Goal: Task Accomplishment & Management: Manage account settings

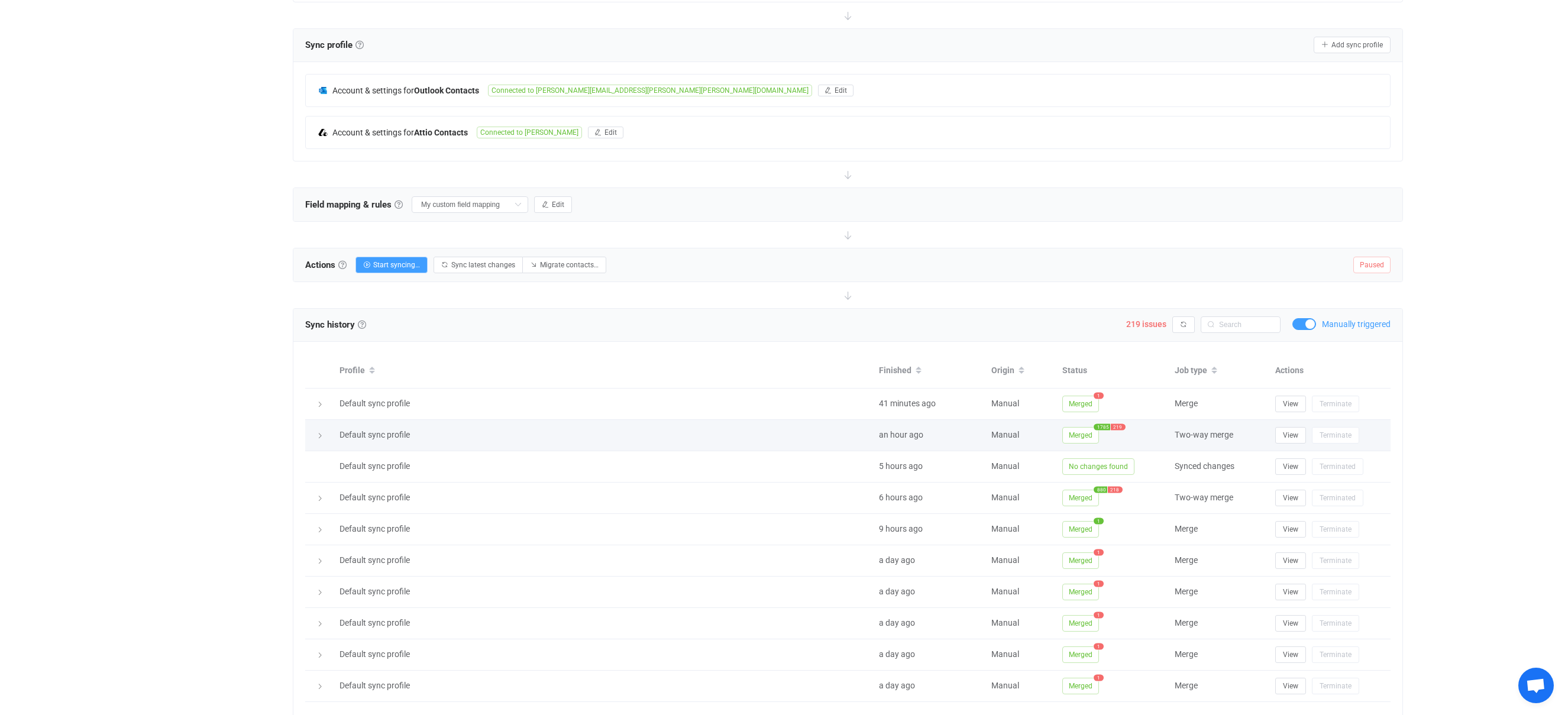
scroll to position [234, 0]
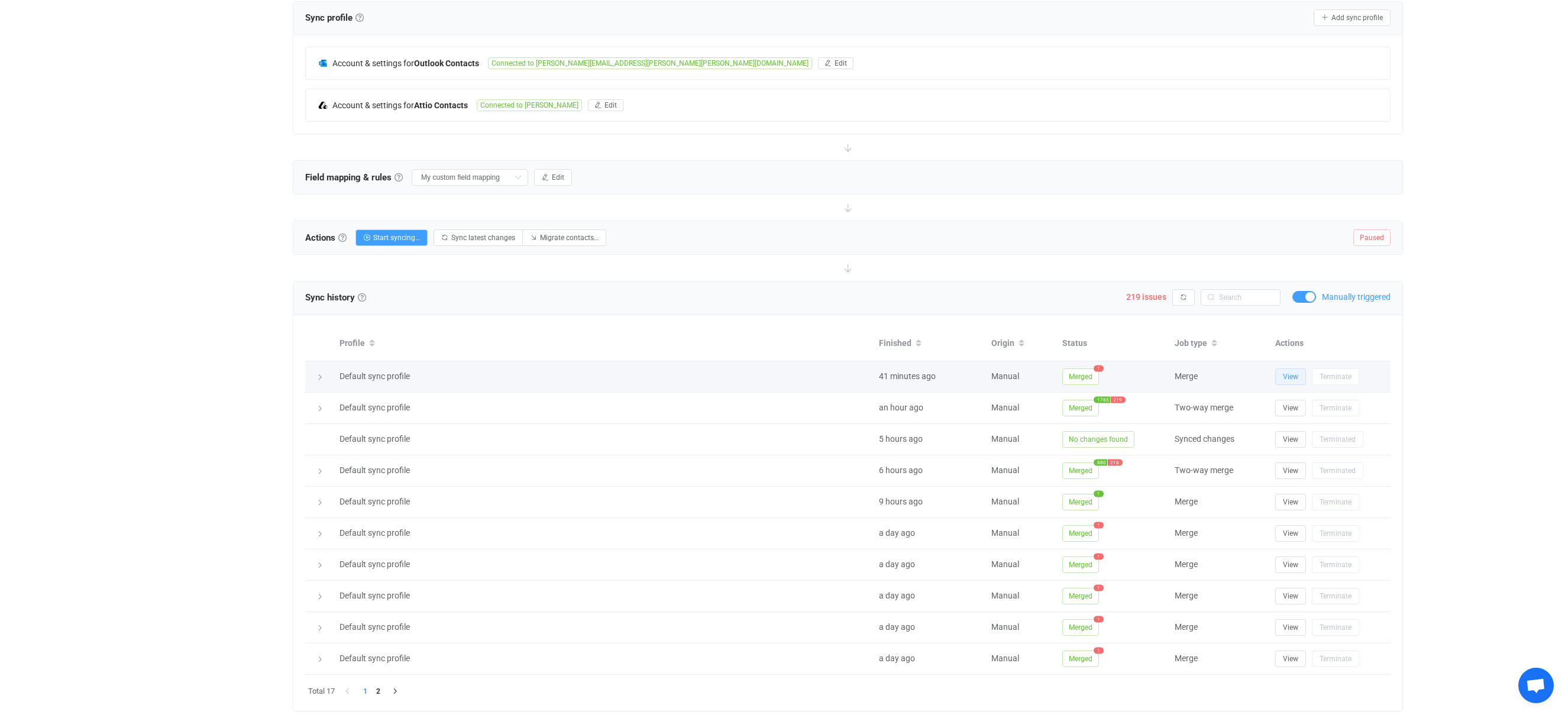
click at [1295, 374] on span "View" at bounding box center [1291, 376] width 16 height 9
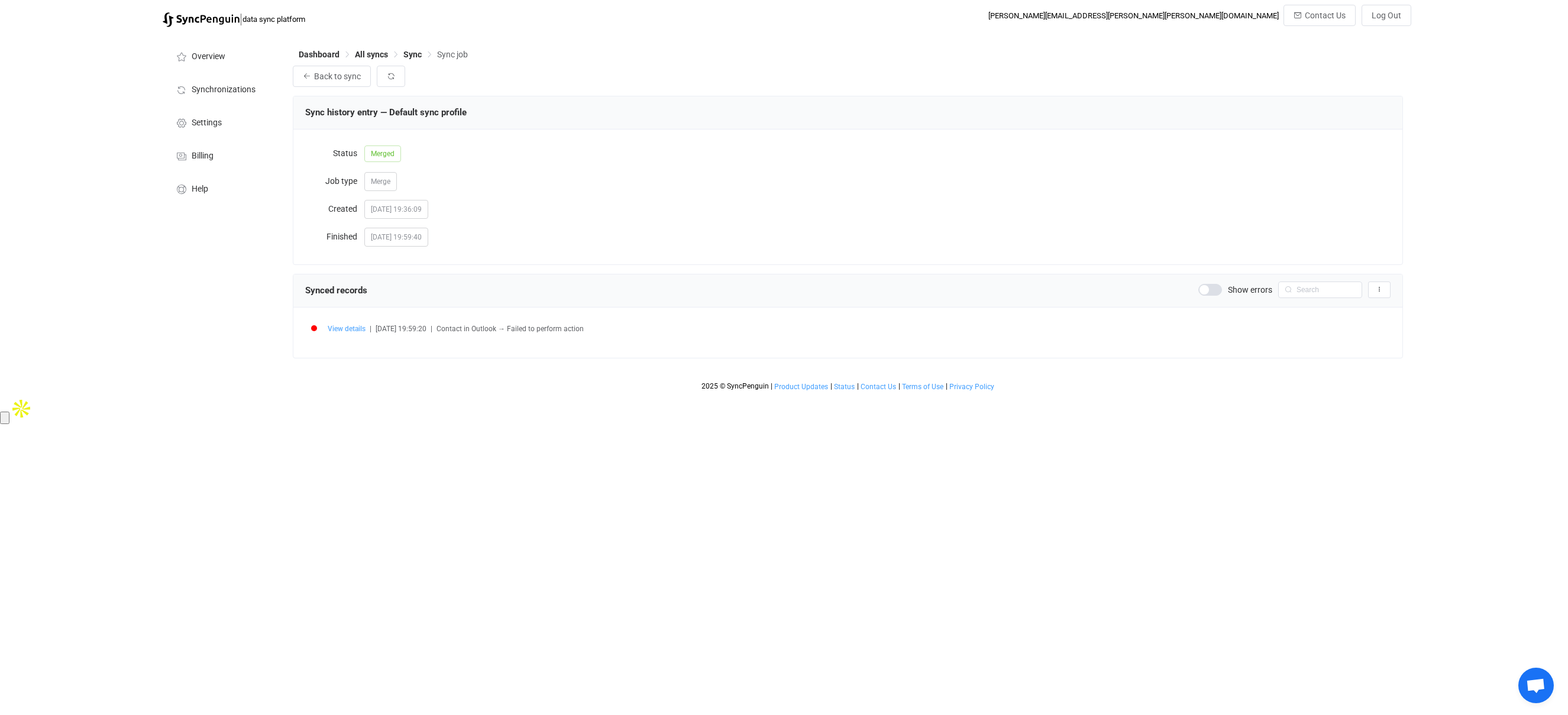
click at [337, 331] on span "View details" at bounding box center [346, 328] width 38 height 9
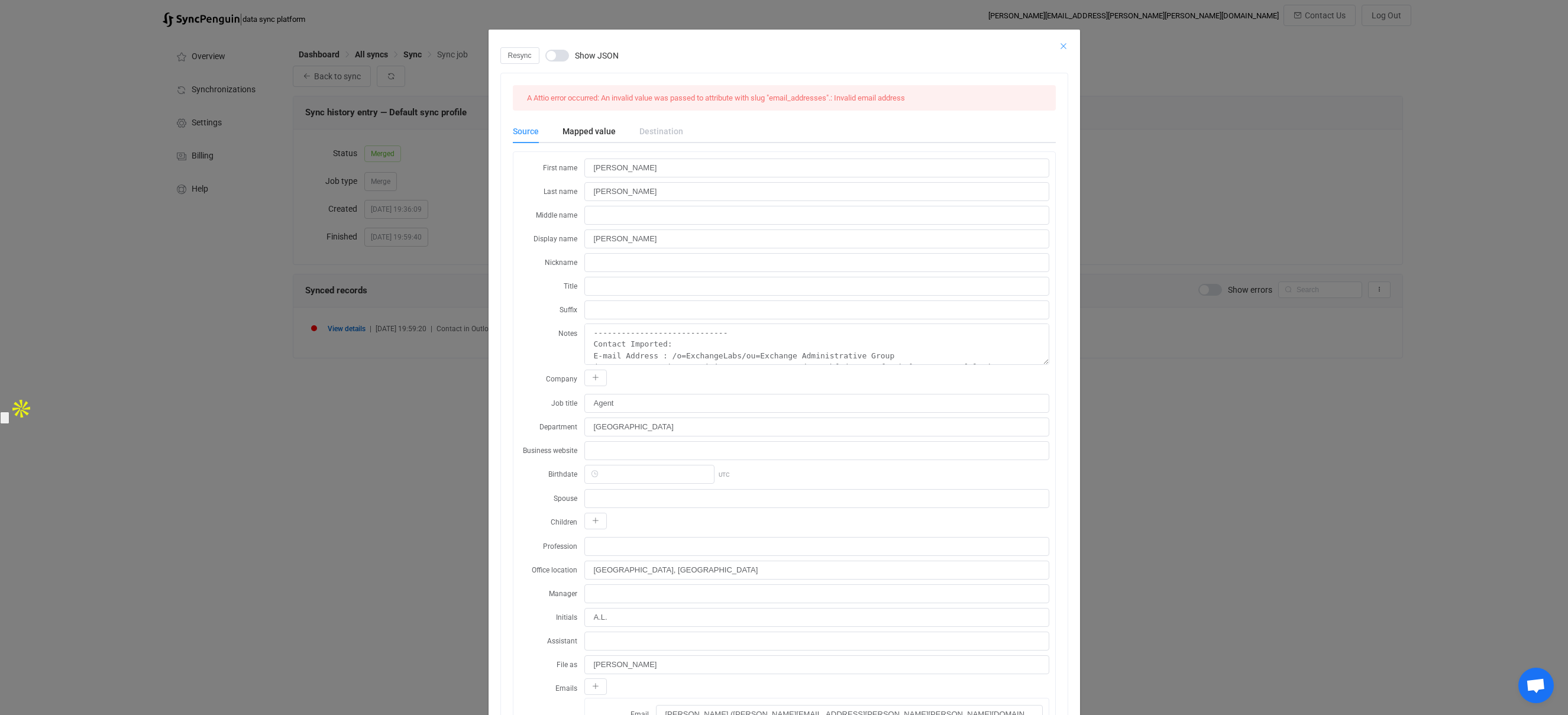
click at [1064, 46] on icon "Close" at bounding box center [1063, 47] width 10 height 10
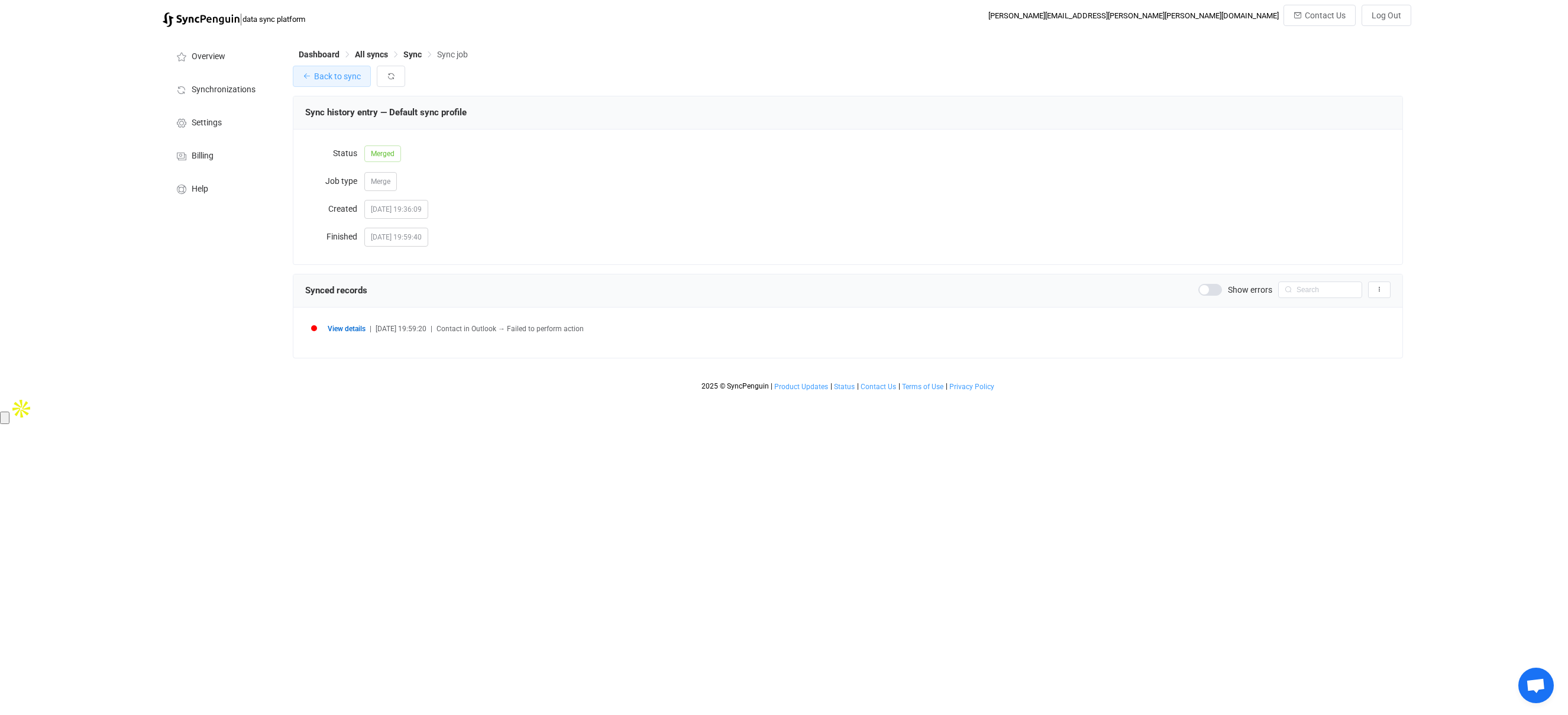
click at [344, 78] on span "Back to sync" at bounding box center [337, 77] width 47 height 10
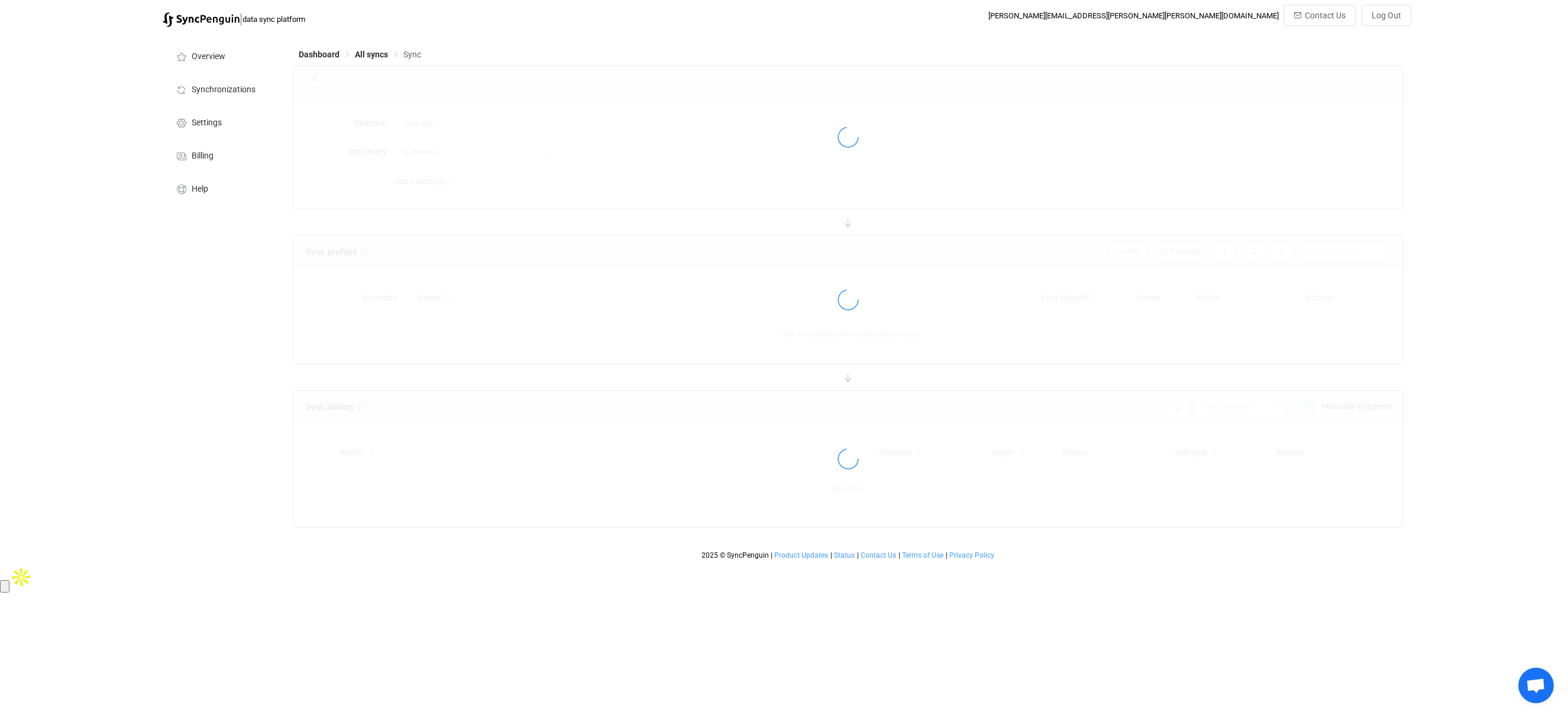
type input "15 minutes"
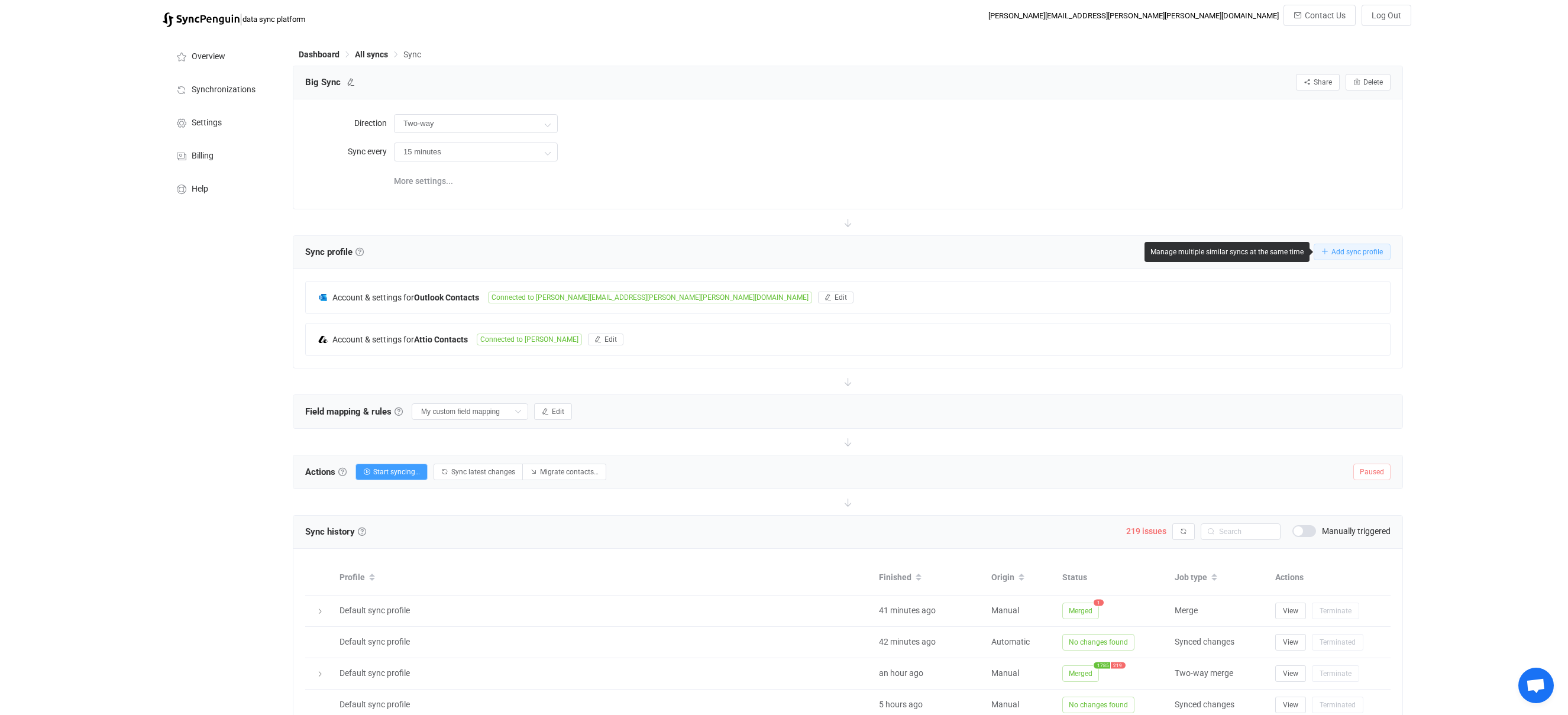
click at [1340, 252] on span "Add sync profile" at bounding box center [1357, 252] width 51 height 9
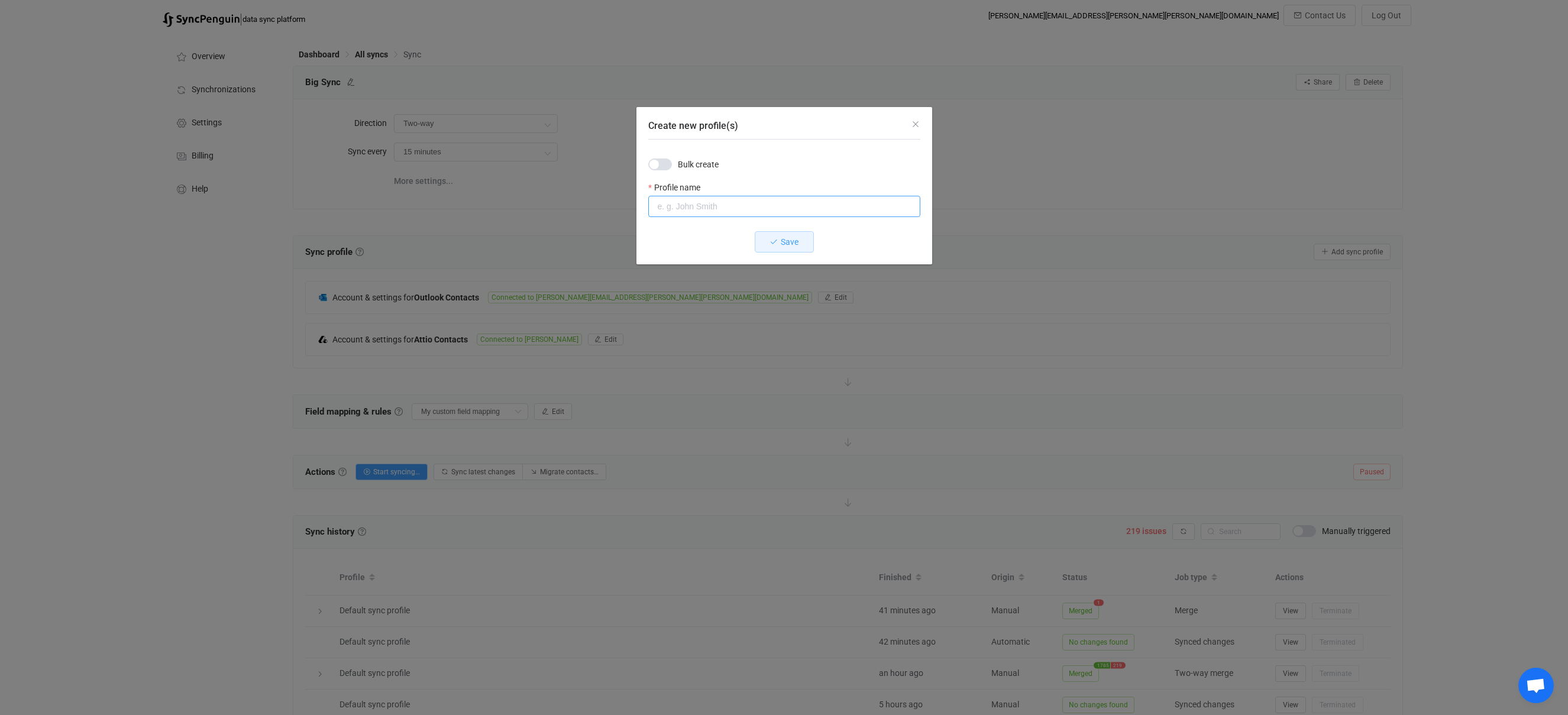
click at [729, 207] on input "Create new profile(s)" at bounding box center [784, 206] width 272 height 21
type input "[PERSON_NAME] fix"
click at [796, 243] on span "Save" at bounding box center [790, 242] width 17 height 10
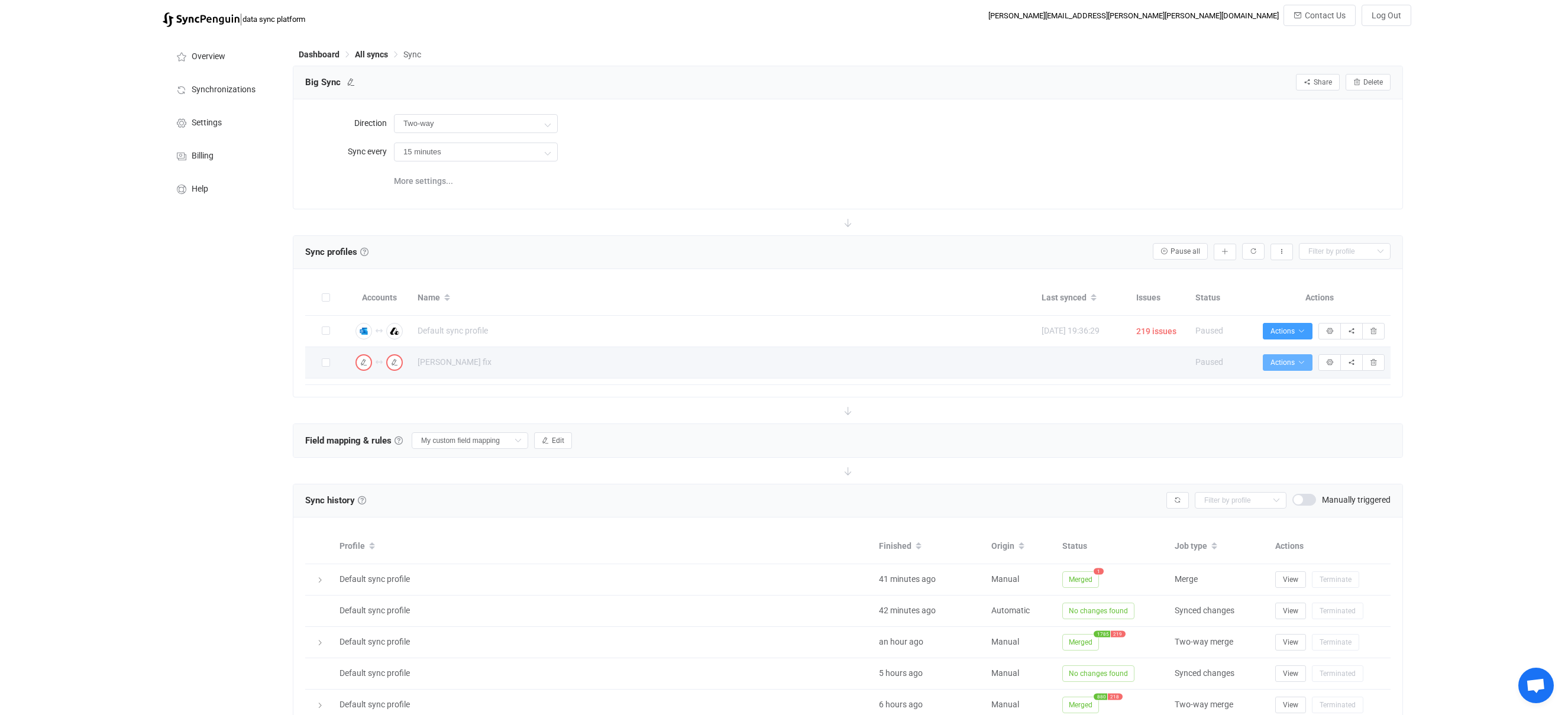
click at [1288, 363] on span "Actions" at bounding box center [1287, 362] width 34 height 9
click at [585, 360] on span "[PERSON_NAME] fix" at bounding box center [724, 362] width 612 height 14
click at [392, 363] on icon "button" at bounding box center [393, 361] width 7 height 7
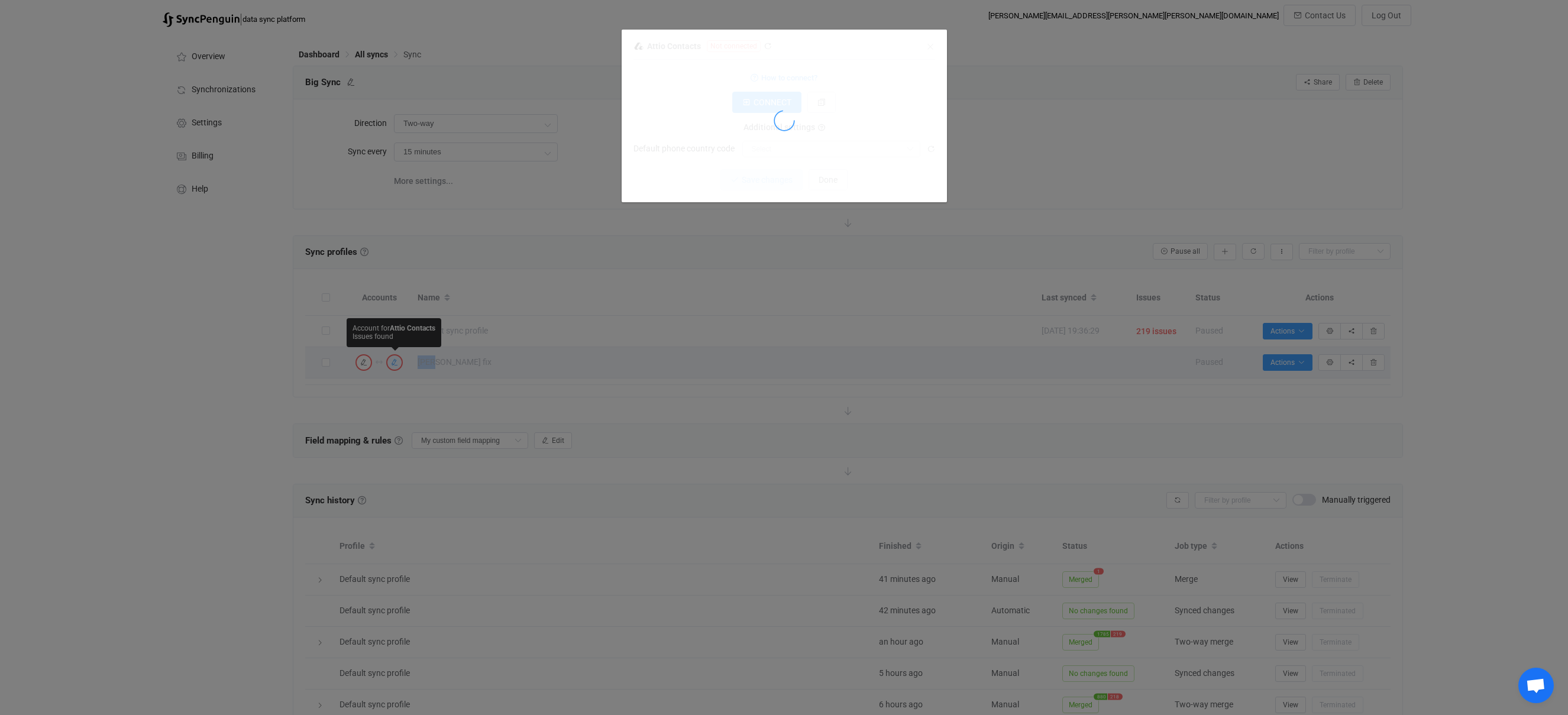
click at [392, 363] on div "Attio Contacts Not connected 1 {} {} Standard output: Output saved to the file …" at bounding box center [784, 358] width 1568 height 715
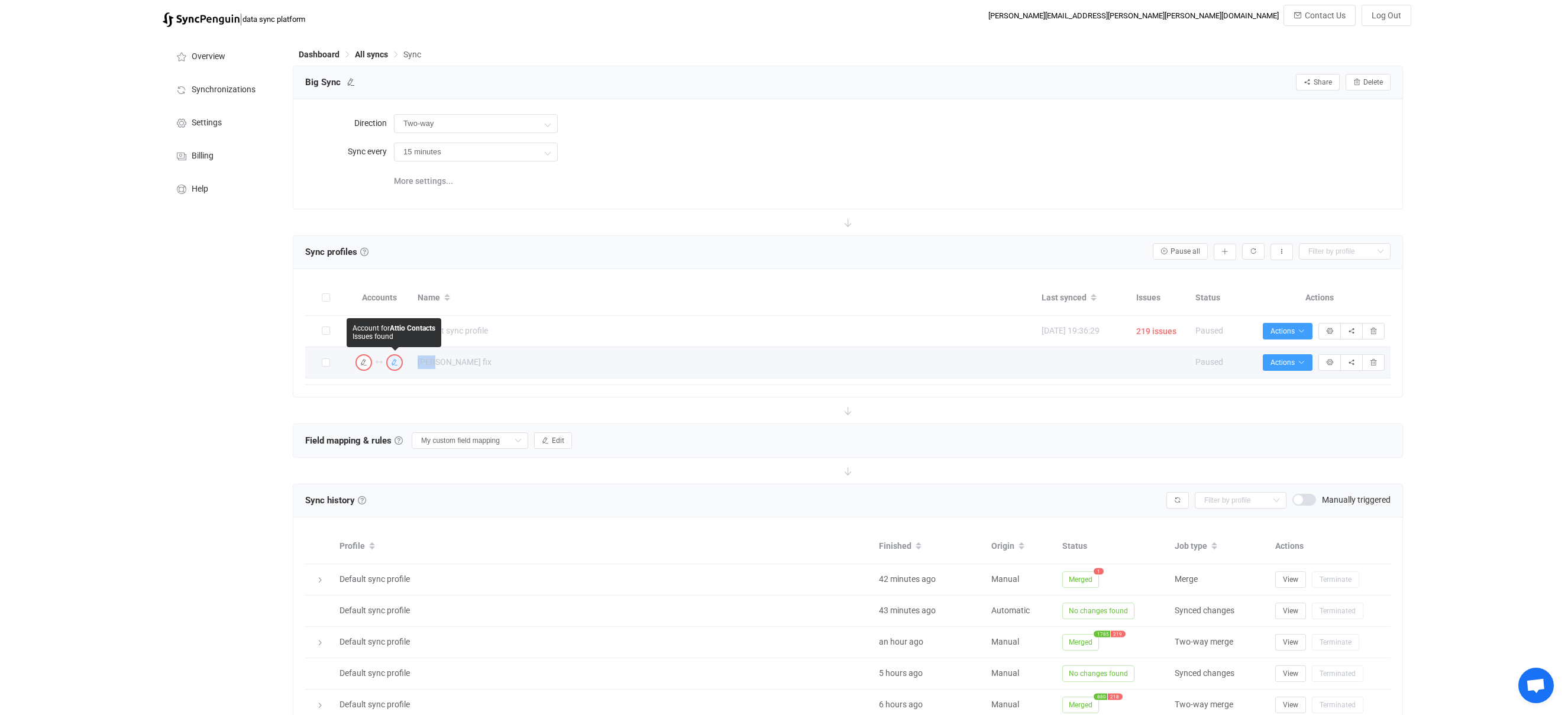
click at [392, 363] on icon "button" at bounding box center [393, 361] width 7 height 7
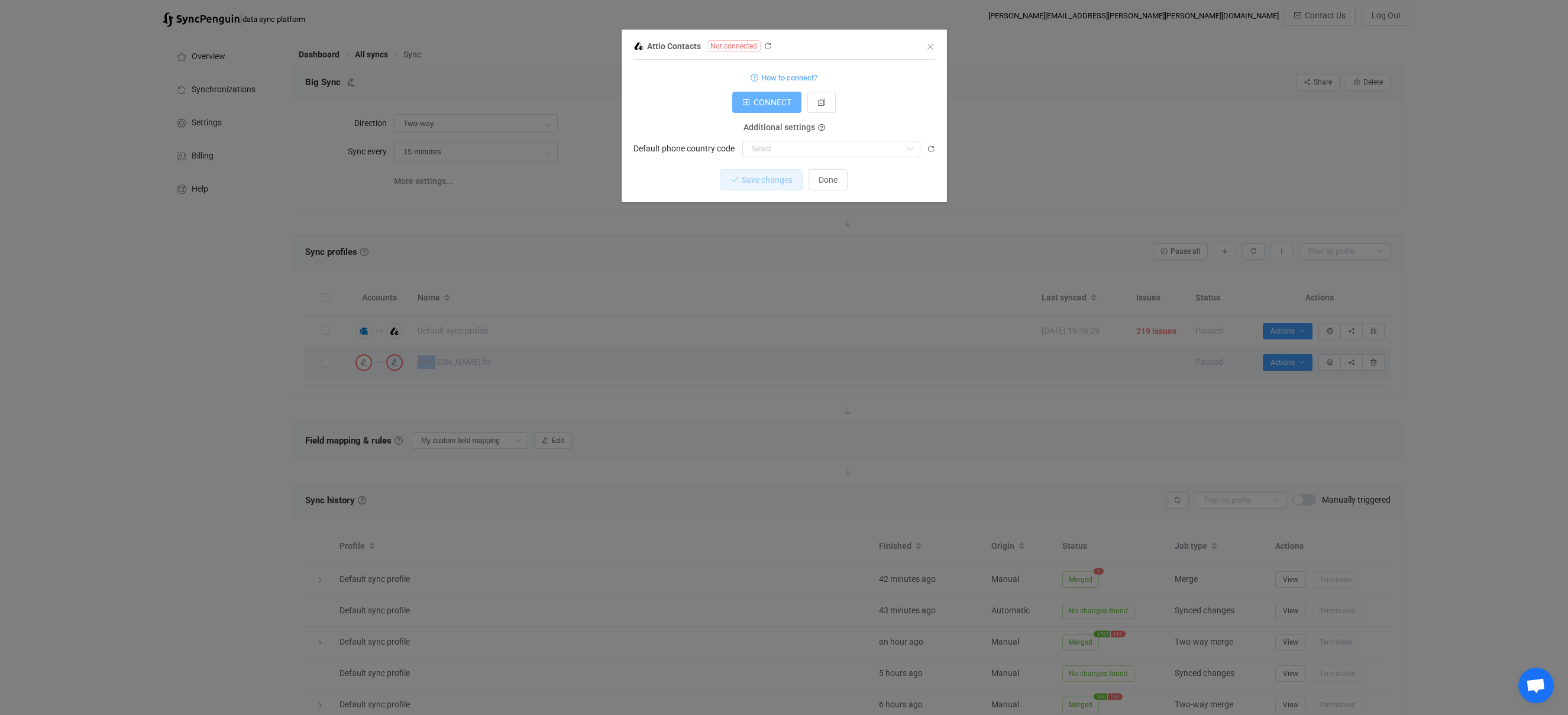
click at [756, 103] on span "CONNECT" at bounding box center [771, 103] width 38 height 10
click at [850, 481] on div "Attio Contacts Not connected 1 {} {} Standard output: Output saved to the file …" at bounding box center [784, 358] width 1568 height 715
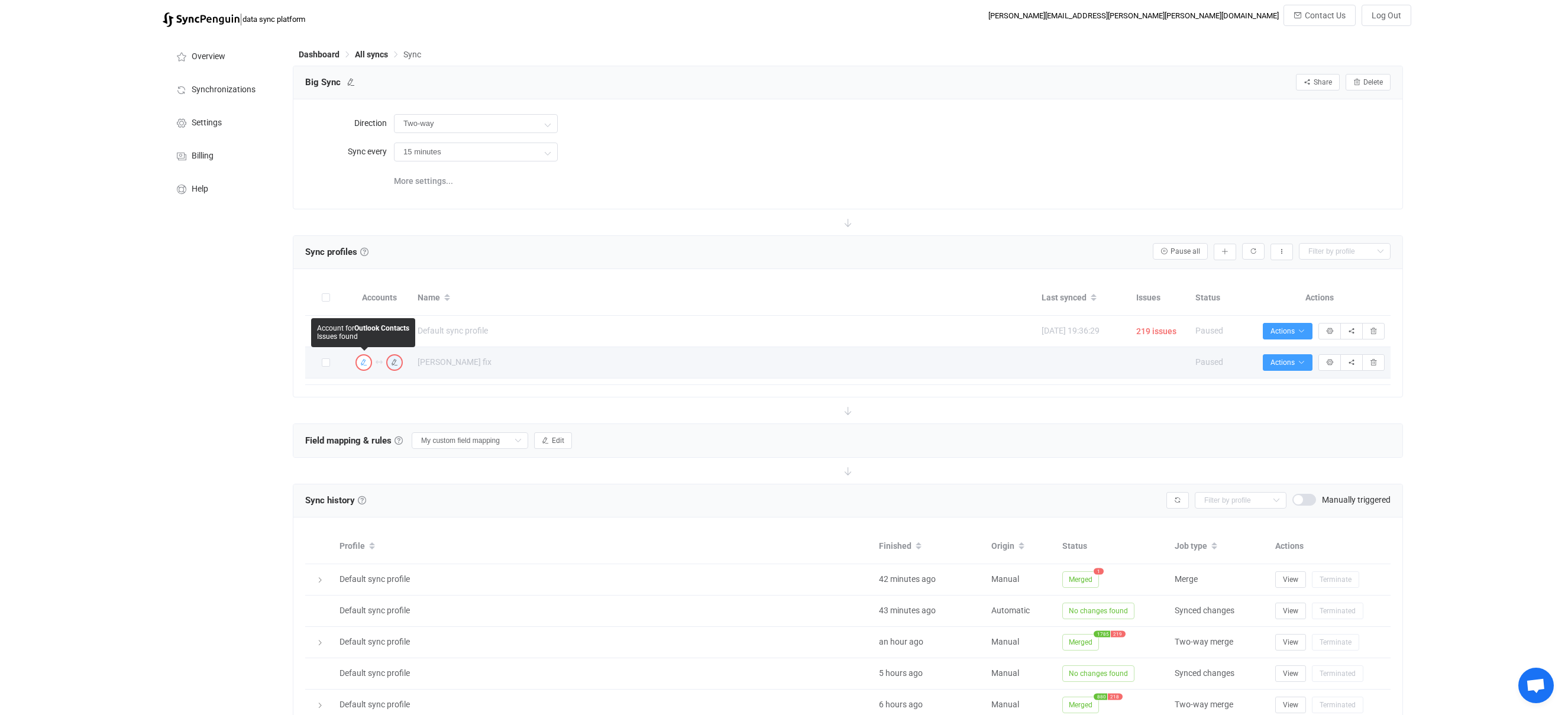
click at [365, 360] on icon "button" at bounding box center [363, 361] width 7 height 7
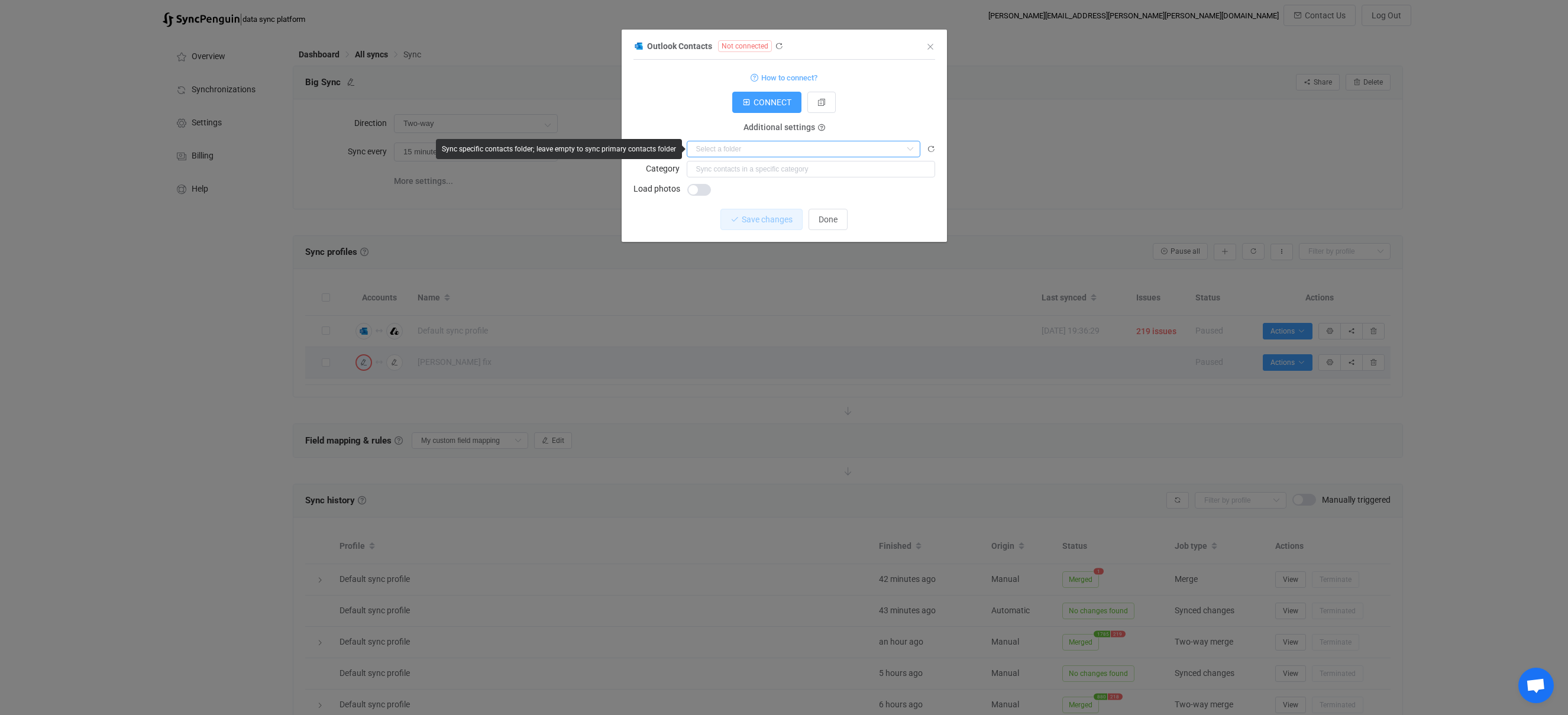
click at [747, 152] on input "dialog" at bounding box center [802, 148] width 234 height 16
click at [777, 104] on span "CONNECT" at bounding box center [771, 103] width 38 height 10
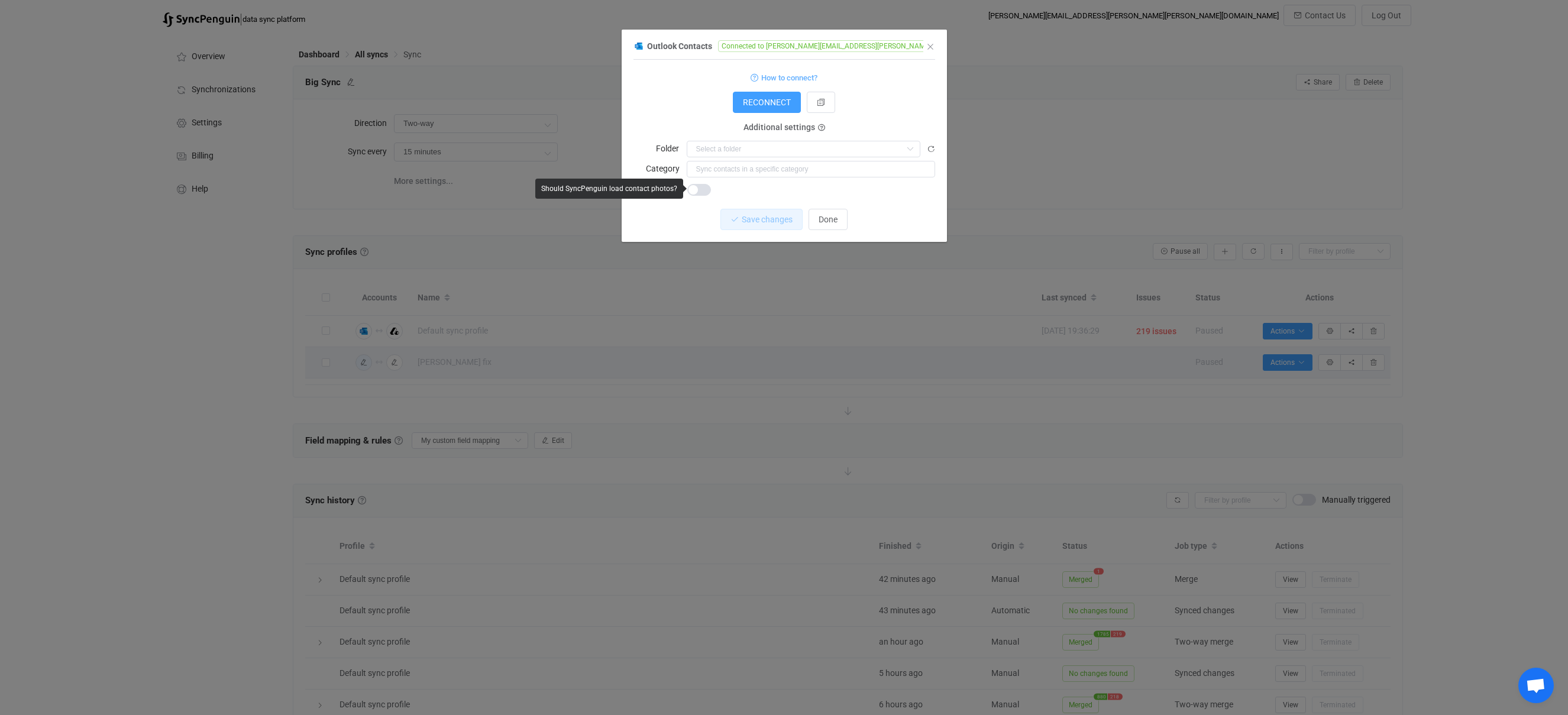
click at [698, 188] on span "dialog" at bounding box center [699, 190] width 23 height 12
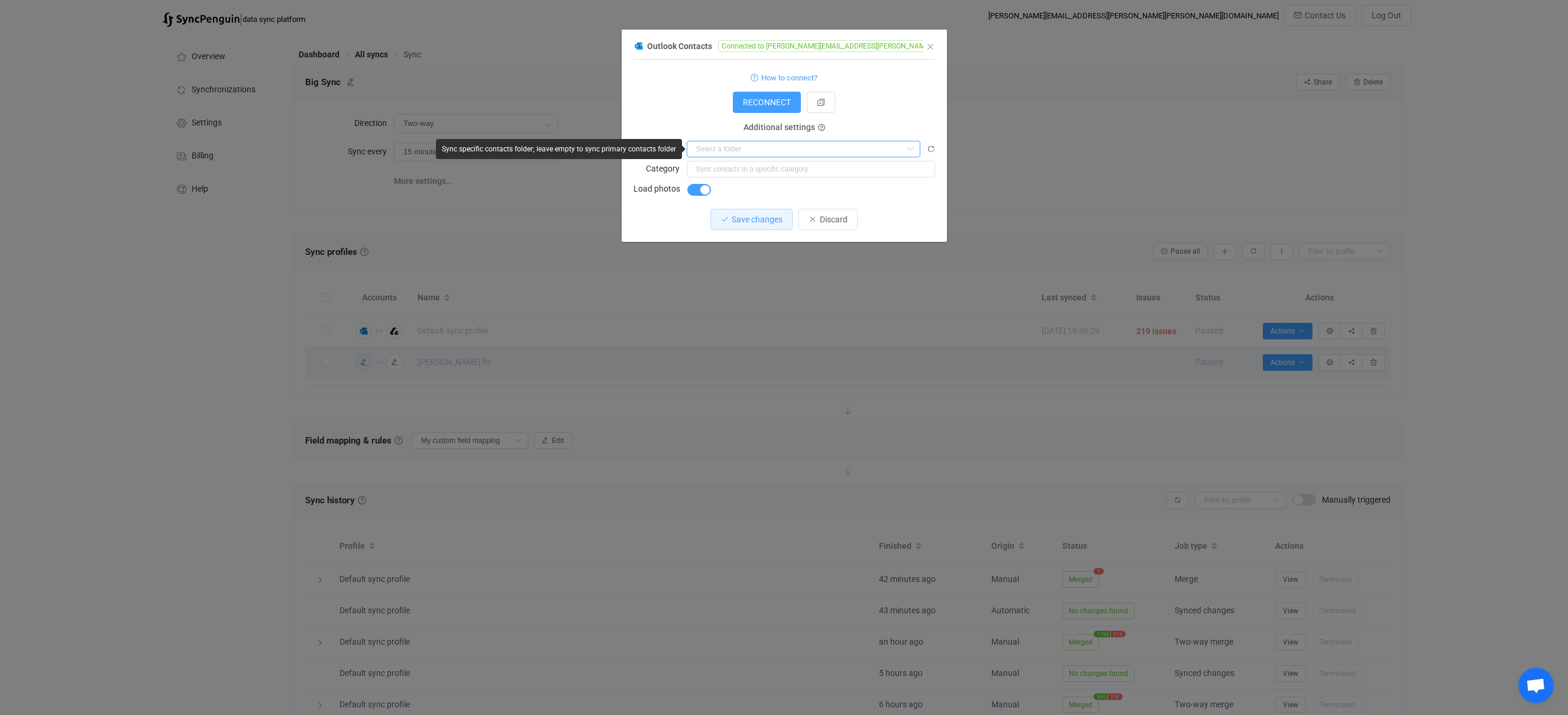
click at [731, 153] on input "dialog" at bounding box center [802, 148] width 234 height 16
click at [750, 222] on span "Save changes" at bounding box center [757, 220] width 50 height 10
click at [933, 44] on icon "Close" at bounding box center [930, 47] width 10 height 10
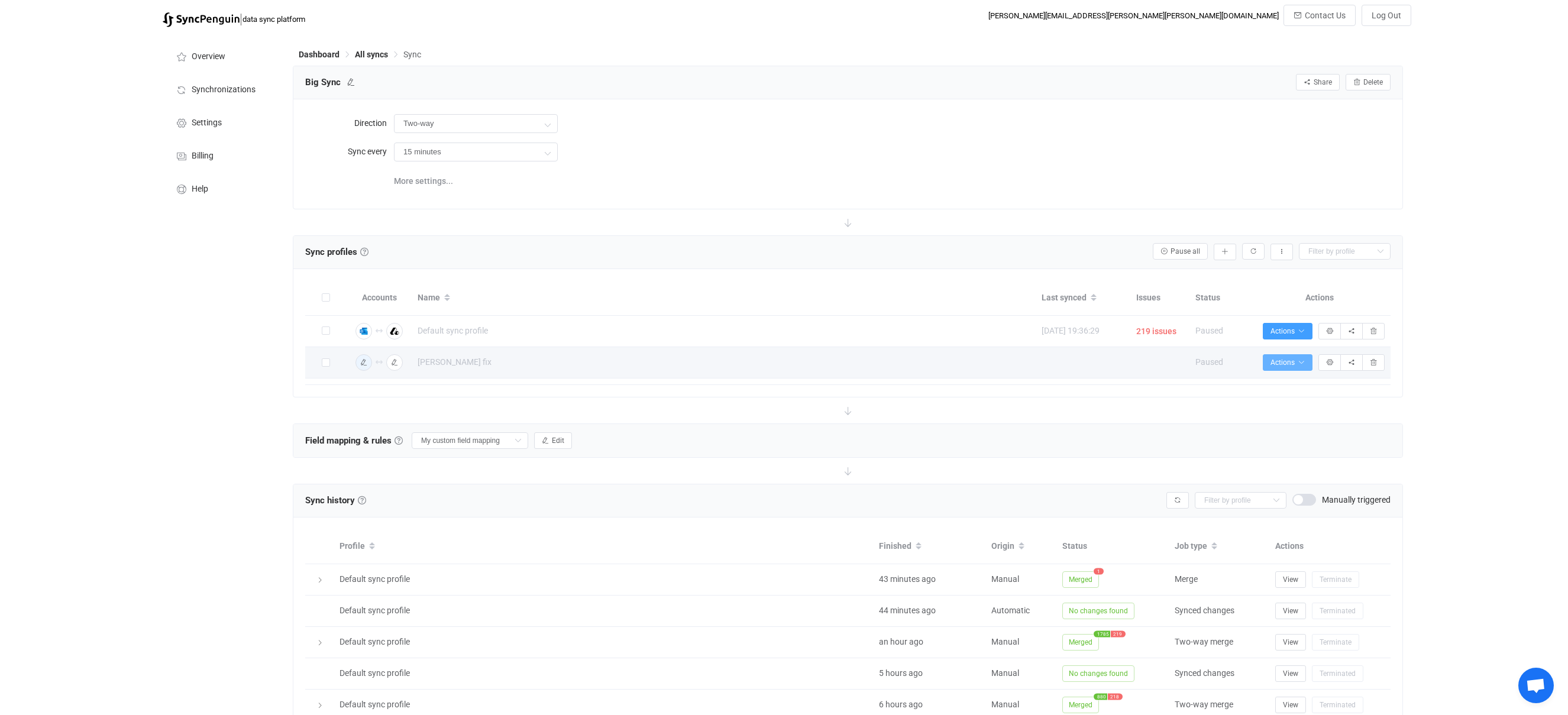
click at [1295, 362] on span "Actions" at bounding box center [1287, 362] width 34 height 9
click at [1332, 360] on icon "button" at bounding box center [1329, 361] width 7 height 7
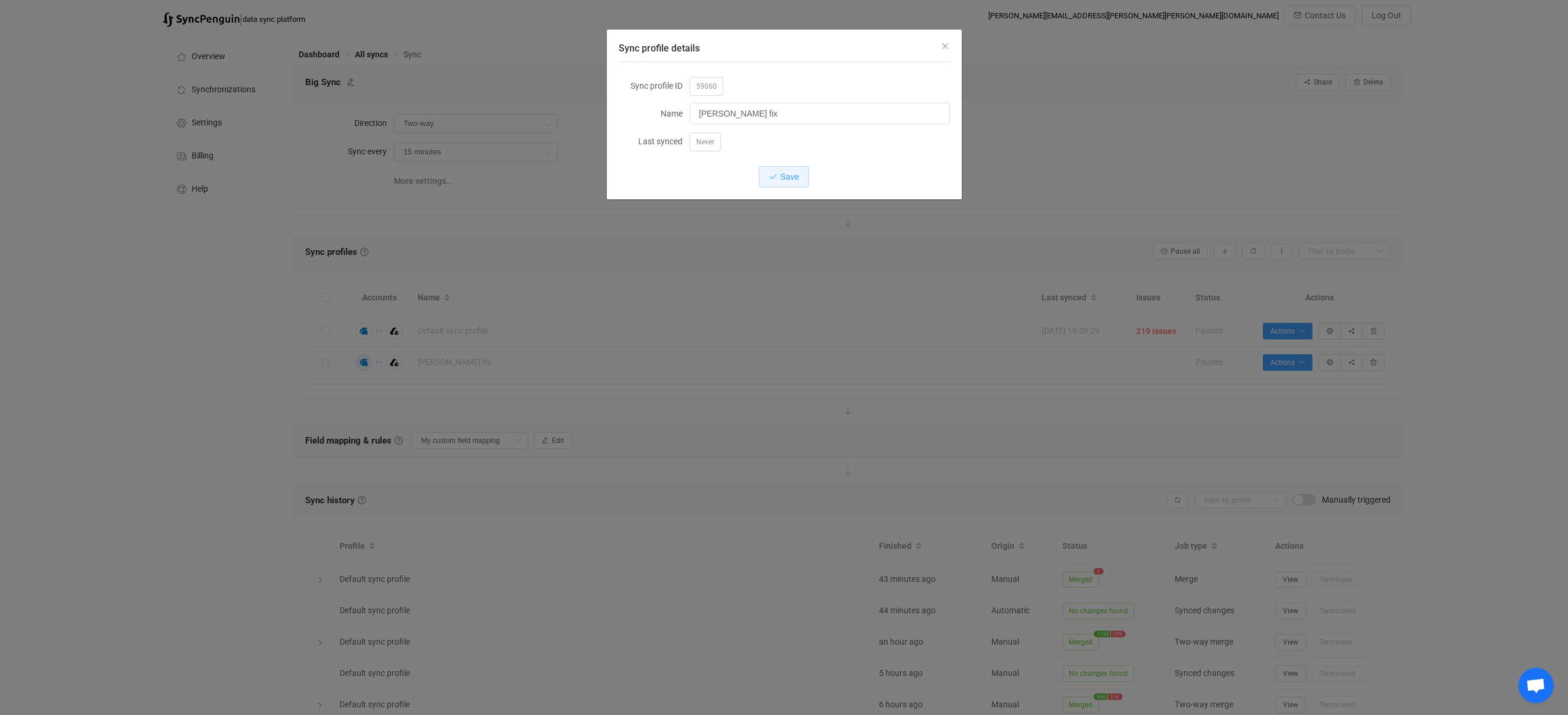
click at [950, 44] on div "Sync profile details" at bounding box center [784, 46] width 355 height 32
click at [948, 44] on icon "Close" at bounding box center [945, 47] width 10 height 10
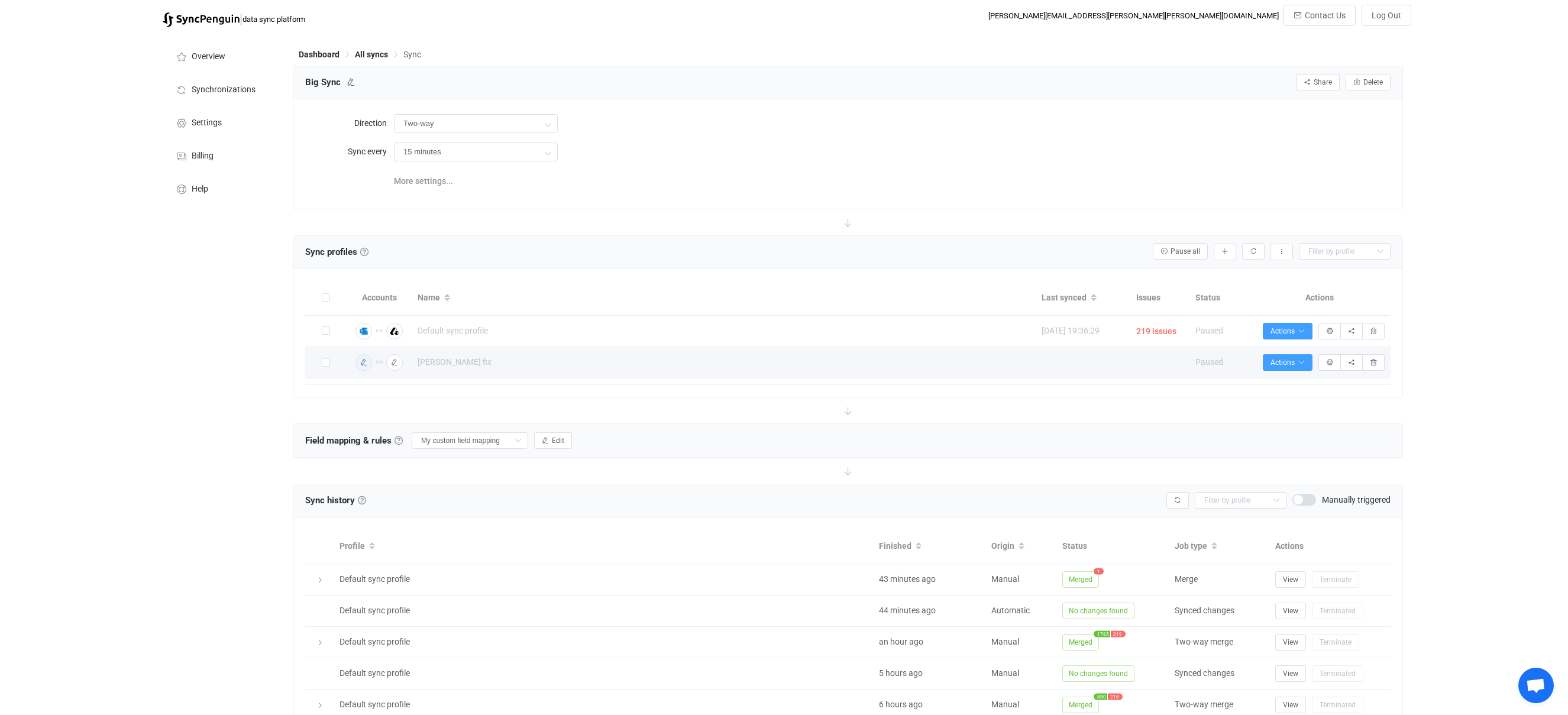
click at [326, 367] on span at bounding box center [326, 363] width 9 height 10
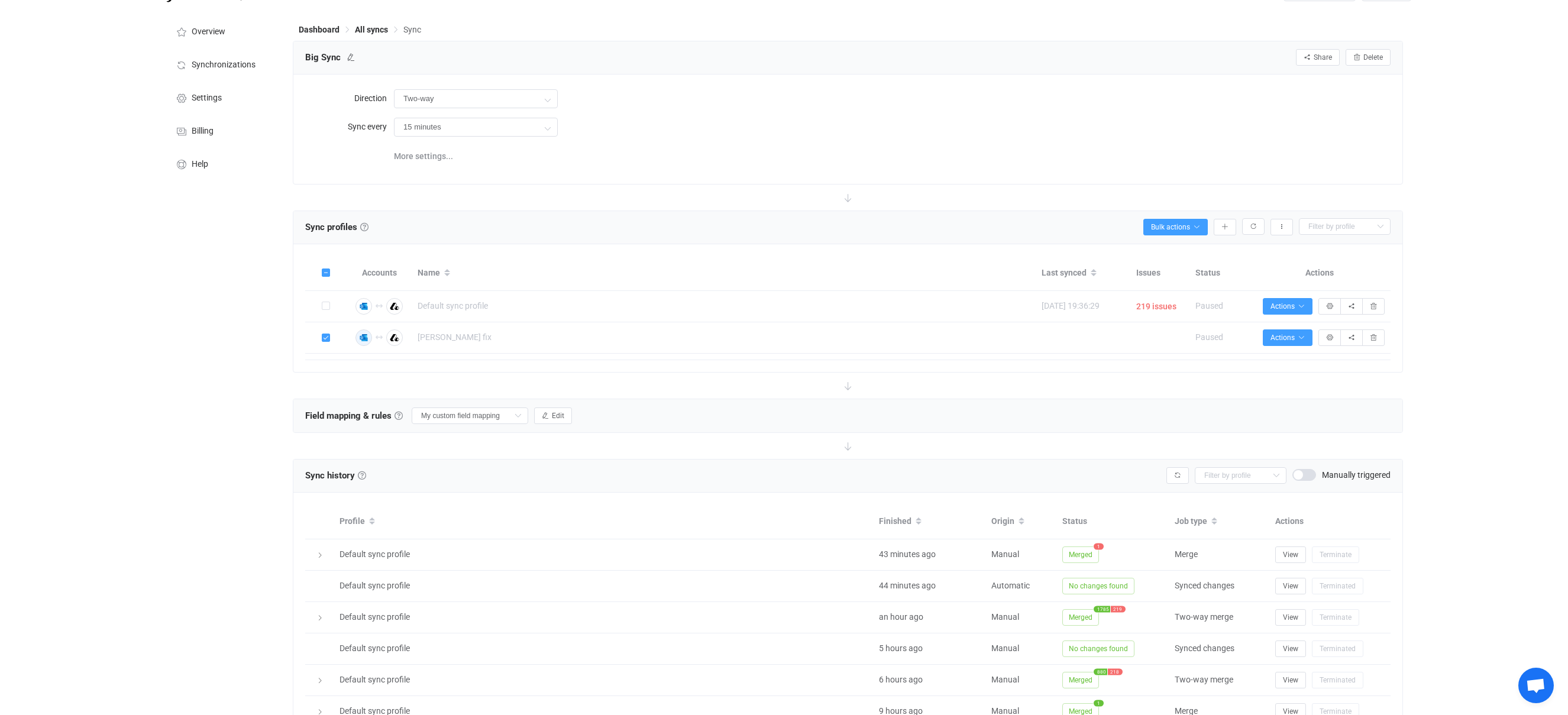
scroll to position [30, 0]
click at [511, 414] on icon at bounding box center [517, 411] width 15 height 16
click at [467, 510] on span "My custom field mapping" at bounding box center [474, 510] width 95 height 20
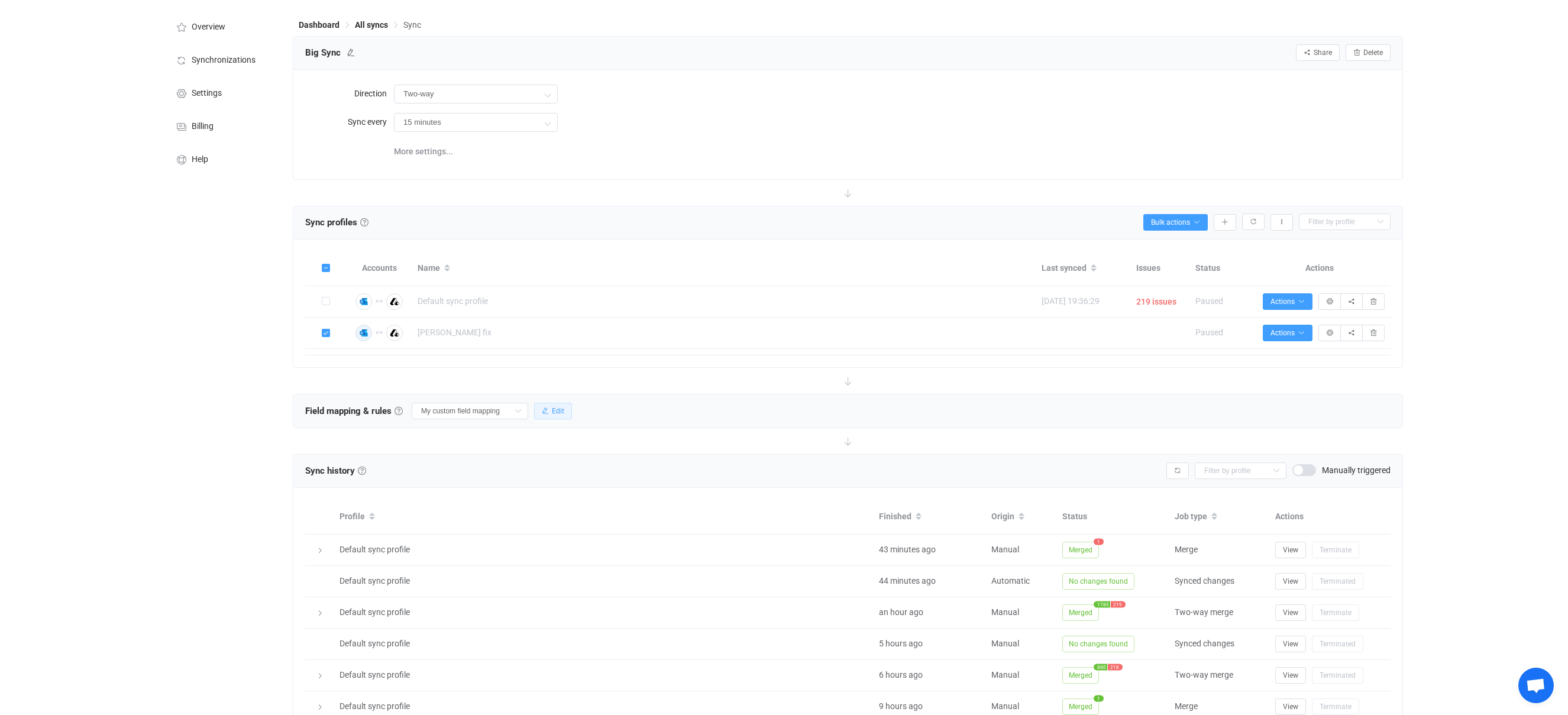
click at [551, 411] on span "Edit" at bounding box center [557, 411] width 13 height 9
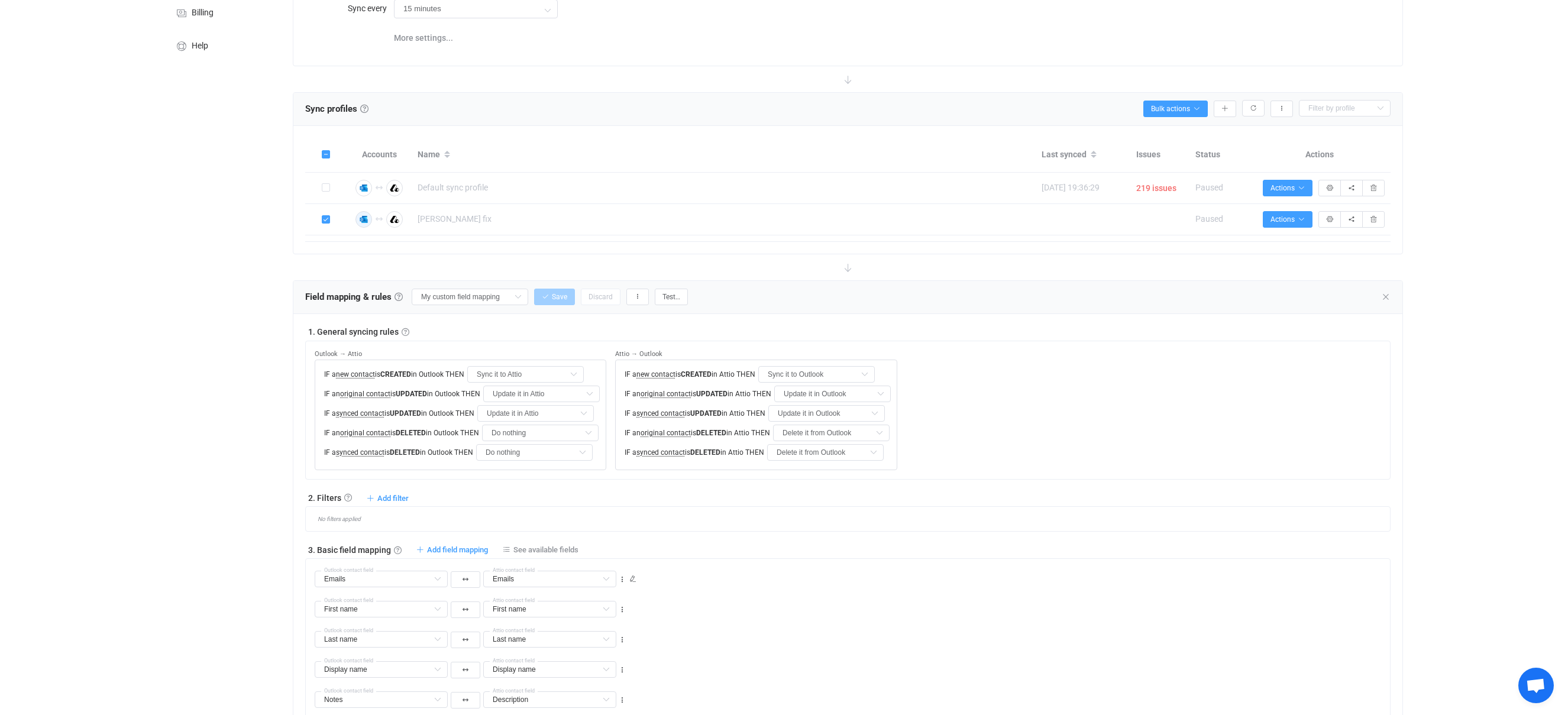
scroll to position [185, 0]
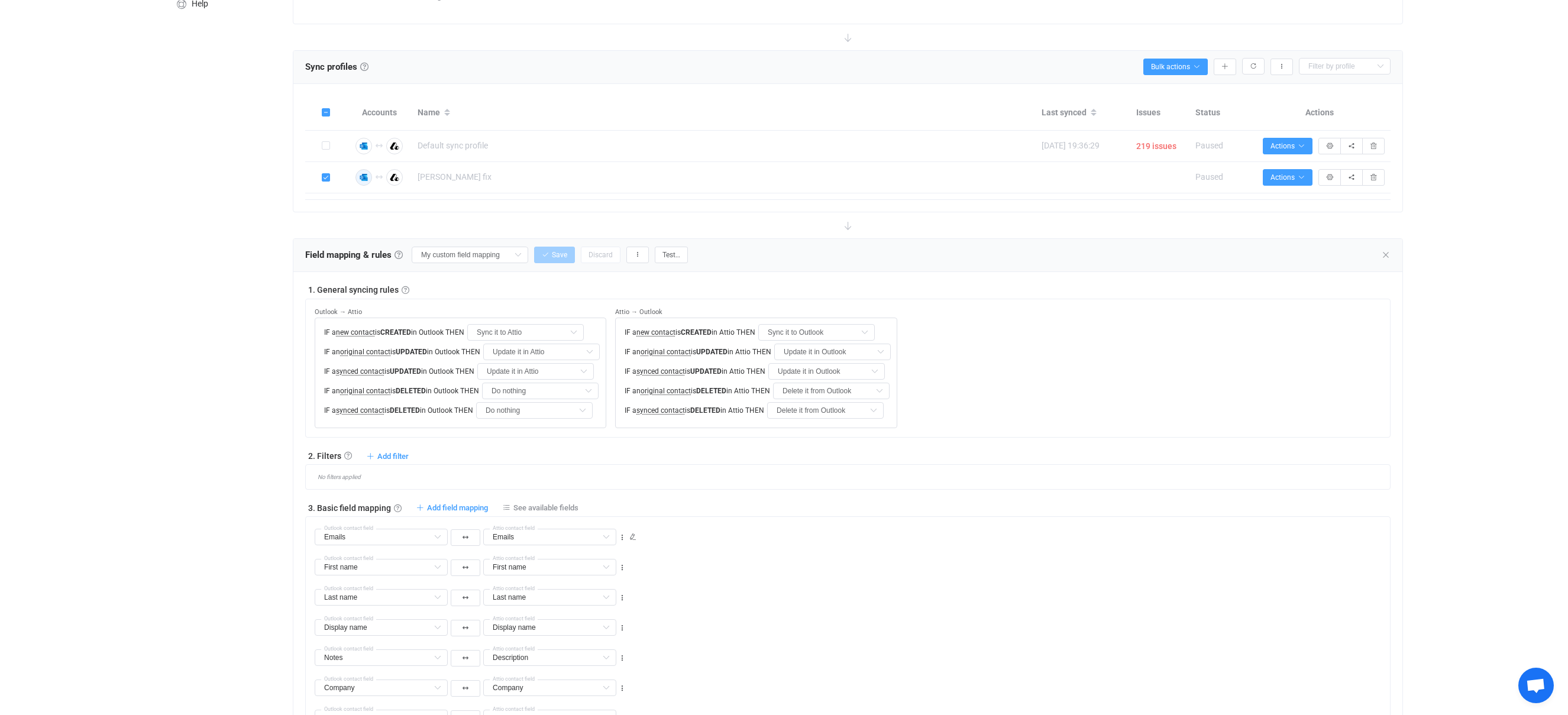
click at [297, 219] on div at bounding box center [847, 225] width 1110 height 26
click at [1298, 175] on icon "button" at bounding box center [1301, 176] width 7 height 7
click at [912, 234] on div at bounding box center [847, 225] width 1110 height 26
click at [168, 208] on div "Overview Synchronizations Settings Billing Help" at bounding box center [222, 627] width 130 height 1559
click at [497, 178] on icon at bounding box center [501, 177] width 9 height 9
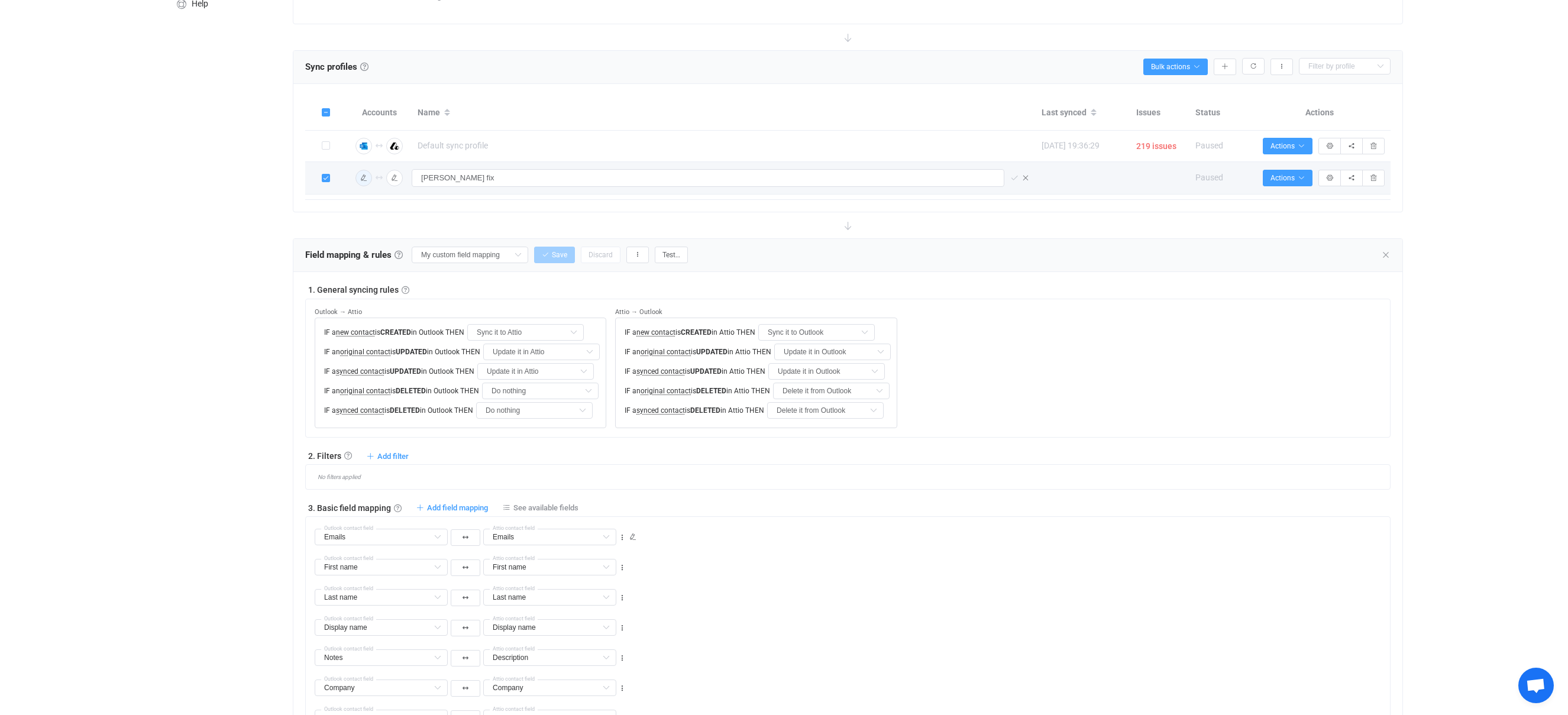
click at [159, 216] on div "Overview Synchronizations Settings Billing Help" at bounding box center [222, 627] width 130 height 1559
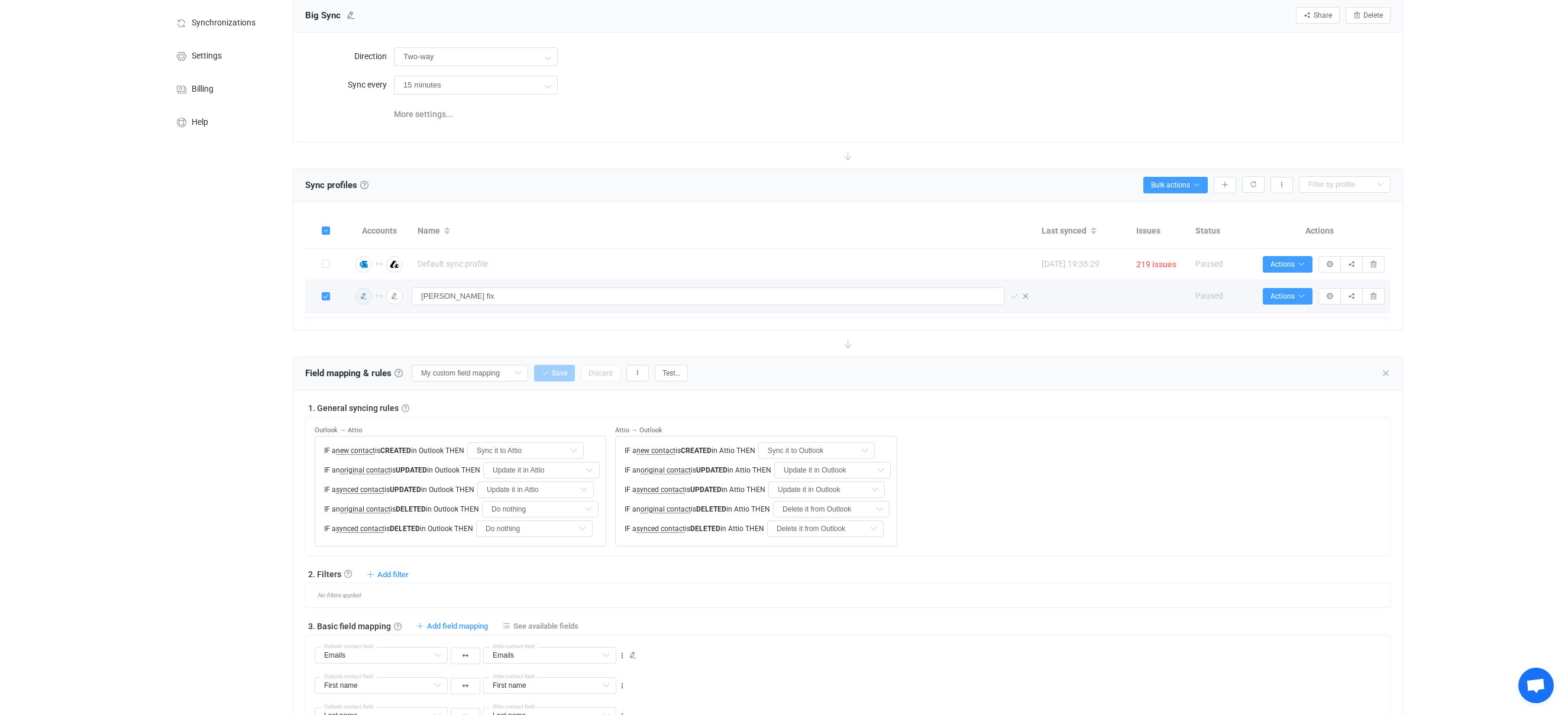
scroll to position [0, 0]
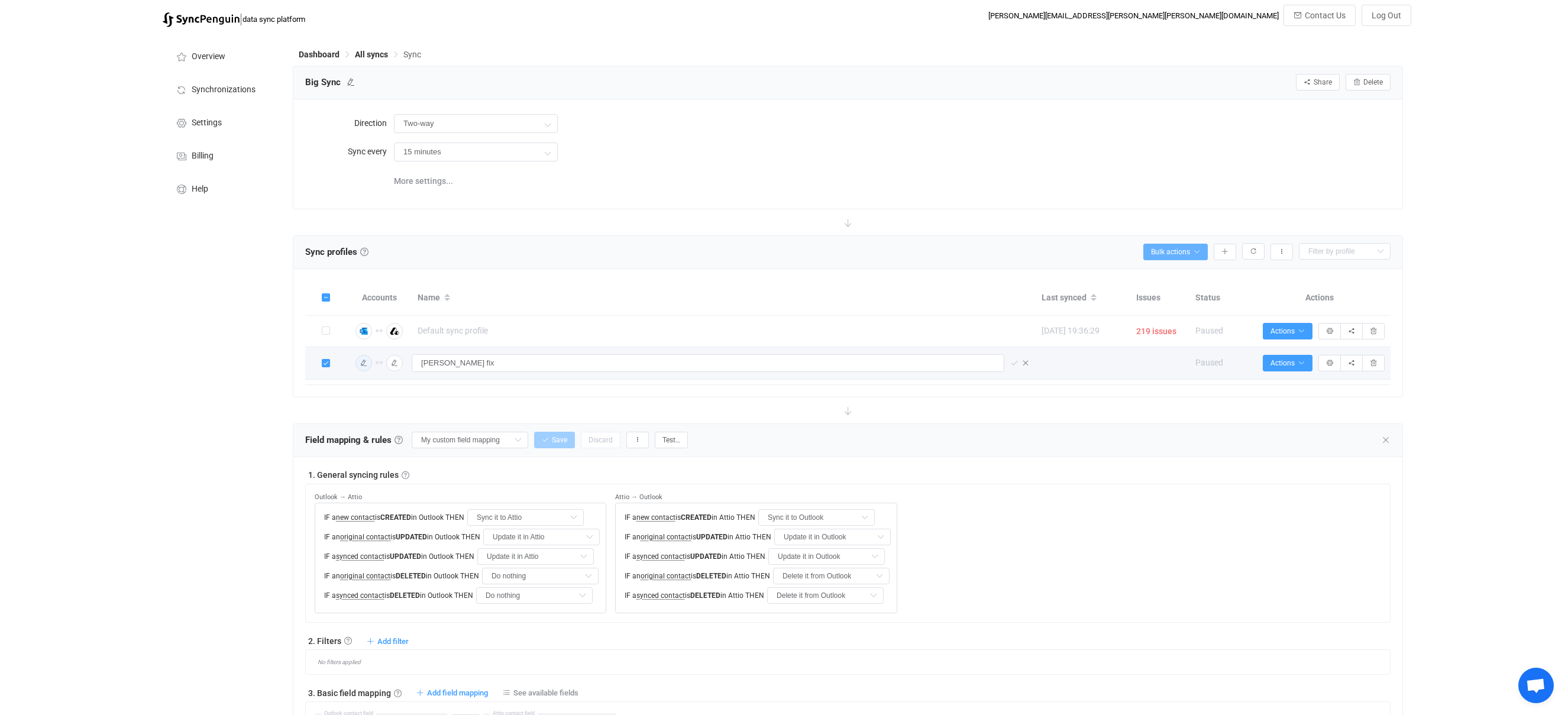
click at [1182, 248] on span "Bulk actions" at bounding box center [1176, 252] width 49 height 9
click at [1286, 222] on div at bounding box center [847, 222] width 1110 height 26
click at [1286, 249] on button "button" at bounding box center [1281, 251] width 22 height 16
click at [1369, 254] on input "text" at bounding box center [1344, 251] width 92 height 16
click at [1350, 295] on li "[PERSON_NAME] fix" at bounding box center [1348, 300] width 98 height 20
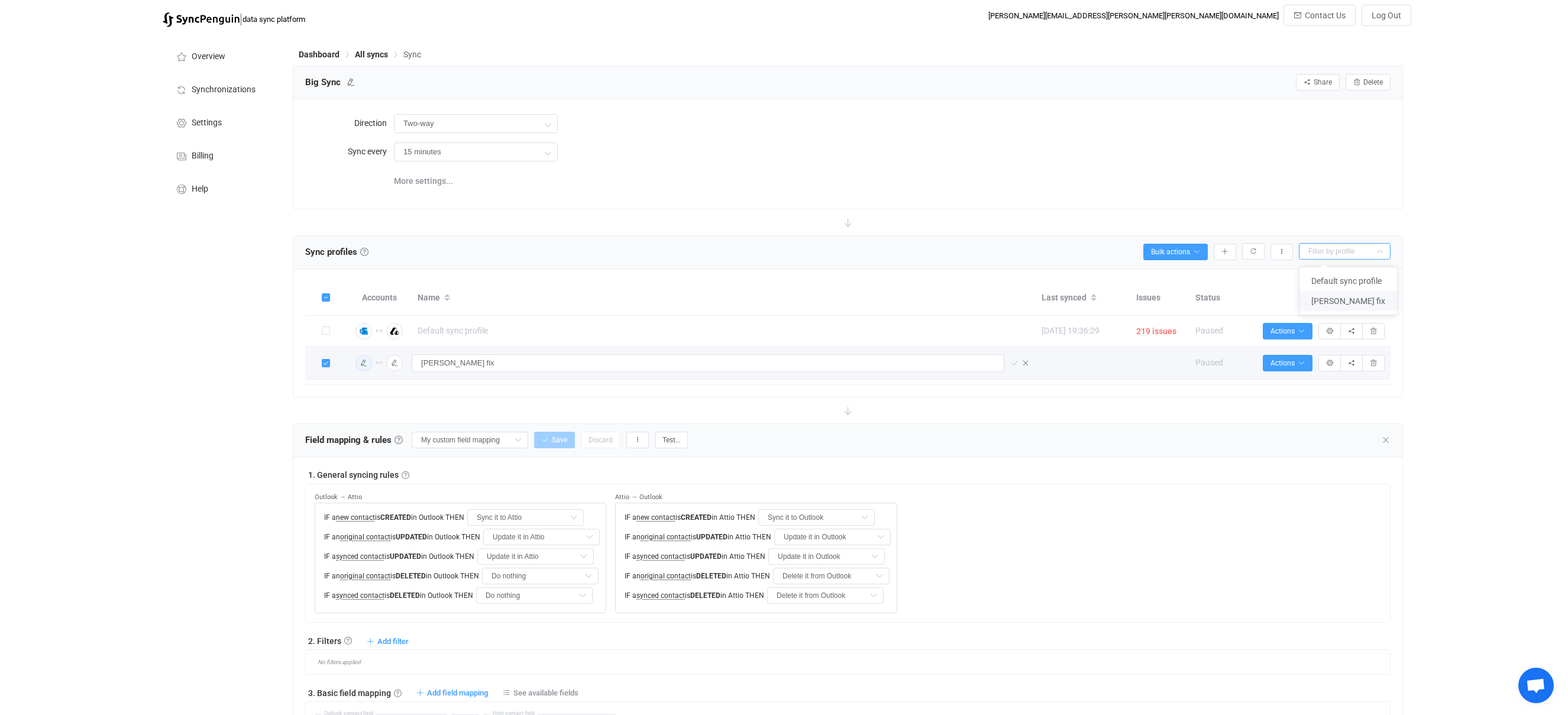
type input "[PERSON_NAME] fix"
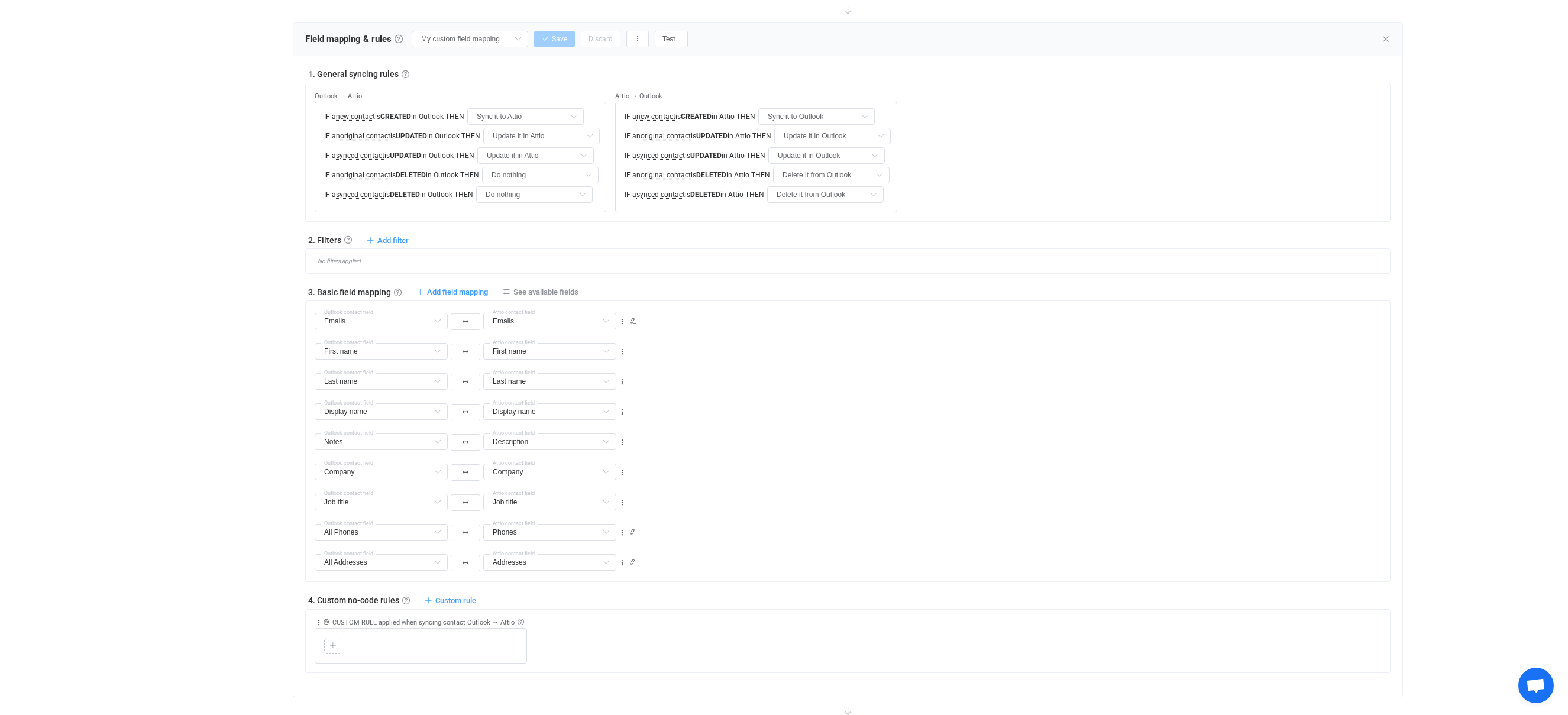
scroll to position [309, 0]
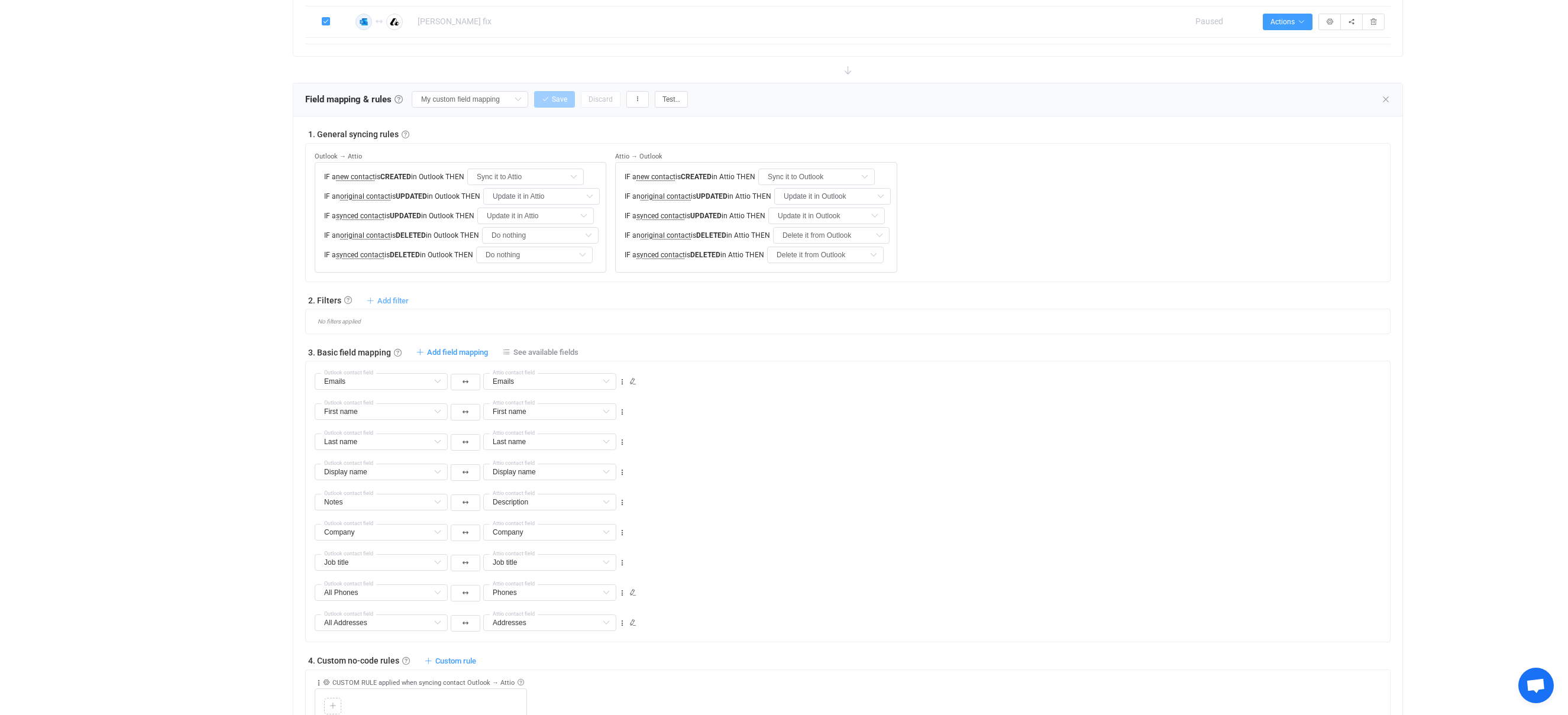
click at [382, 298] on span "Add filter" at bounding box center [392, 300] width 31 height 9
click at [333, 326] on li "Sync contact to Attio if …" at bounding box center [334, 328] width 145 height 21
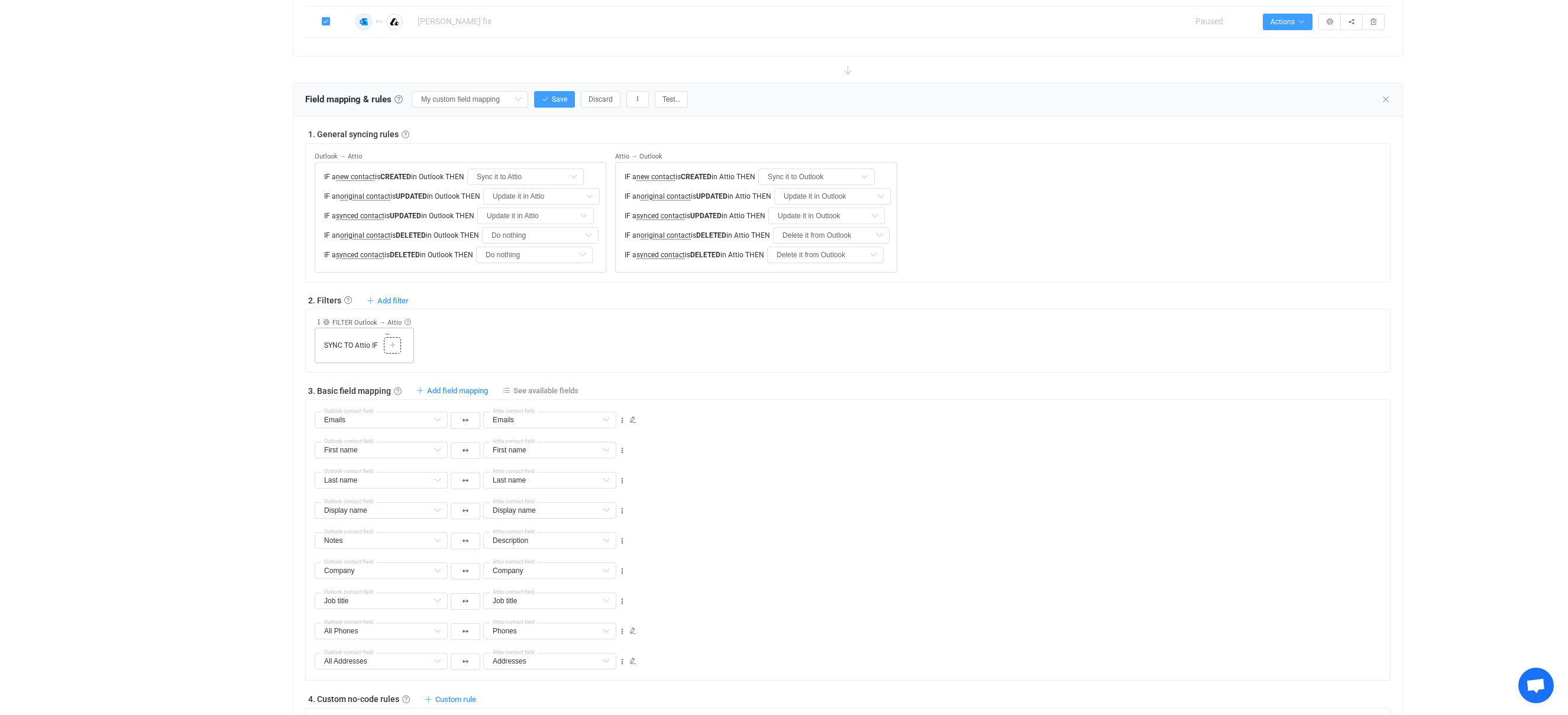
click at [393, 344] on icon at bounding box center [392, 345] width 7 height 7
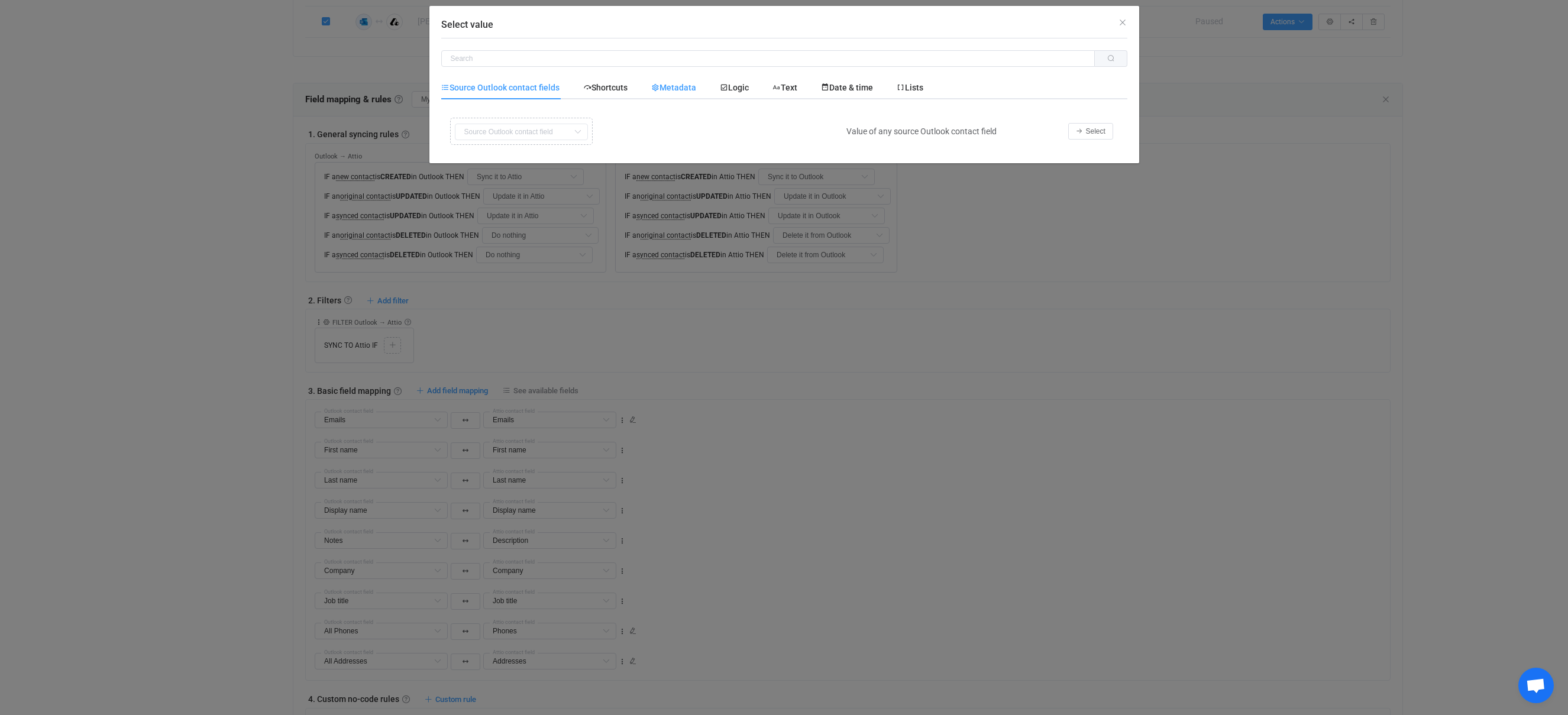
click at [675, 92] on div "Metadata" at bounding box center [674, 87] width 69 height 23
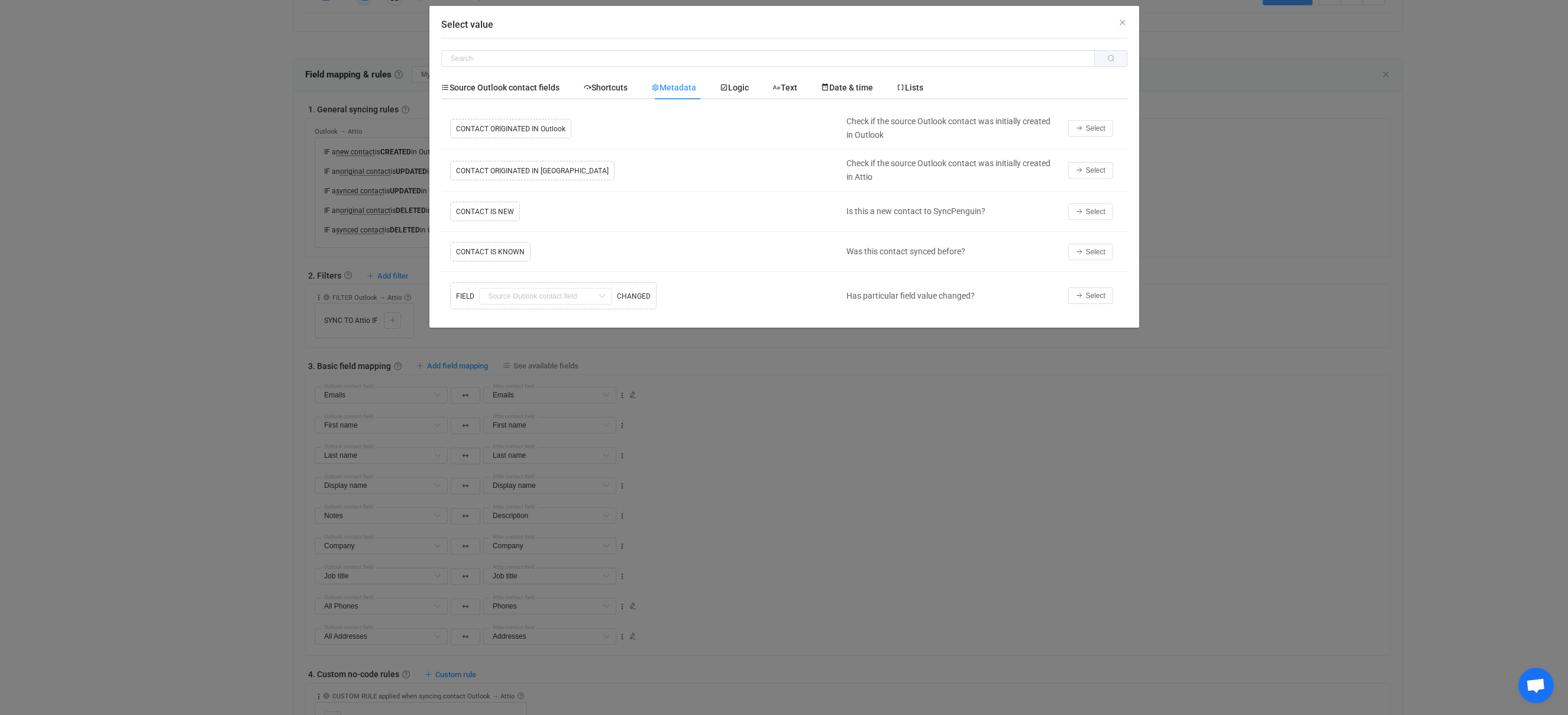
scroll to position [335, 0]
click at [557, 297] on div "Copy Cut Replace TYPE MISMATCH FIELD First name Default field Last name Default…" at bounding box center [641, 295] width 388 height 33
click at [600, 296] on icon "Select value" at bounding box center [601, 295] width 15 height 16
click at [749, 87] on span "Logic" at bounding box center [735, 87] width 29 height 10
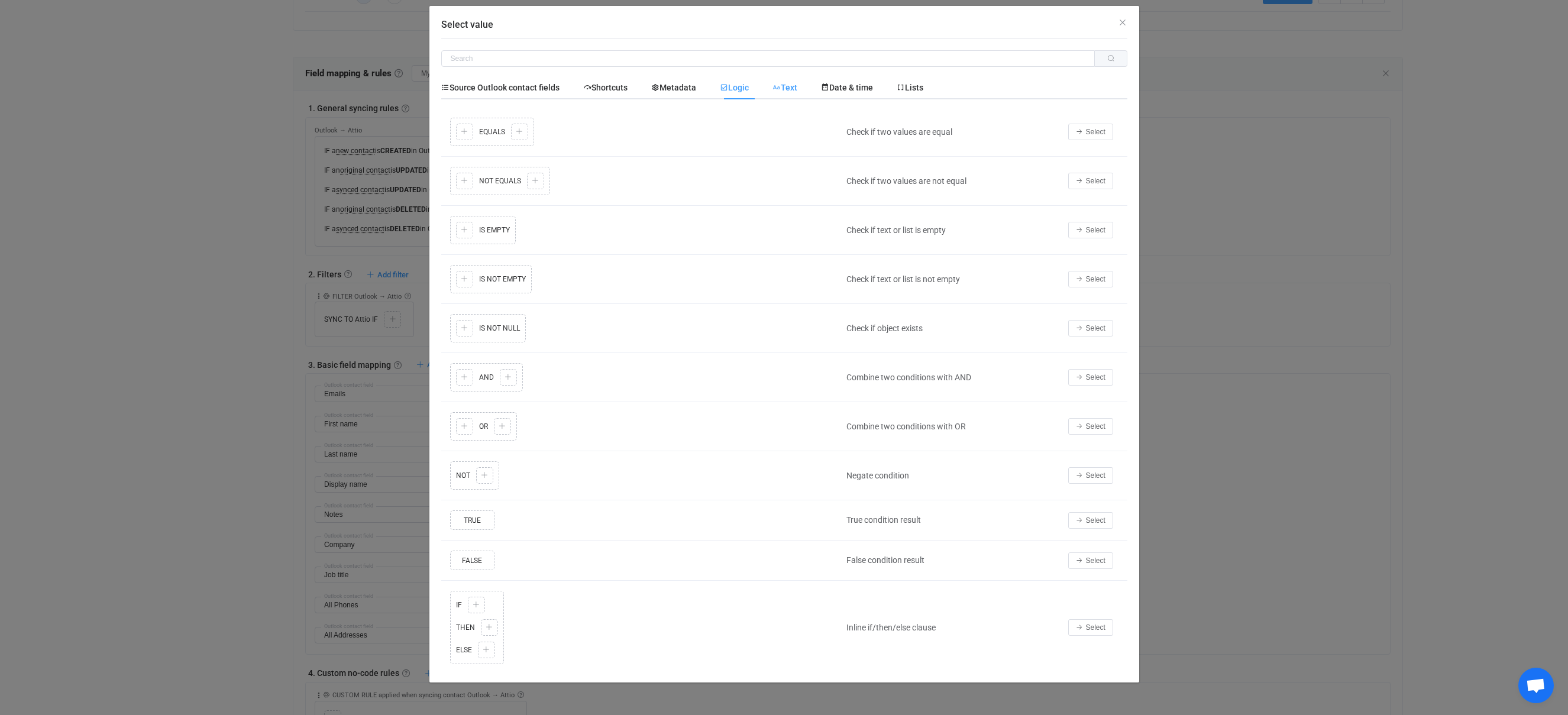
click at [795, 87] on span "Text" at bounding box center [785, 87] width 25 height 10
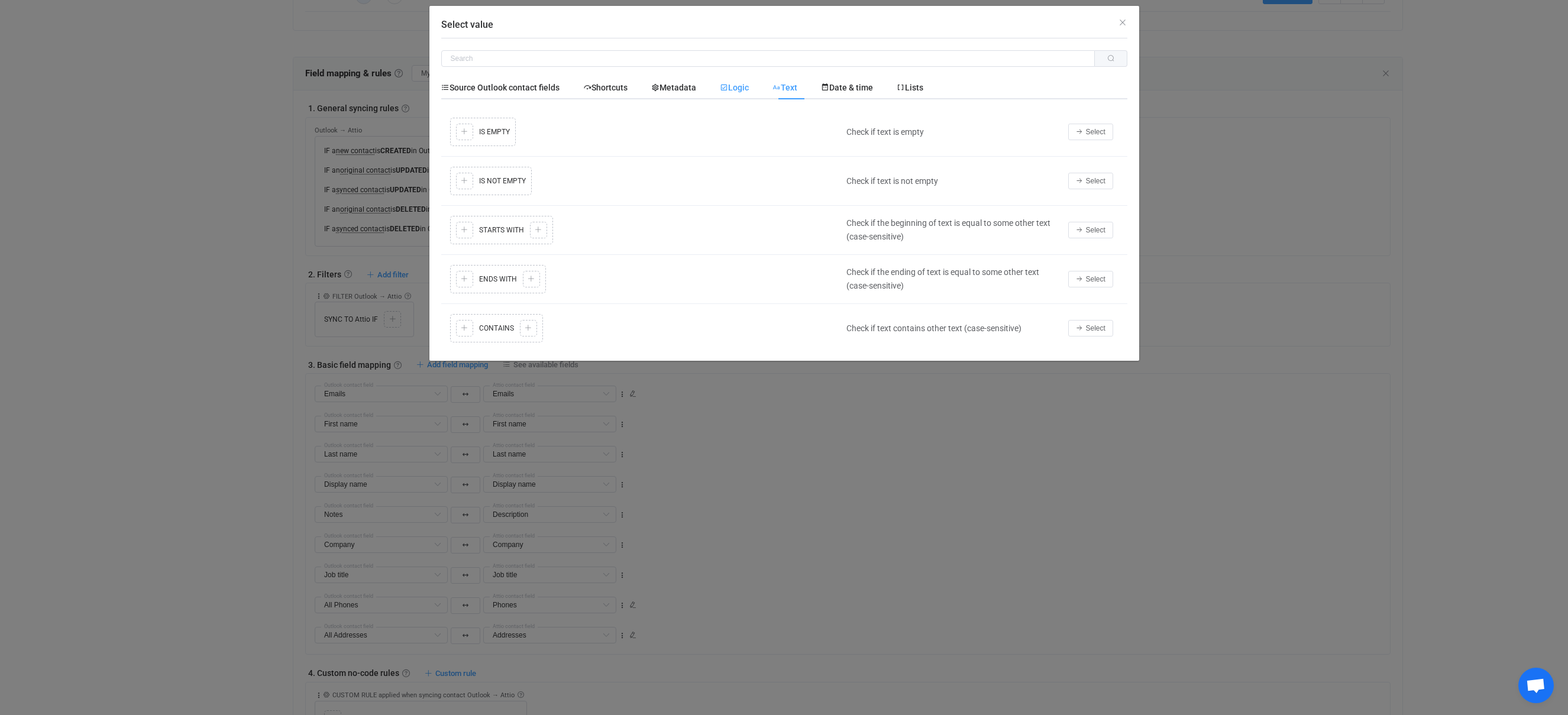
click at [744, 87] on span "Logic" at bounding box center [735, 87] width 29 height 10
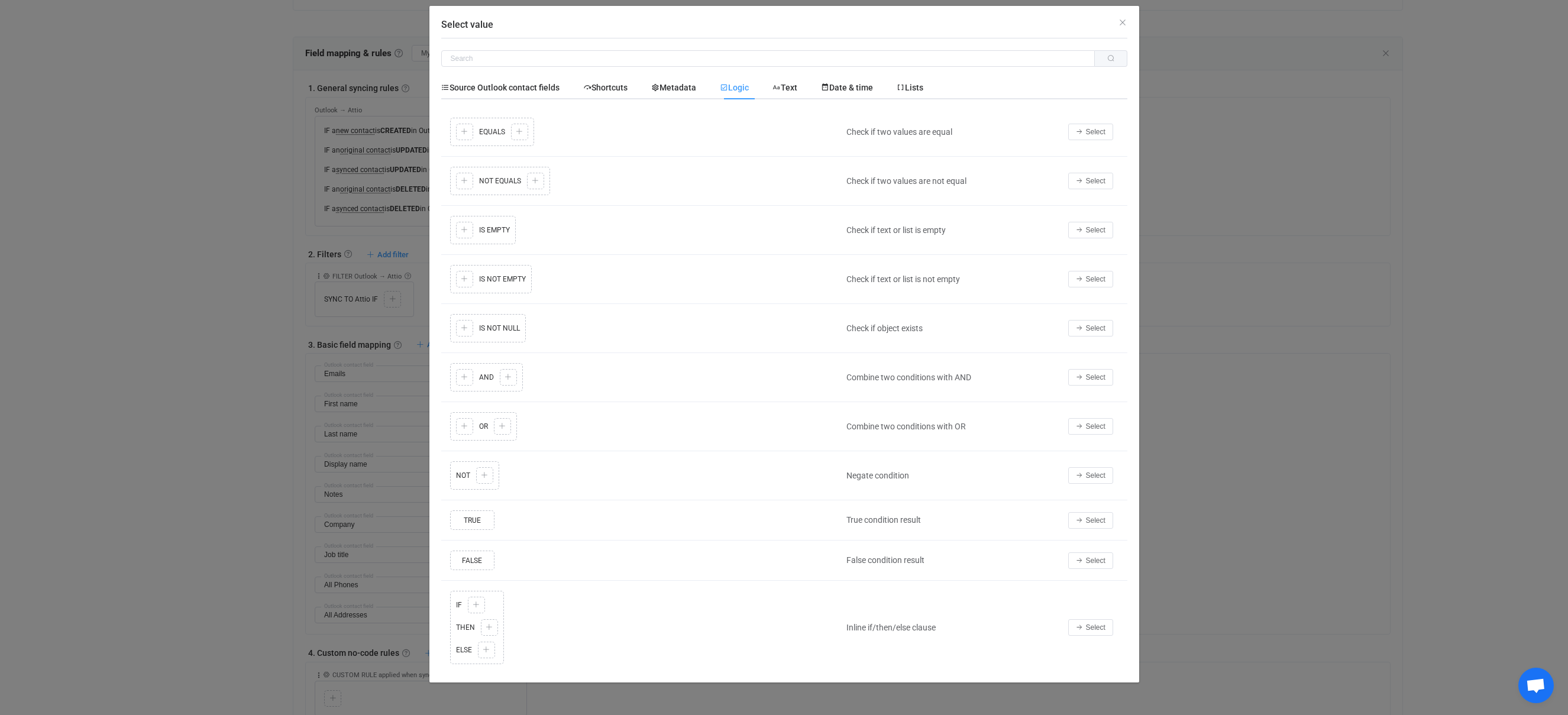
scroll to position [356, 0]
click at [1101, 516] on span "Select" at bounding box center [1095, 520] width 19 height 9
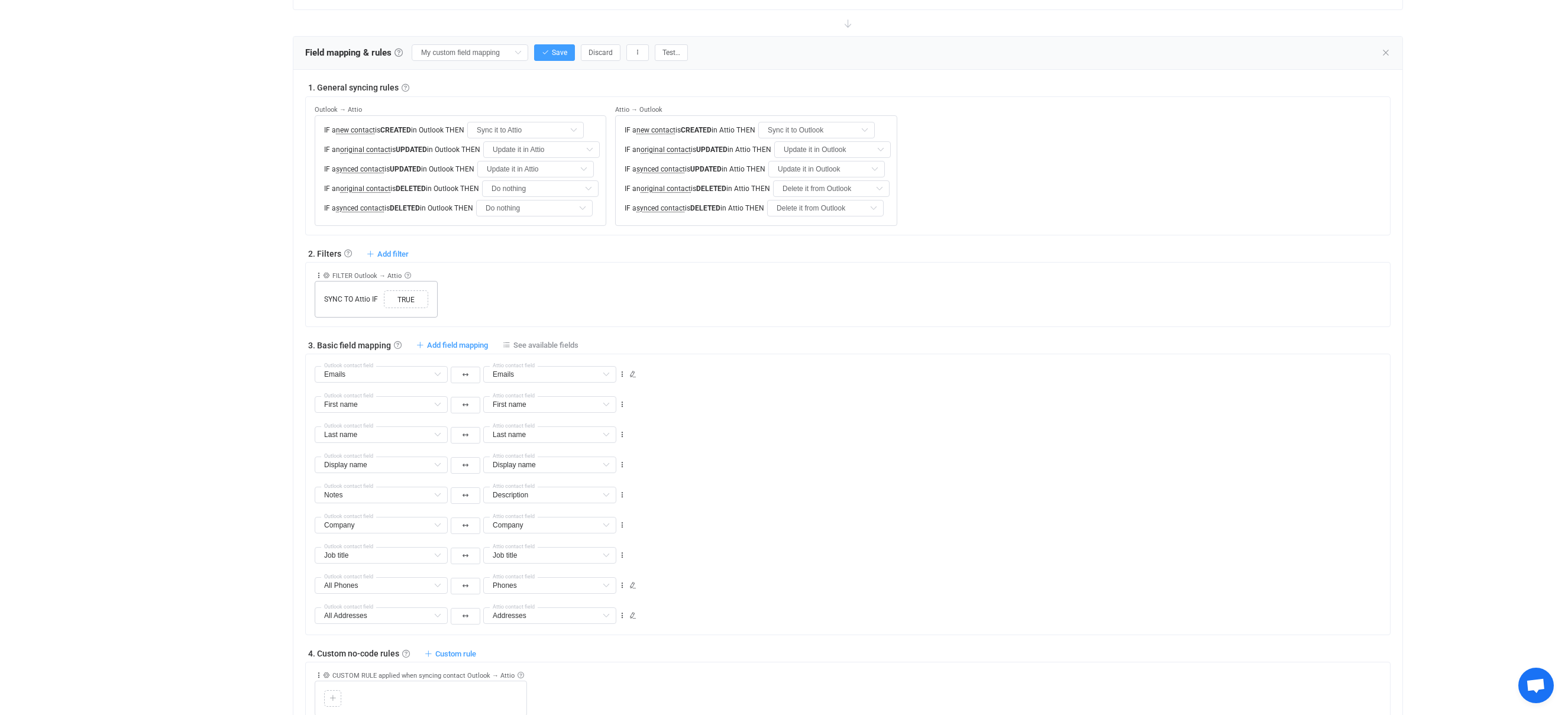
click at [352, 307] on div "SYNC TO Attio IF Copy Cut Replace TYPE MISMATCH TRUE" at bounding box center [376, 299] width 123 height 37
click at [325, 277] on icon at bounding box center [326, 275] width 7 height 7
click at [263, 281] on div "Overview Synchronizations Settings Billing Help" at bounding box center [222, 314] width 130 height 1274
click at [317, 276] on icon at bounding box center [319, 275] width 9 height 9
click at [388, 296] on span "TRUE" at bounding box center [406, 299] width 39 height 11
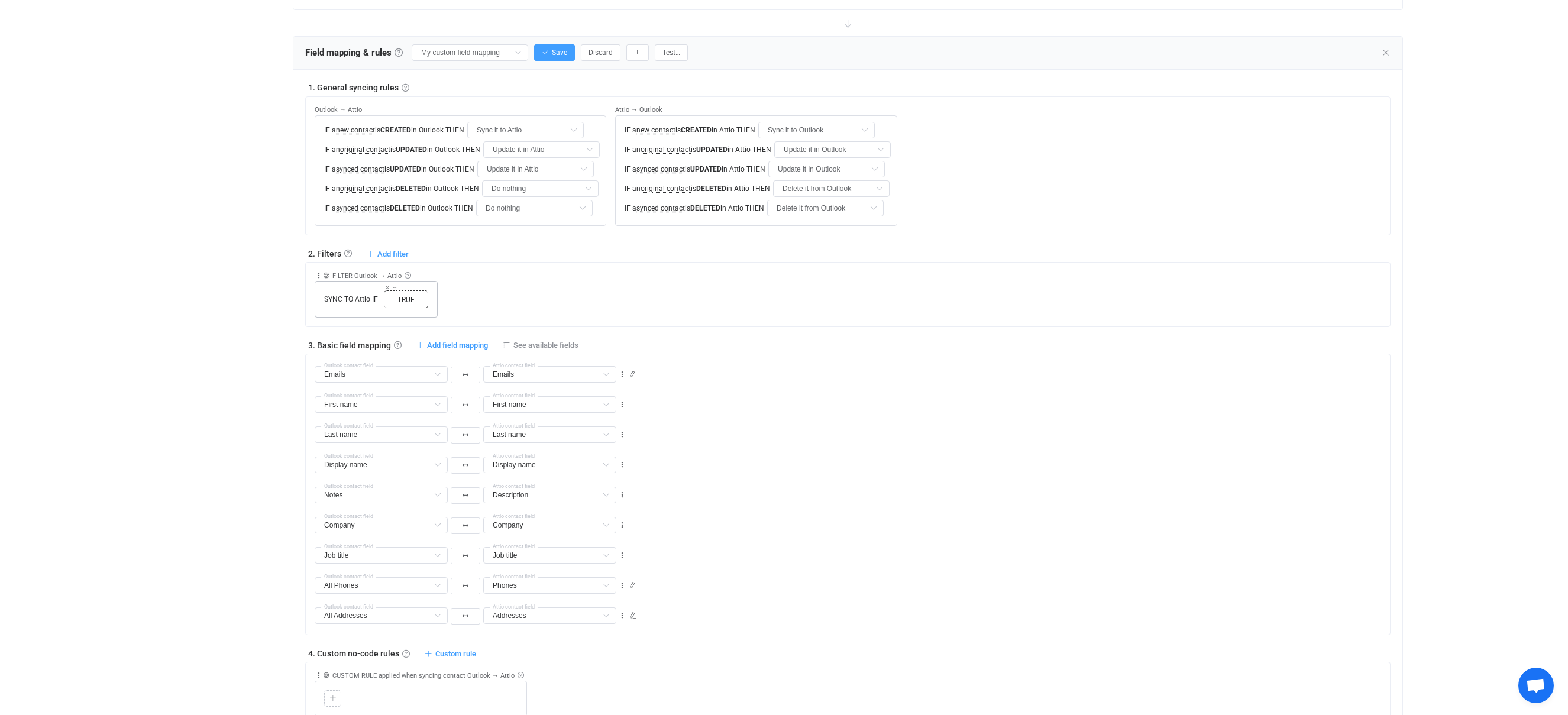
click at [399, 298] on span "TRUE" at bounding box center [406, 299] width 39 height 11
click at [429, 299] on div "SYNC TO Attio IF Copy Cut Replace TYPE MISMATCH TRUE" at bounding box center [376, 299] width 123 height 37
click at [372, 299] on span "SYNC TO Attio IF" at bounding box center [351, 298] width 60 height 11
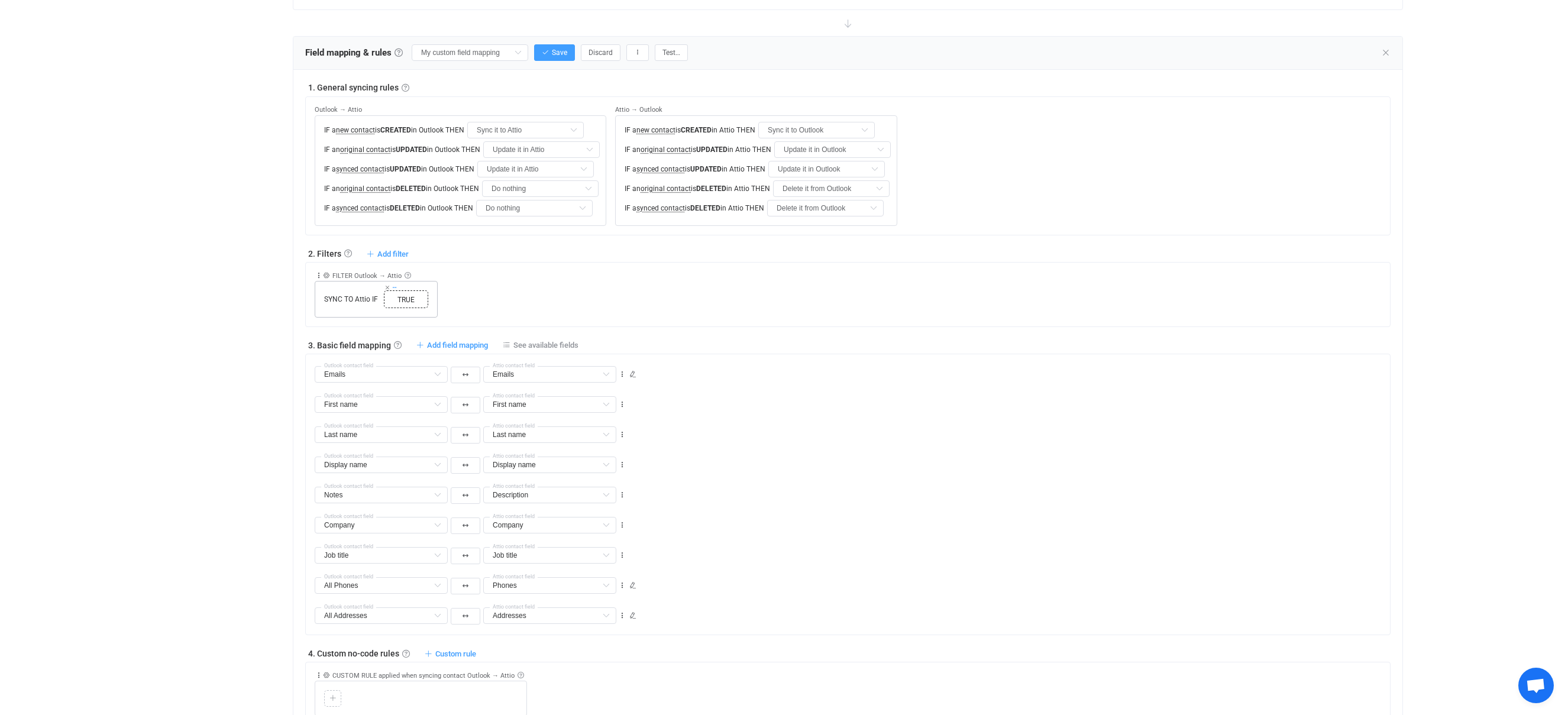
click at [393, 287] on icon at bounding box center [394, 288] width 6 height 6
click at [406, 264] on span "Copy" at bounding box center [411, 266] width 16 height 10
click at [365, 301] on span "SYNC TO Attio IF" at bounding box center [351, 298] width 60 height 11
click at [417, 304] on span "TRUE" at bounding box center [406, 299] width 39 height 11
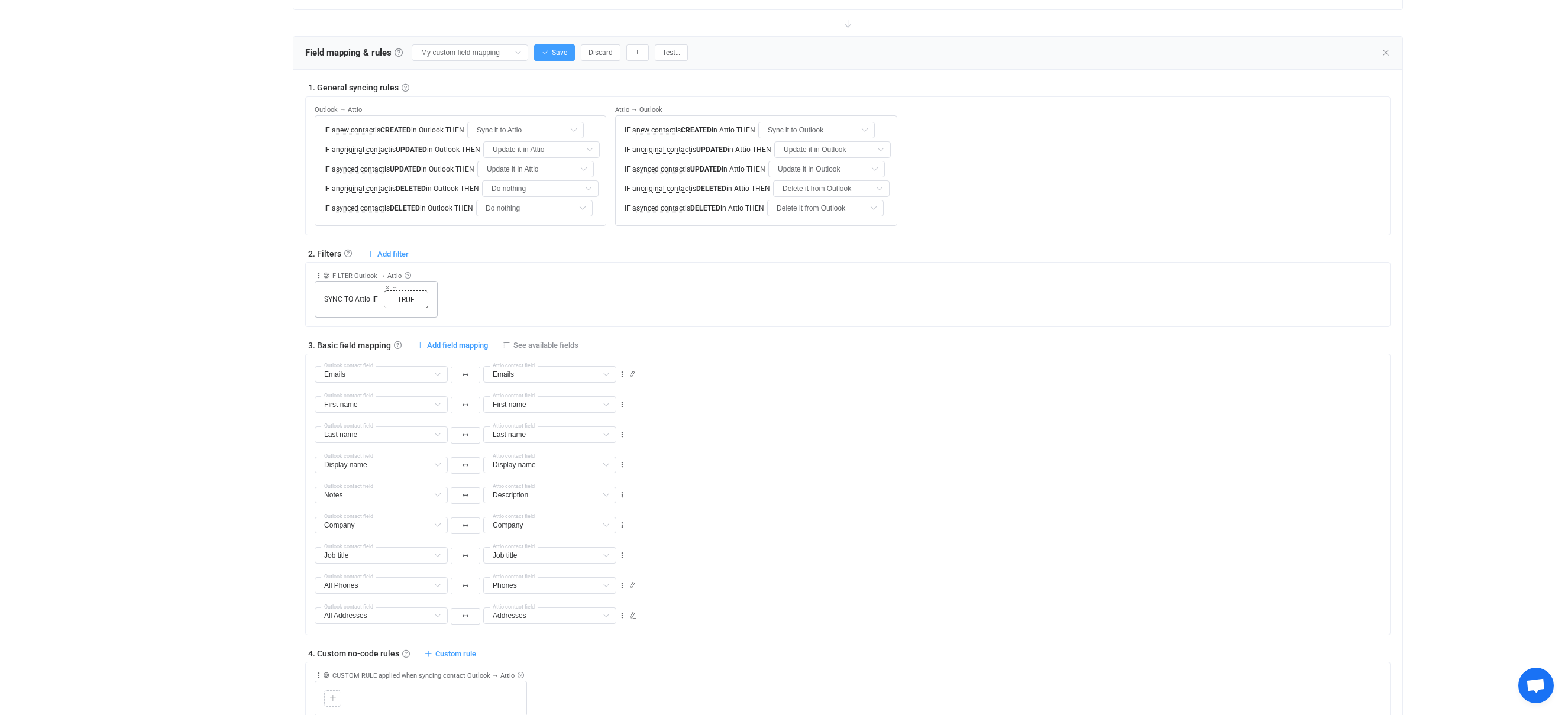
click at [417, 304] on span "TRUE" at bounding box center [406, 299] width 39 height 11
click at [316, 309] on div "SYNC TO Attio IF TYPE MISMATCH TRUE" at bounding box center [376, 299] width 123 height 37
click at [332, 276] on span "FILTER Outlook → Attio" at bounding box center [366, 276] width 69 height 8
click at [382, 253] on span "Add filter" at bounding box center [392, 254] width 31 height 9
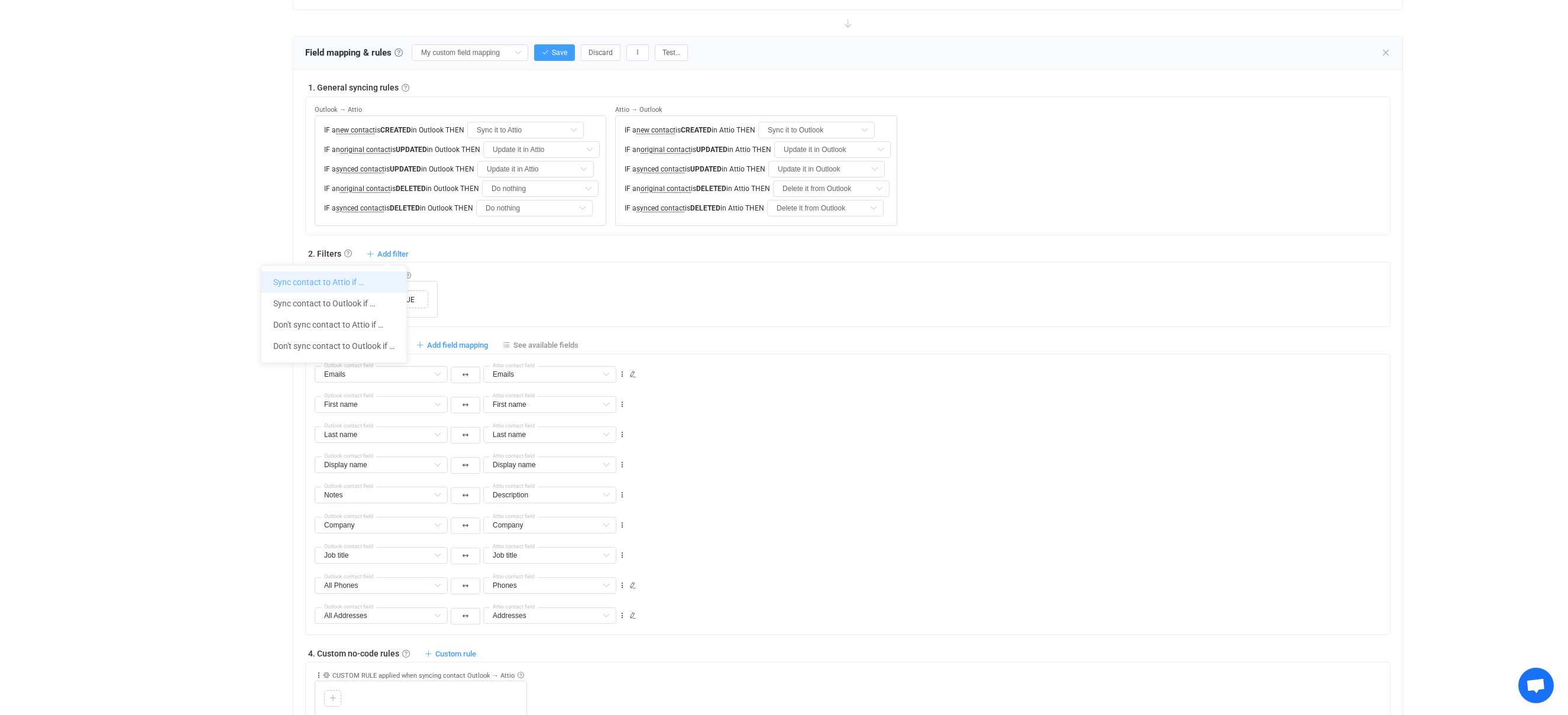
click at [356, 277] on li "Sync contact to Attio if …" at bounding box center [334, 282] width 145 height 21
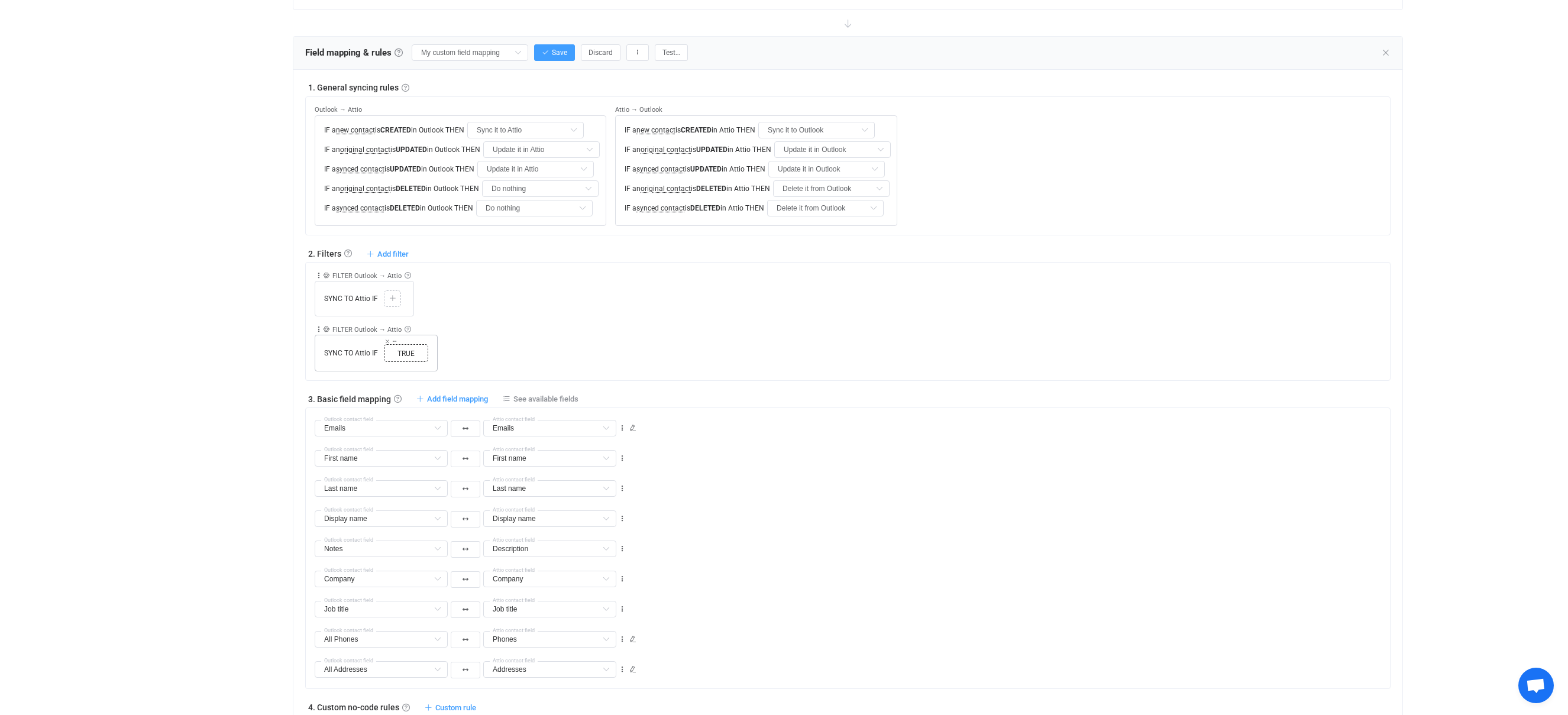
click at [405, 355] on span "TRUE" at bounding box center [406, 353] width 39 height 11
click at [382, 355] on div "SYNC TO Attio IF Copy Cut Replace TYPE MISMATCH TRUE Select value" at bounding box center [376, 353] width 123 height 37
click at [327, 328] on icon at bounding box center [326, 328] width 7 height 7
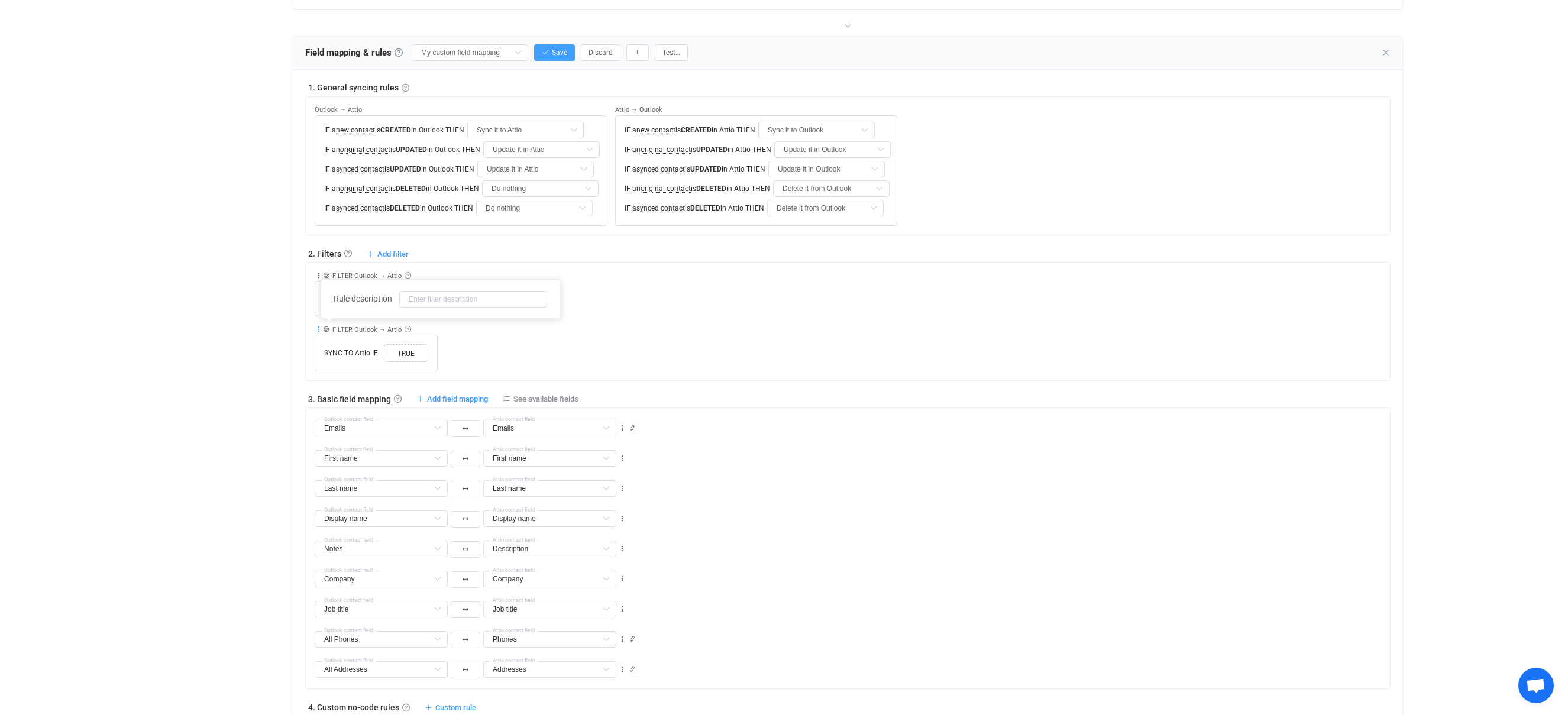
click at [320, 327] on icon at bounding box center [319, 329] width 9 height 9
click at [292, 427] on li "Delete" at bounding box center [282, 421] width 78 height 21
click at [394, 302] on div at bounding box center [392, 298] width 12 height 11
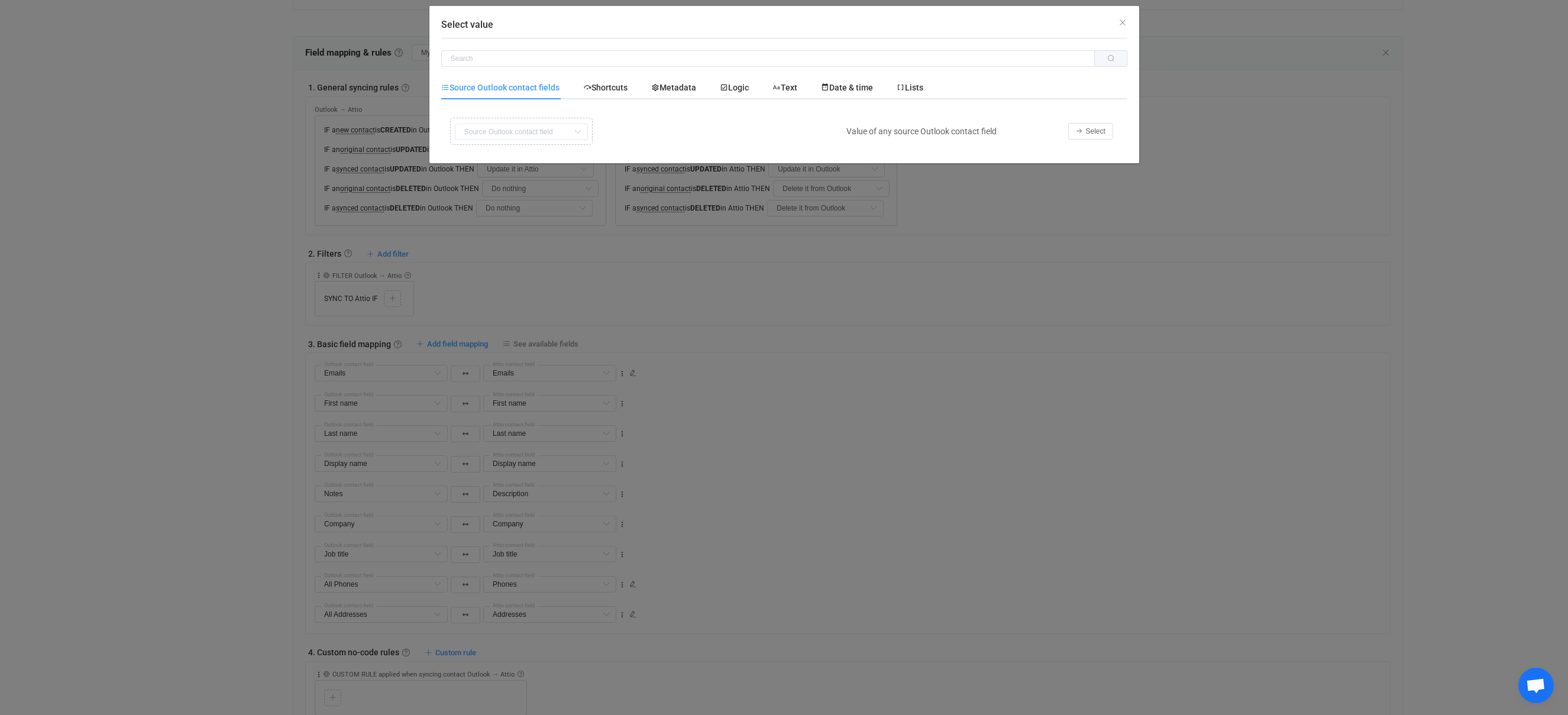
click at [557, 133] on div "Copy Cut Replace TYPE MISMATCH First name Default field Last name Default field…" at bounding box center [641, 131] width 388 height 33
click at [513, 89] on span "Source Outlook contact fields" at bounding box center [500, 87] width 118 height 10
click at [1096, 133] on span "Select" at bounding box center [1095, 131] width 19 height 9
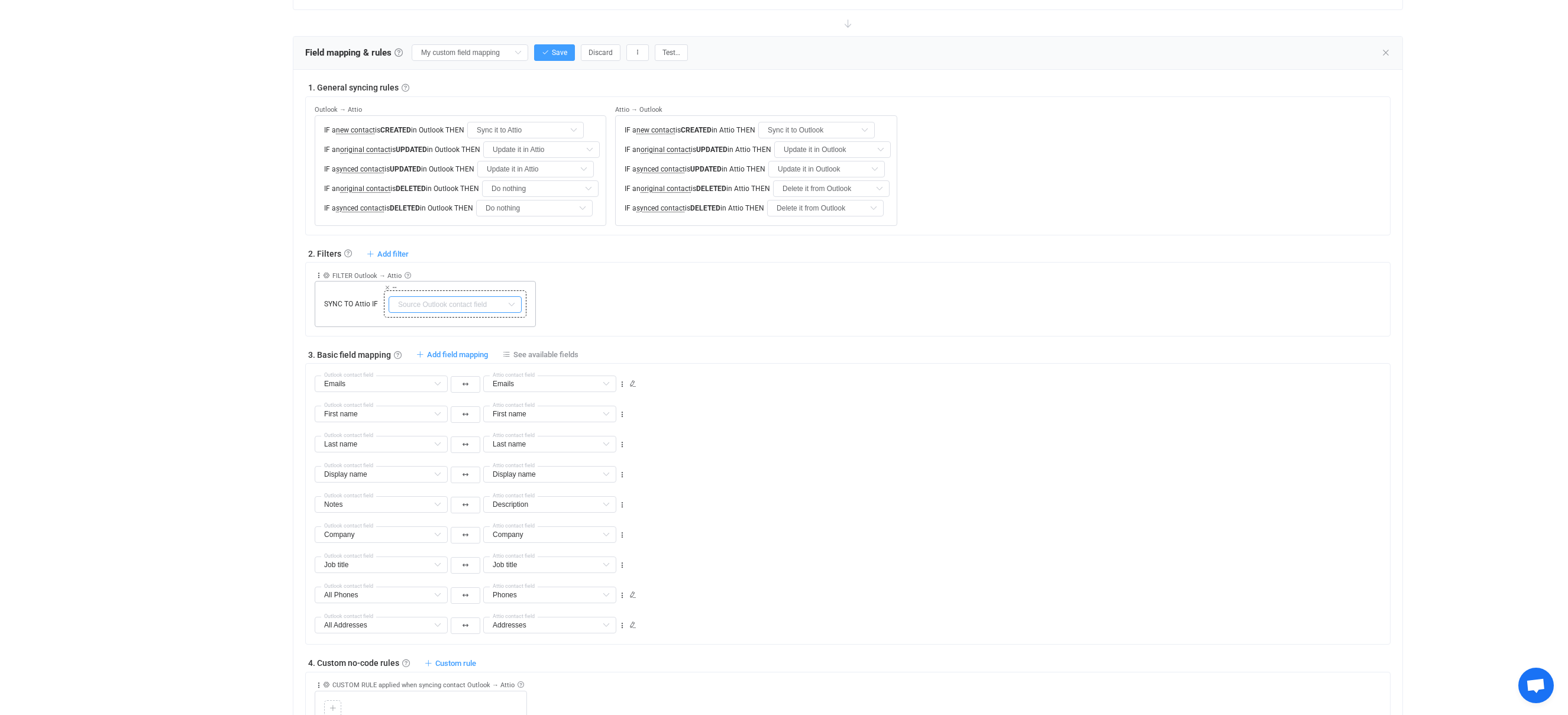
click at [469, 311] on input "text" at bounding box center [455, 304] width 133 height 16
click at [465, 439] on li "Company Default field" at bounding box center [514, 442] width 251 height 20
type input "Company"
click at [395, 286] on icon at bounding box center [394, 288] width 6 height 6
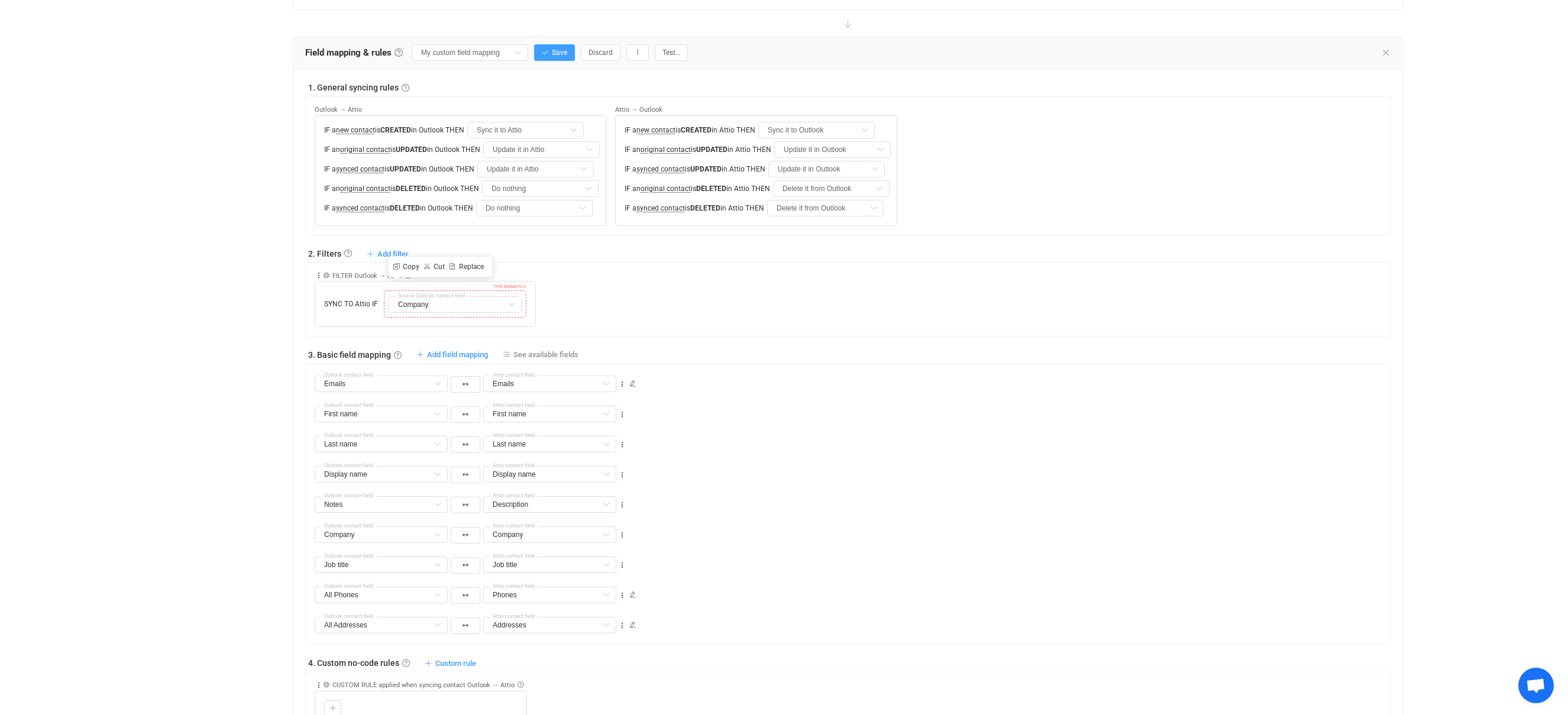
click at [565, 316] on div "FILTER Outlook → Attio Inclusion filter Contact from Outlook will be synced to …" at bounding box center [852, 295] width 1075 height 65
click at [574, 331] on div "FILTER Outlook → Attio Inclusion filter Contact from Outlook will be synced to …" at bounding box center [848, 298] width 1085 height 75
click at [495, 302] on input "text" at bounding box center [455, 304] width 133 height 16
click at [442, 472] on span "Company" at bounding box center [429, 473] width 36 height 10
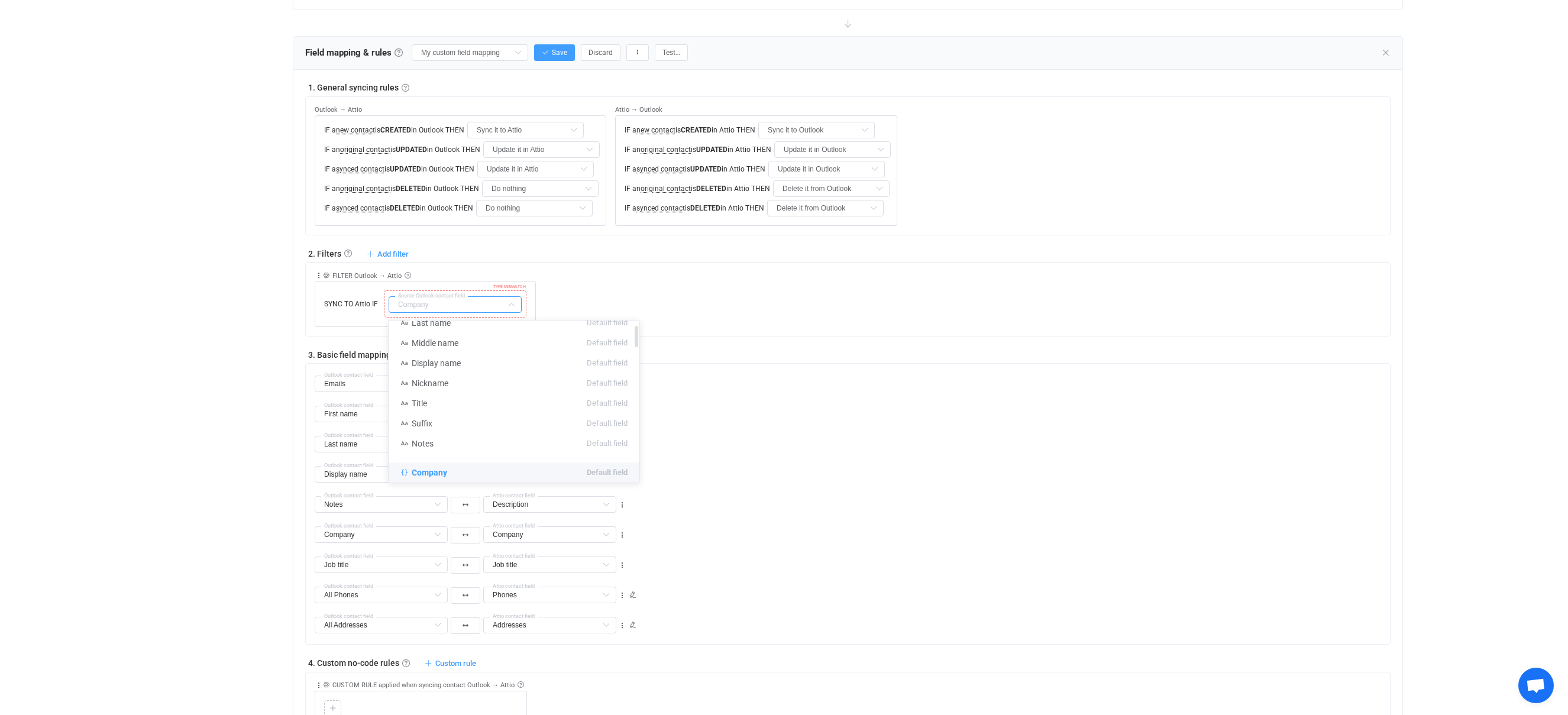
type input "Company"
click at [492, 301] on input "Company" at bounding box center [455, 304] width 133 height 16
click at [347, 253] on link at bounding box center [348, 254] width 8 height 8
type input "Company"
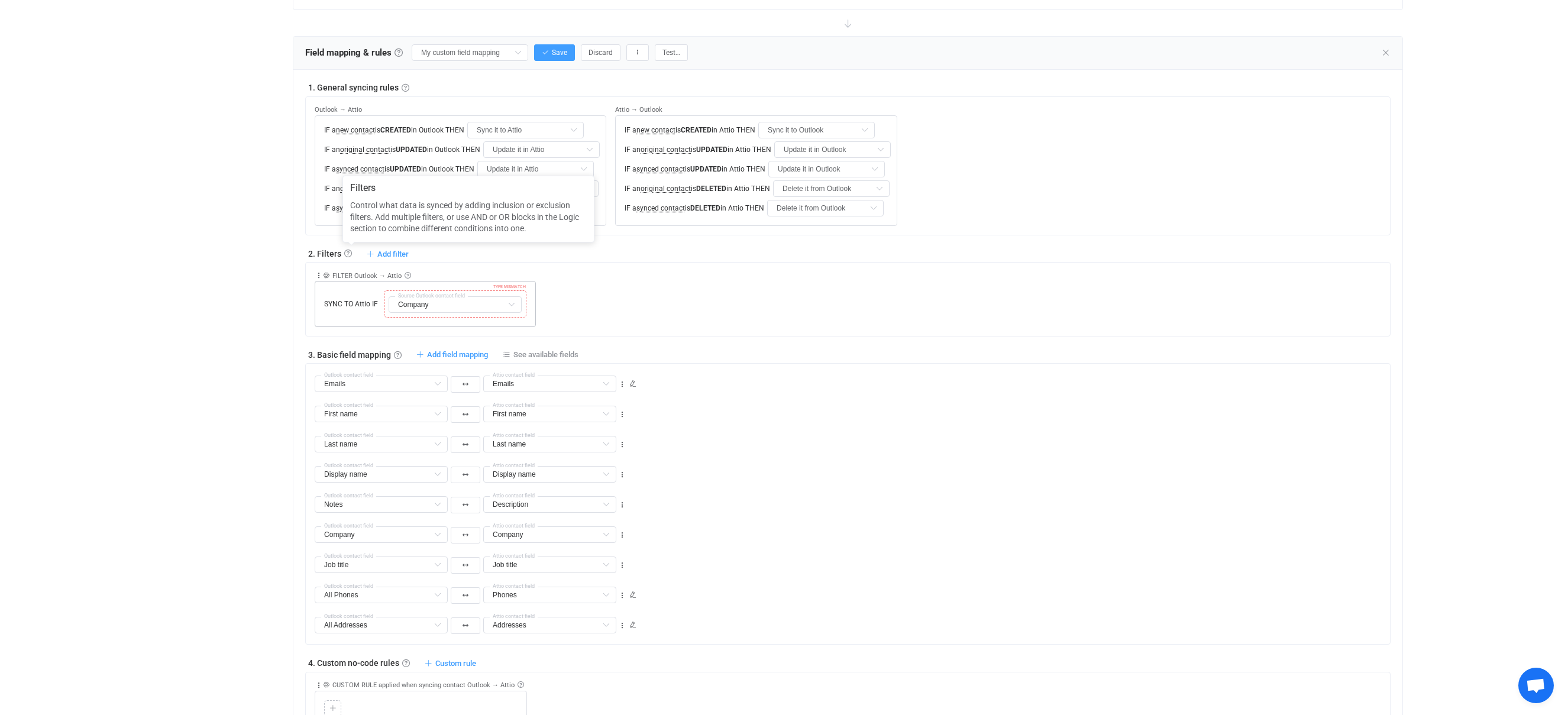
click at [359, 295] on div "SYNC TO Attio IF TYPE MISMATCH Company Source Outlook contact field" at bounding box center [425, 304] width 221 height 47
click at [345, 281] on div "SYNC TO Attio IF TYPE MISMATCH Company Source Outlook contact field" at bounding box center [425, 304] width 221 height 47
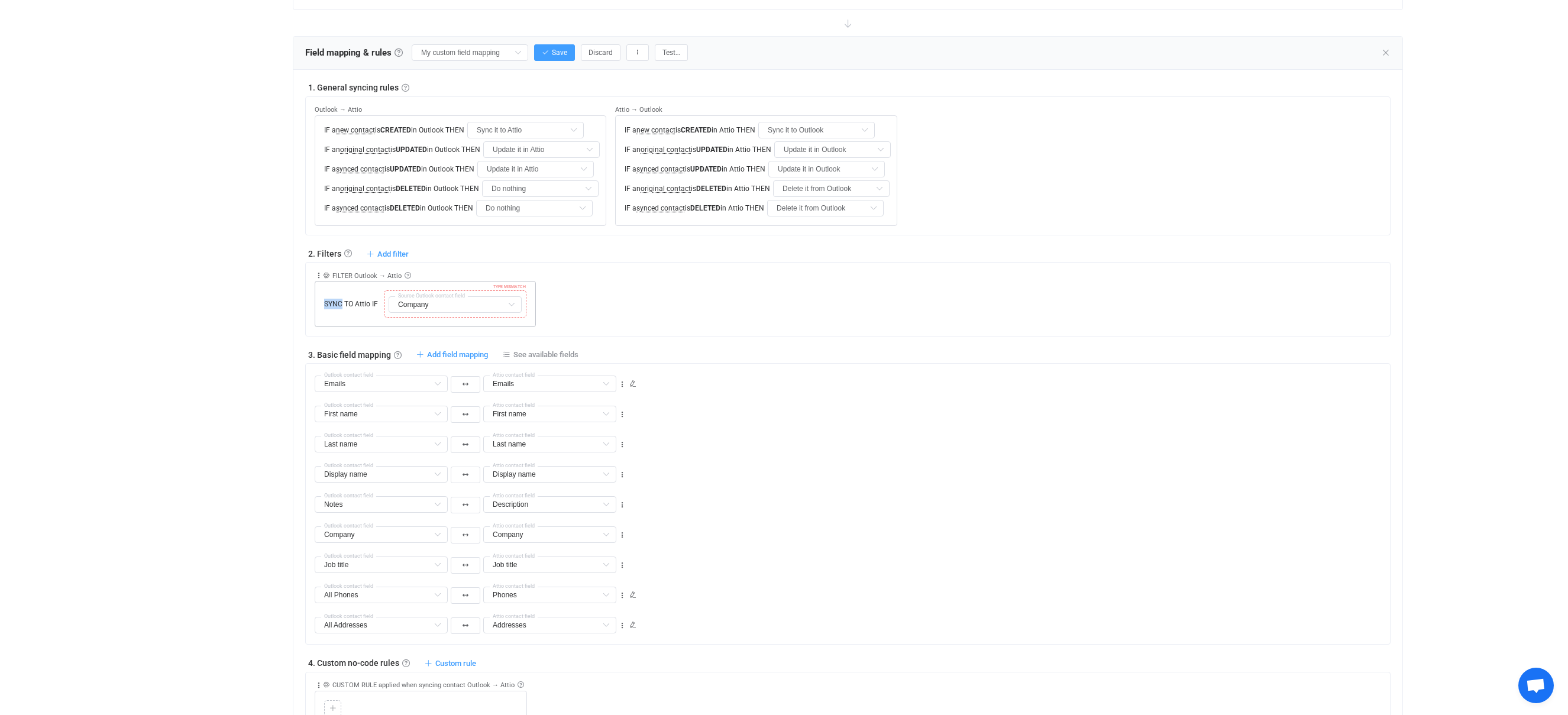
click at [345, 281] on div "SYNC TO Attio IF TYPE MISMATCH Company Source Outlook contact field" at bounding box center [425, 304] width 221 height 47
click at [382, 281] on div "SYNC TO Attio IF TYPE MISMATCH Company Source Outlook contact field" at bounding box center [425, 304] width 221 height 47
click at [393, 253] on span "Add filter" at bounding box center [392, 254] width 31 height 9
click at [383, 305] on li "Sync contact to Outlook if …" at bounding box center [334, 303] width 145 height 21
click at [321, 276] on icon at bounding box center [319, 275] width 9 height 9
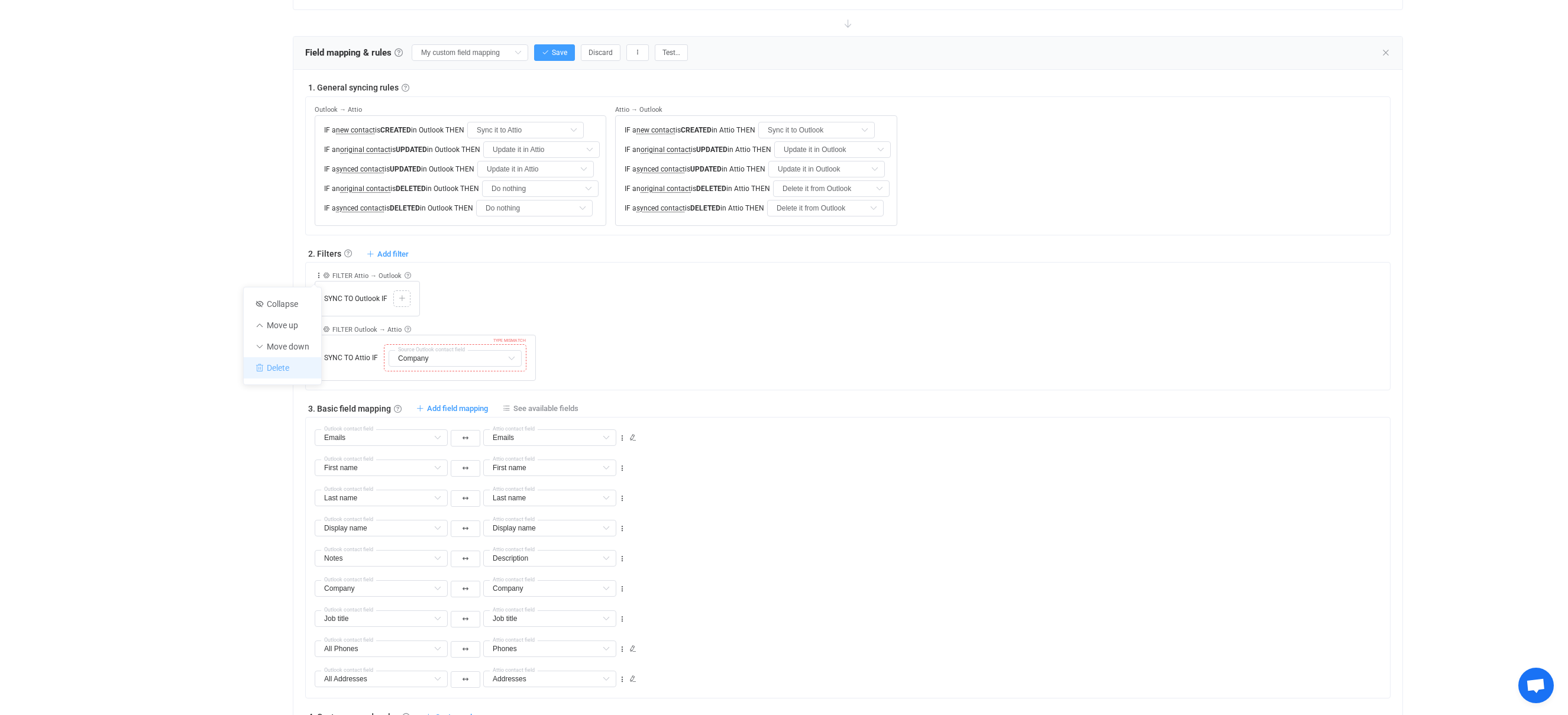
click at [303, 363] on li "Delete" at bounding box center [282, 368] width 78 height 21
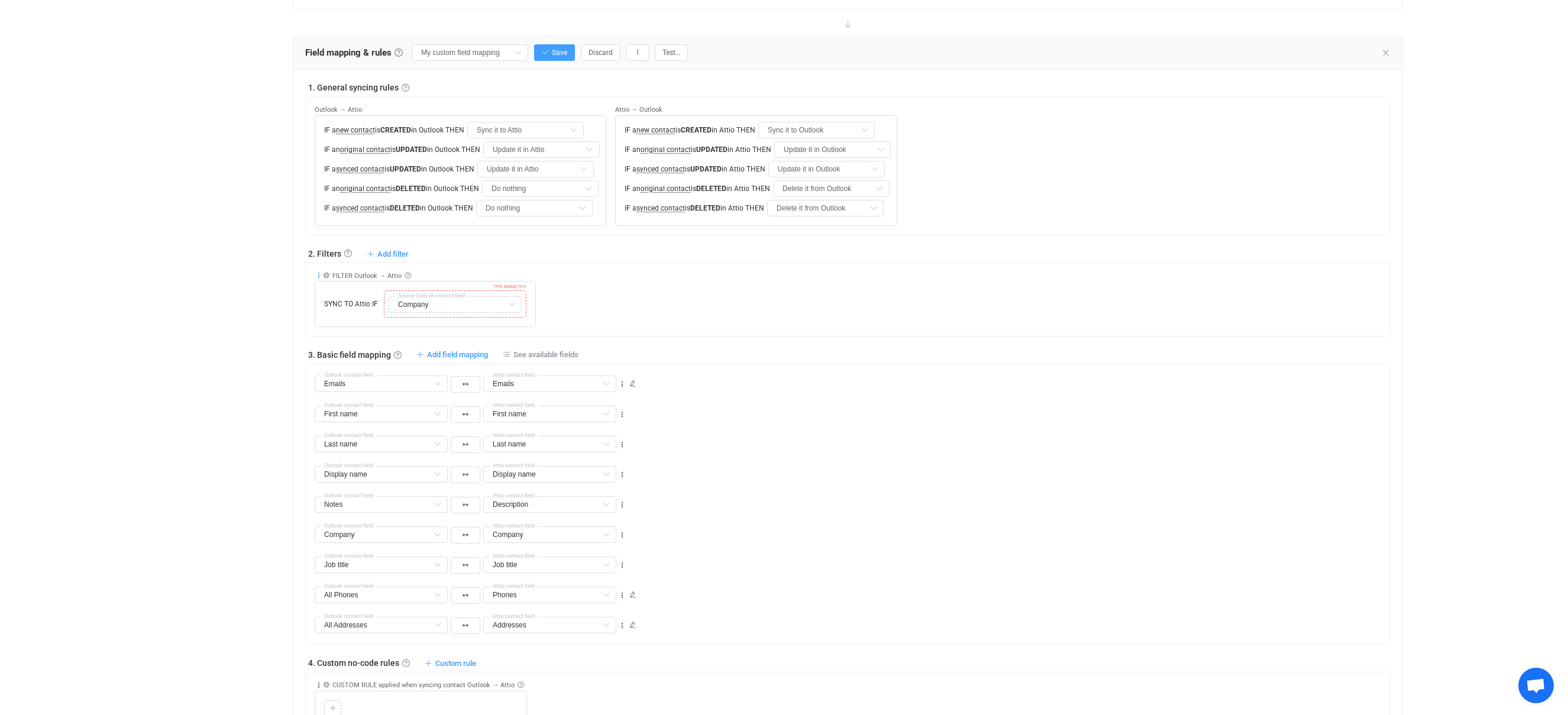
click at [319, 273] on icon at bounding box center [319, 275] width 9 height 9
click at [300, 369] on li "Delete" at bounding box center [282, 368] width 78 height 21
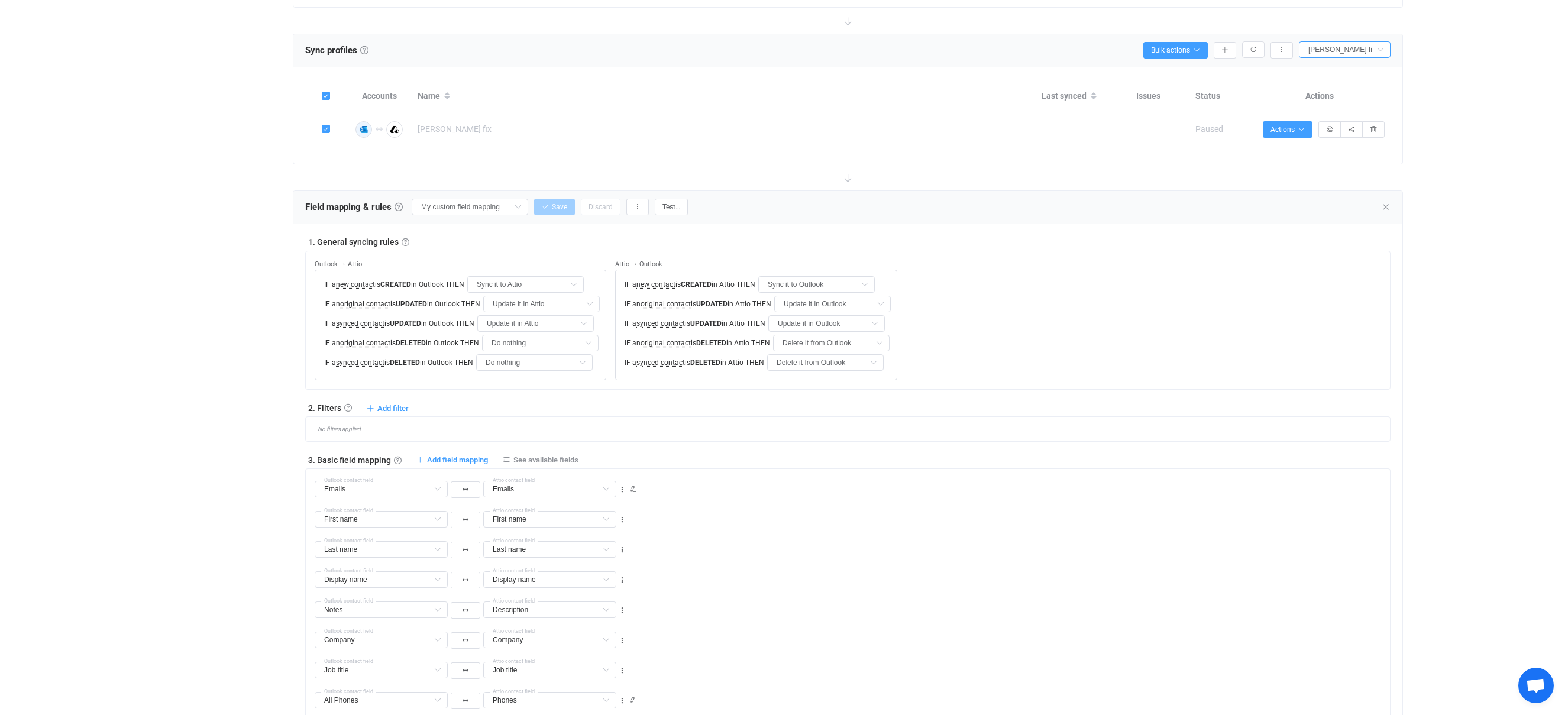
scroll to position [349, 0]
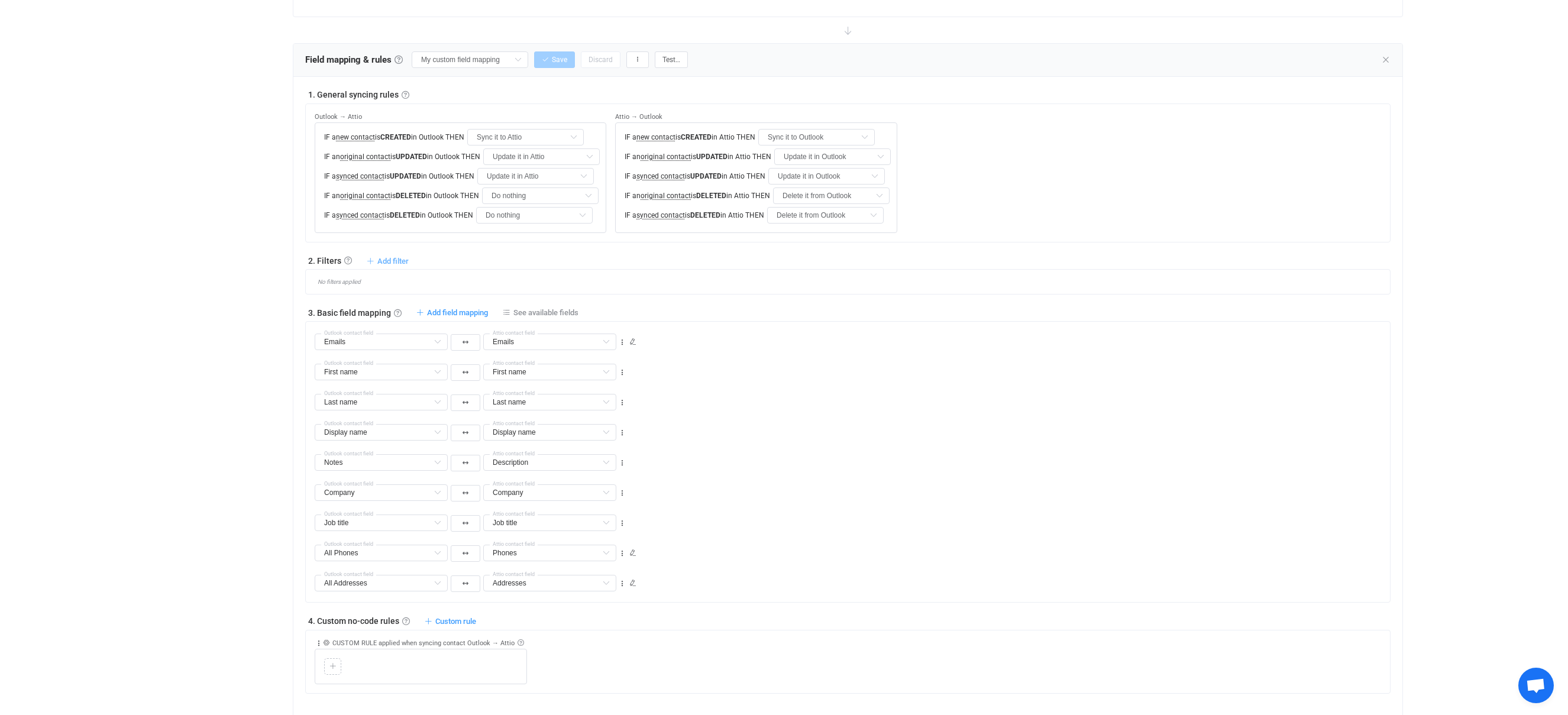
click at [385, 262] on span "Add filter" at bounding box center [392, 261] width 31 height 9
click at [336, 288] on li "Sync contact to Attio if …" at bounding box center [334, 289] width 145 height 21
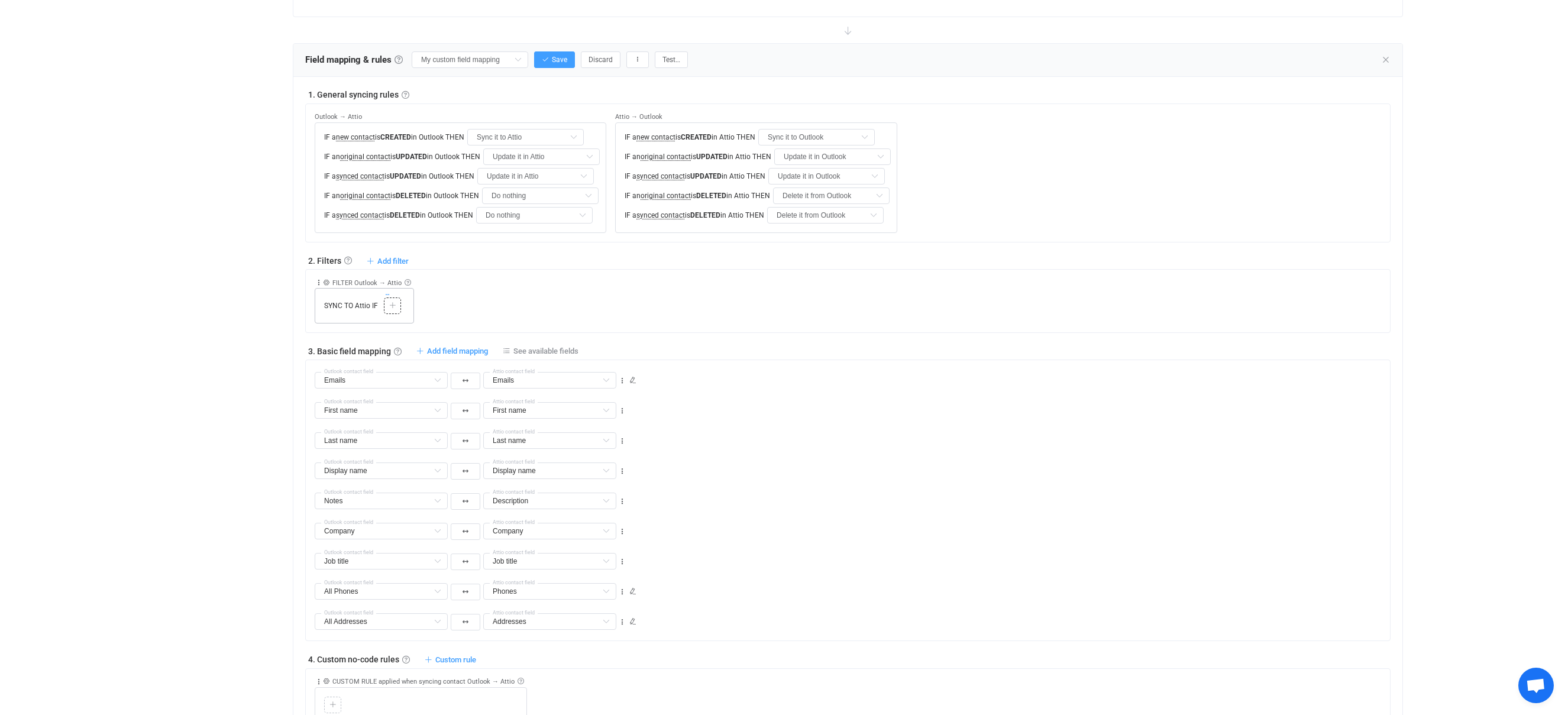
click at [386, 295] on icon at bounding box center [388, 295] width 6 height 6
click at [390, 312] on div "TYPE MISMATCH Select value" at bounding box center [392, 305] width 17 height 16
click at [392, 305] on icon at bounding box center [392, 305] width 7 height 7
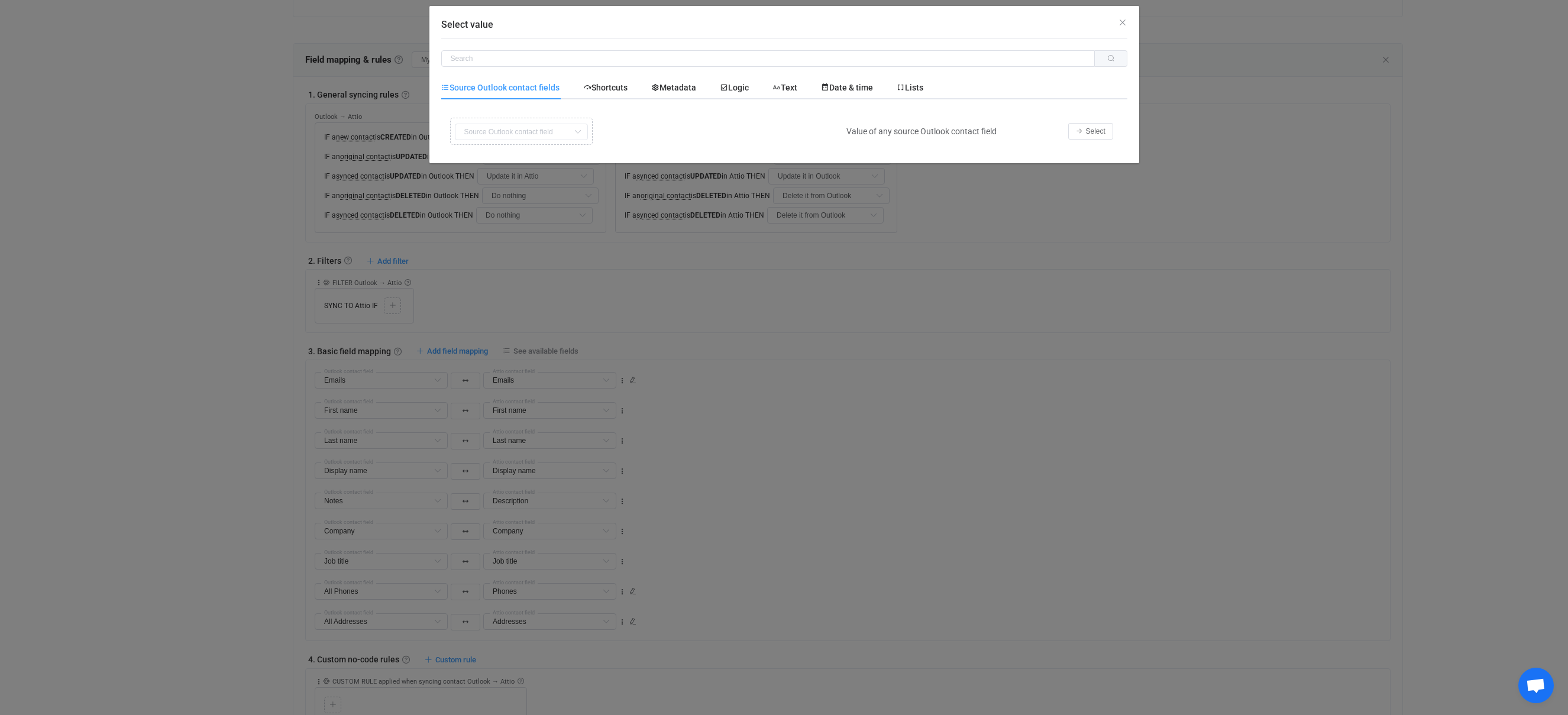
click at [546, 133] on div "Copy Cut Replace TYPE MISMATCH First name Default field Last name Default field…" at bounding box center [641, 131] width 388 height 33
click at [611, 92] on span "Shortcuts" at bounding box center [606, 87] width 45 height 10
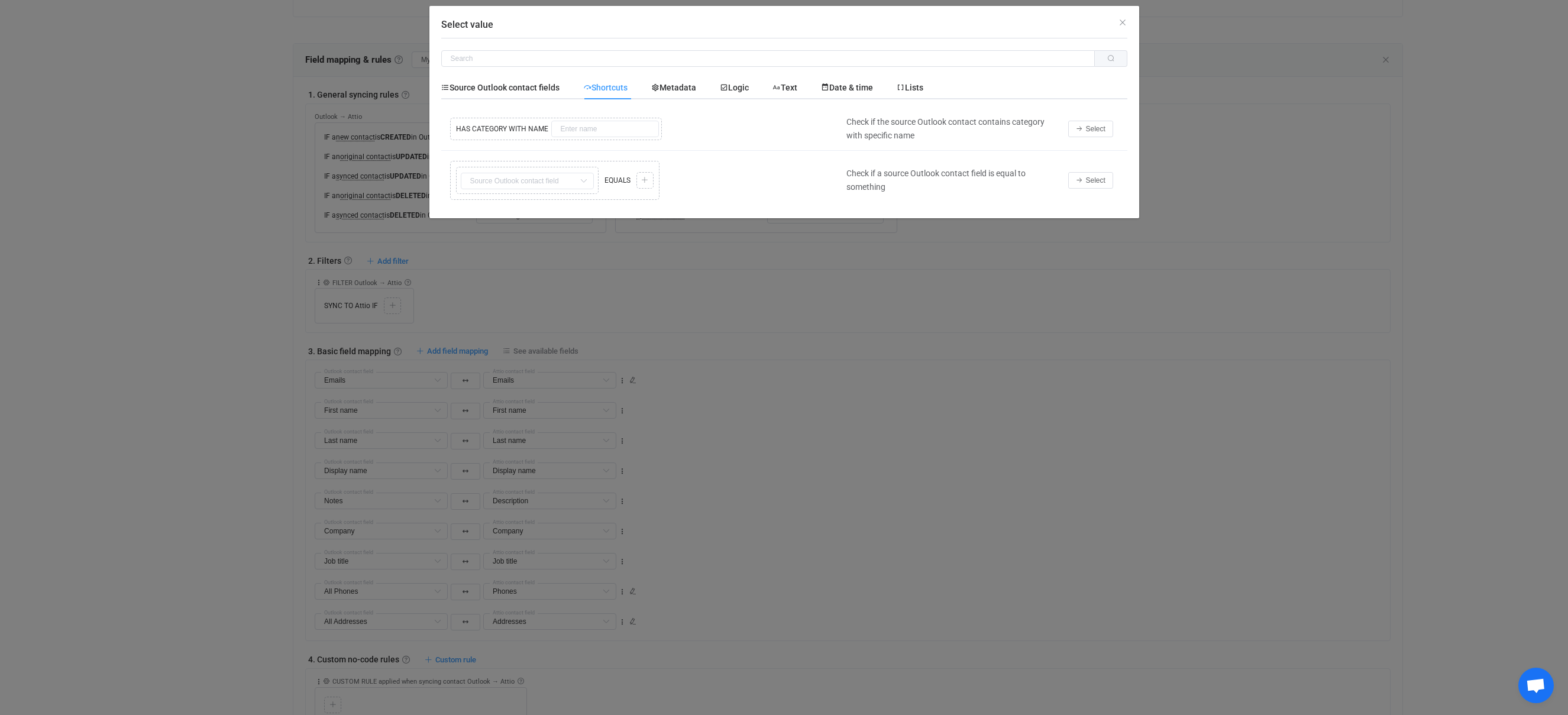
click at [647, 176] on div "Copy Cut Replace TYPE MISMATCH Copy Cut Replace TYPE MISMATCH First name Defaul…" at bounding box center [641, 180] width 388 height 45
click at [1099, 185] on button "Select" at bounding box center [1090, 180] width 45 height 16
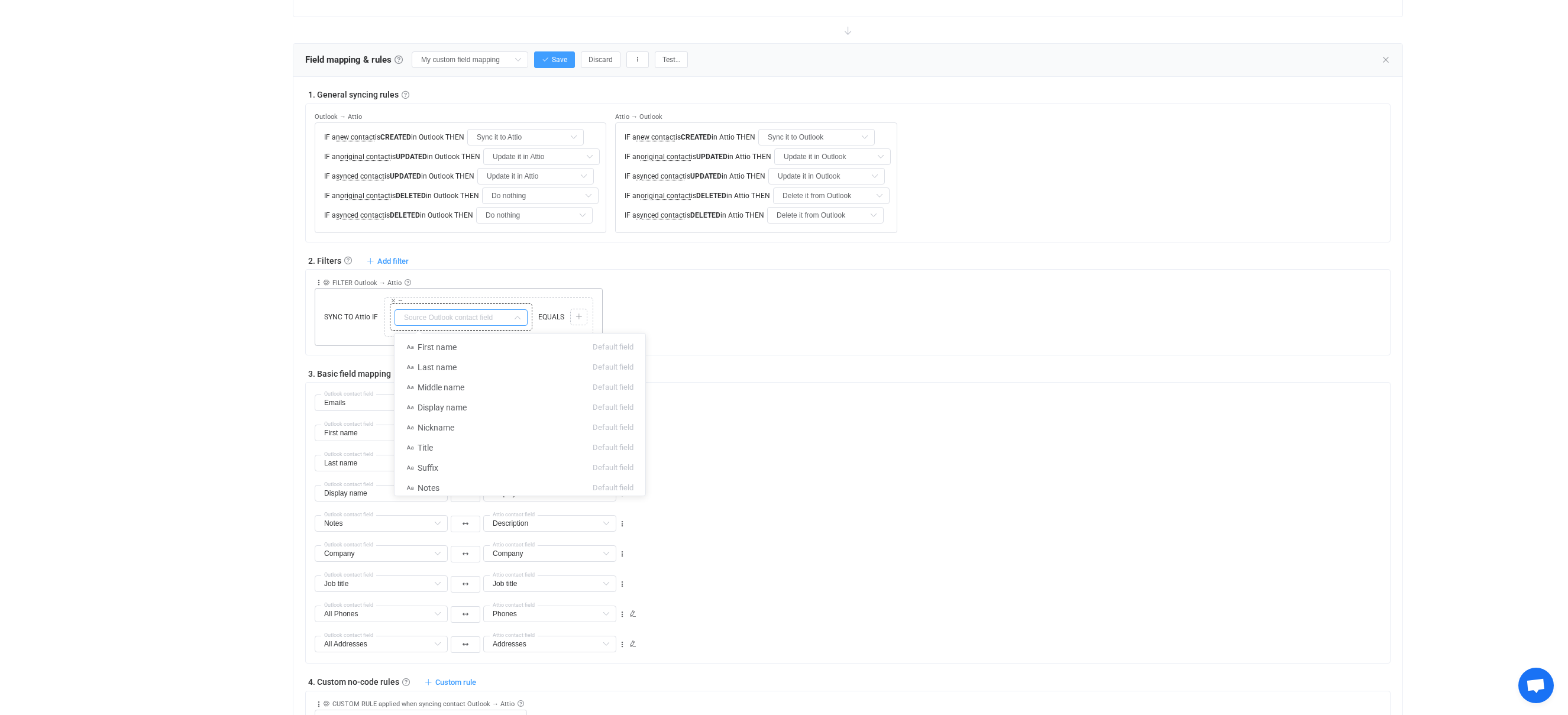
click at [461, 319] on input "text" at bounding box center [460, 317] width 133 height 16
click at [474, 340] on span "Company → Name" at bounding box center [452, 342] width 69 height 10
type input "Company → Name"
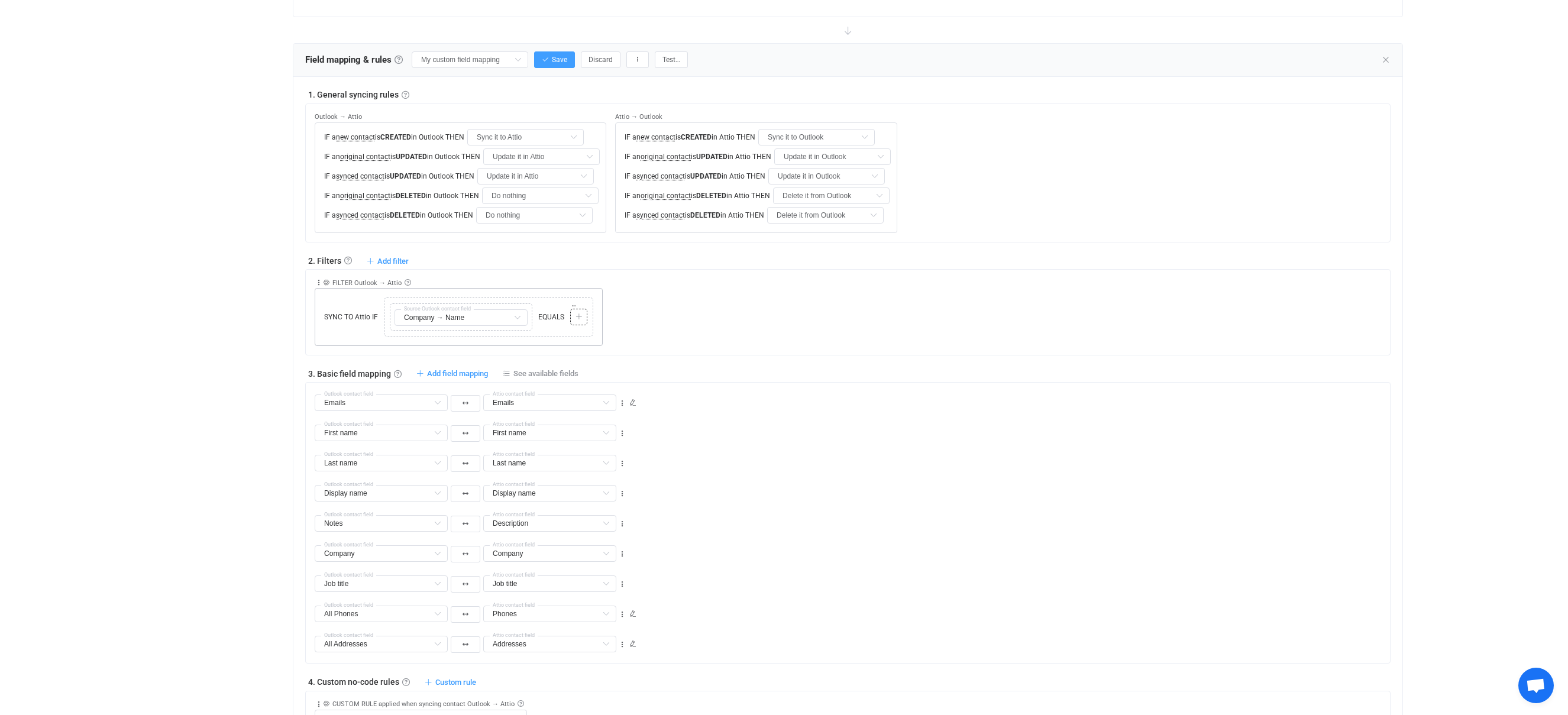
click at [578, 317] on icon at bounding box center [579, 316] width 7 height 7
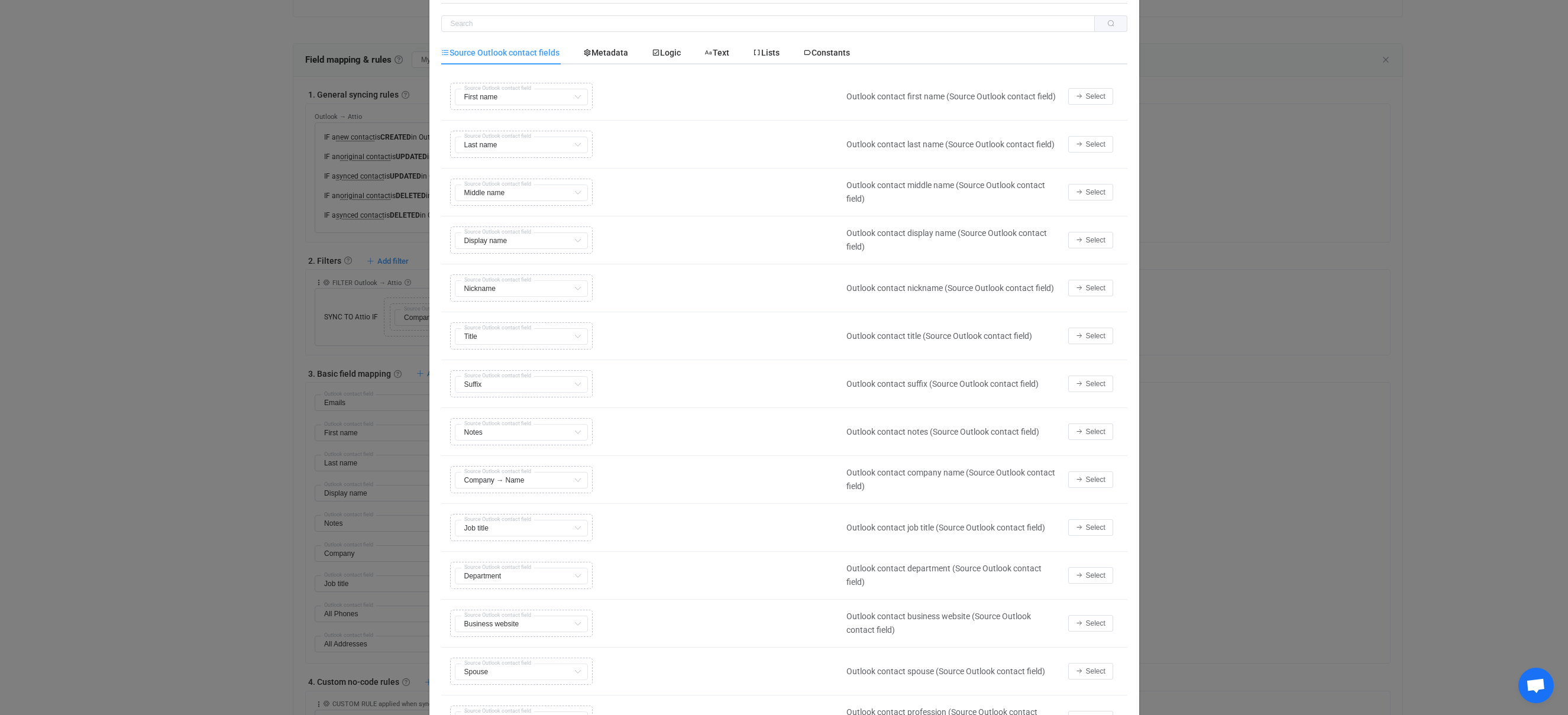
scroll to position [40, 0]
click at [1087, 475] on span "Select" at bounding box center [1095, 475] width 19 height 9
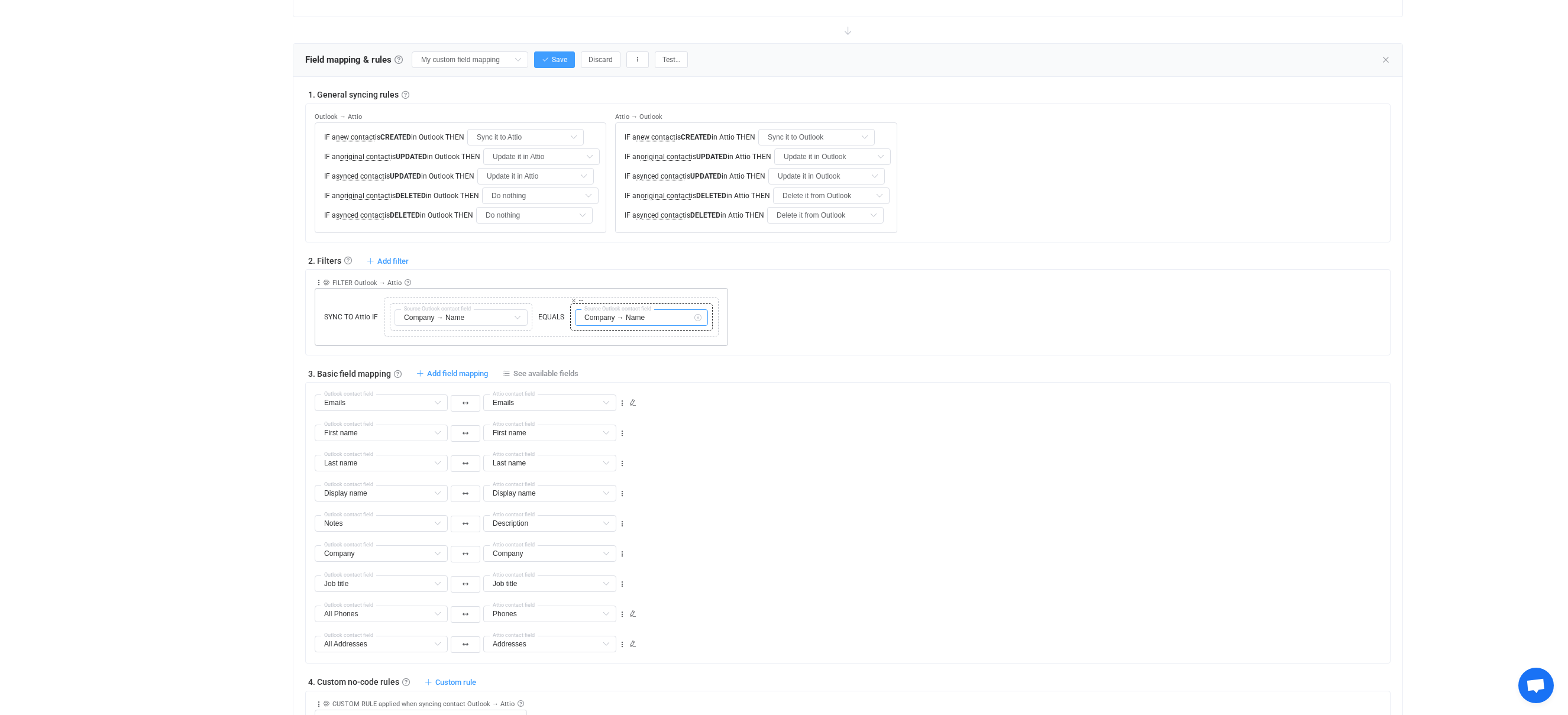
click at [673, 318] on input "Company → Name" at bounding box center [641, 317] width 133 height 16
click at [830, 309] on div "Collapse Move up Move down Delete Rule description FILTER Outlook → Attio Inclu…" at bounding box center [852, 307] width 1075 height 77
type input "Company → Name"
click at [629, 320] on input "text" at bounding box center [641, 317] width 133 height 16
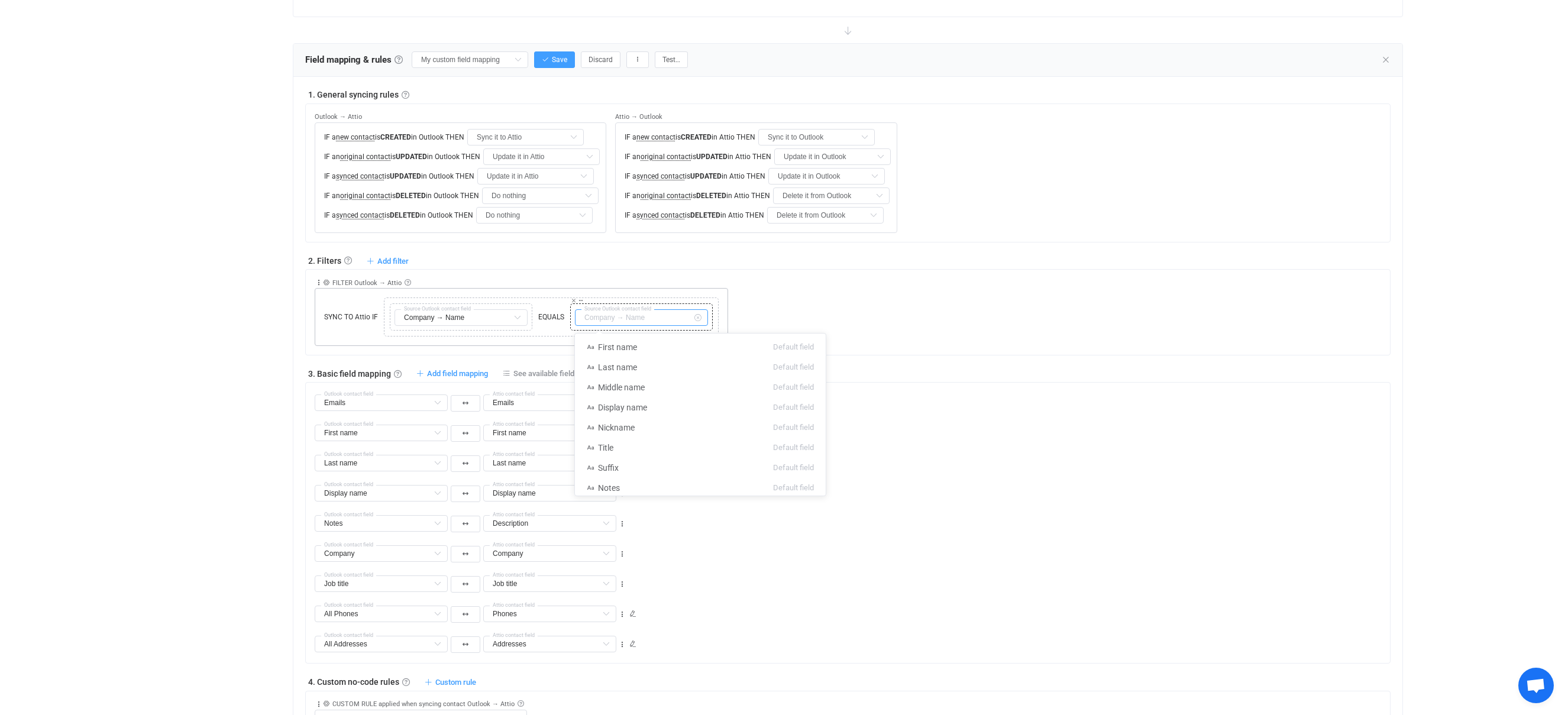
scroll to position [51, 0]
click at [696, 318] on icon at bounding box center [697, 317] width 15 height 16
click at [581, 299] on icon at bounding box center [580, 300] width 6 height 6
click at [589, 319] on input "text" at bounding box center [641, 317] width 133 height 16
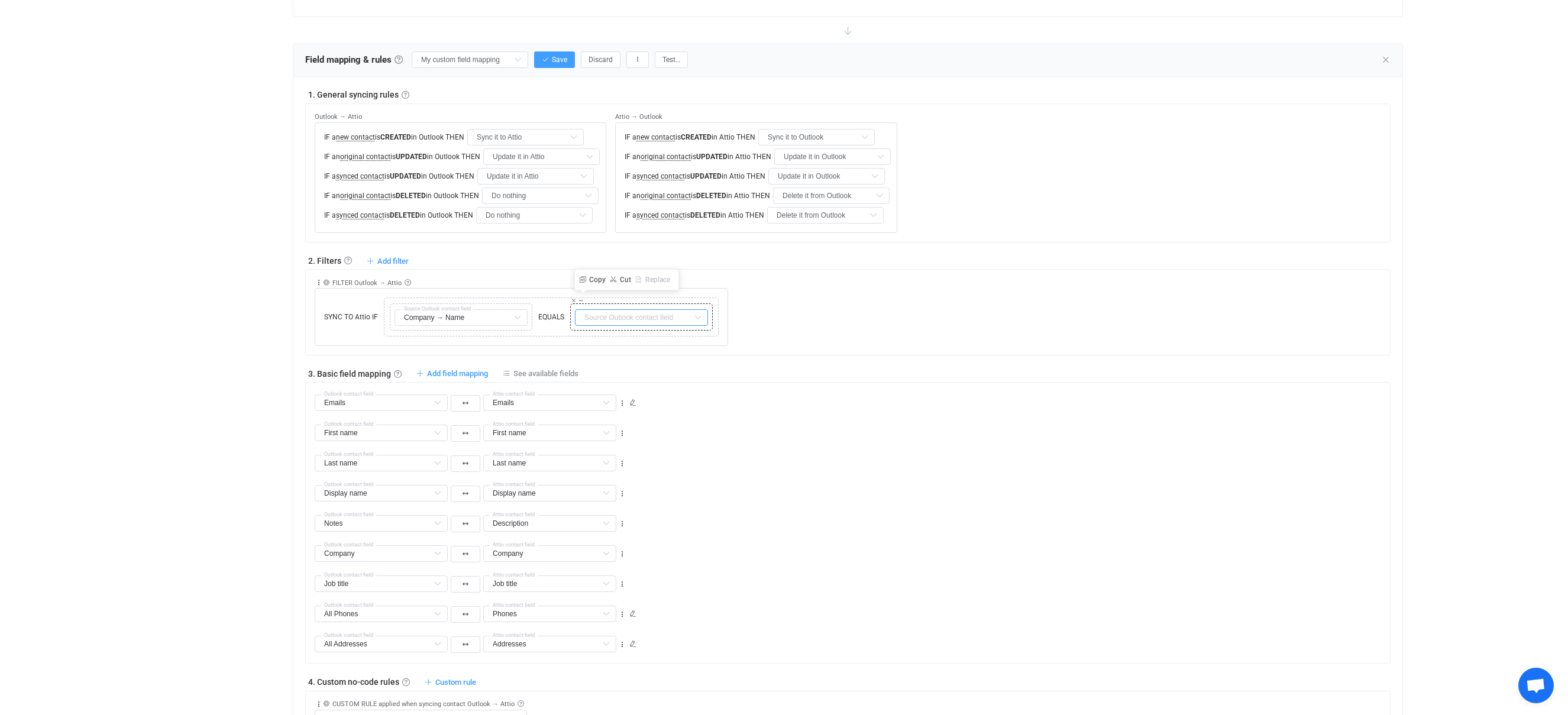
click at [589, 319] on input "text" at bounding box center [641, 317] width 133 height 16
click at [576, 318] on input "text" at bounding box center [641, 317] width 133 height 16
click at [573, 319] on div at bounding box center [641, 317] width 137 height 21
click at [556, 317] on span "EQUALS" at bounding box center [550, 317] width 32 height 11
click at [538, 317] on span "EQUALS" at bounding box center [550, 317] width 32 height 11
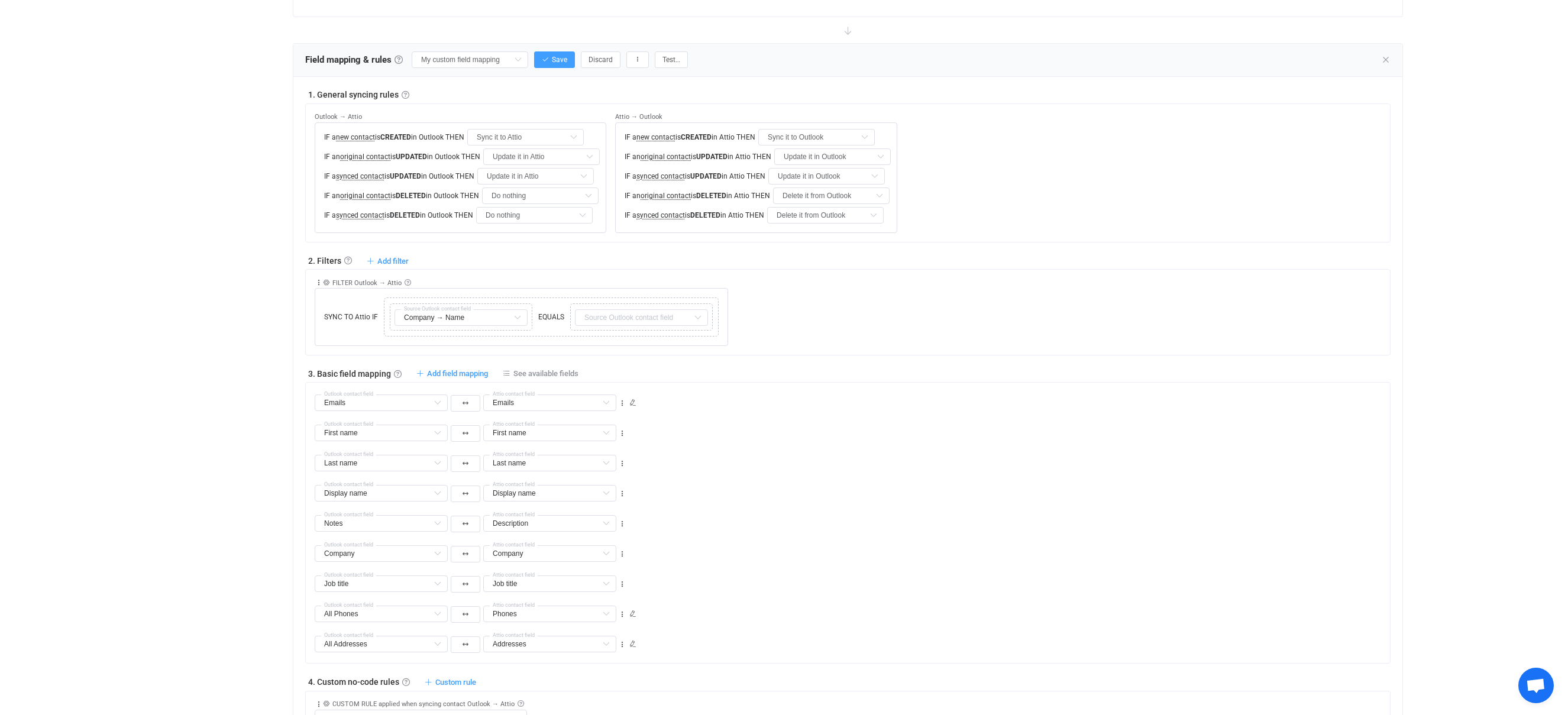
click at [594, 289] on div "SYNC TO Attio IF TYPE MISMATCH Copy Cut Replace TYPE MISMATCH Company → Name So…" at bounding box center [521, 317] width 414 height 58
click at [320, 281] on icon at bounding box center [319, 282] width 9 height 9
click at [307, 373] on li "Delete" at bounding box center [282, 375] width 78 height 21
